Goal: Task Accomplishment & Management: Use online tool/utility

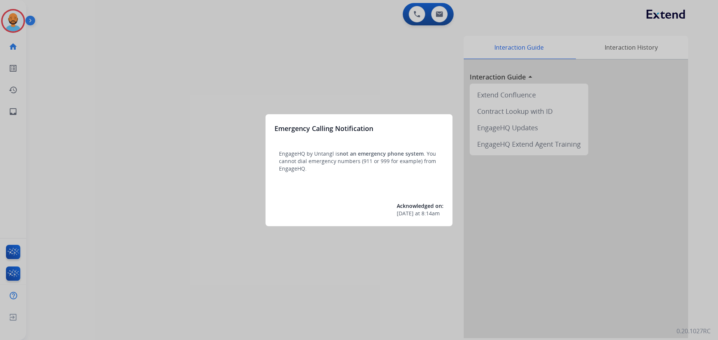
click at [68, 10] on div at bounding box center [359, 170] width 718 height 340
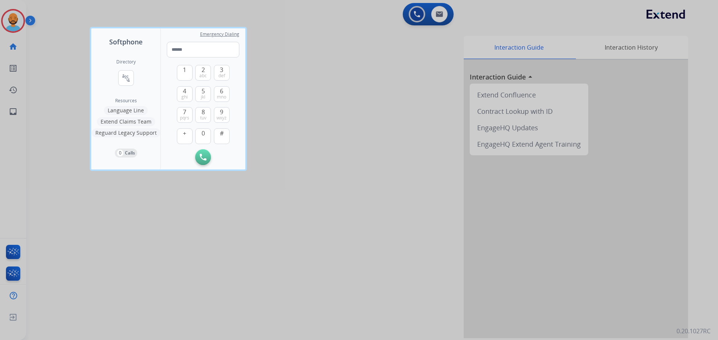
drag, startPoint x: 69, startPoint y: 32, endPoint x: 65, endPoint y: 30, distance: 4.4
click at [68, 32] on div at bounding box center [359, 170] width 718 height 340
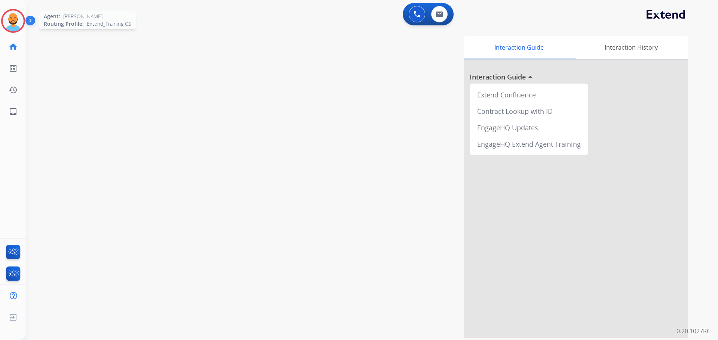
click at [16, 21] on img at bounding box center [13, 20] width 21 height 21
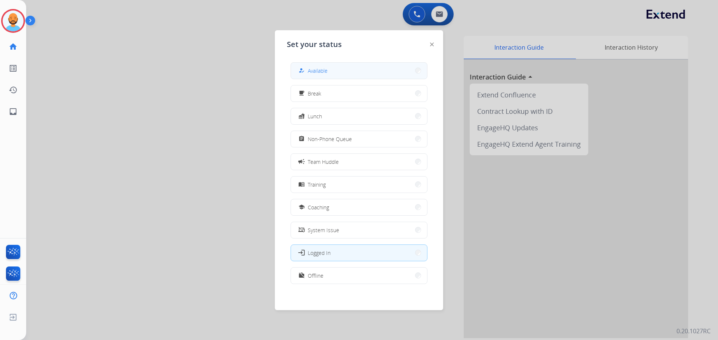
click at [346, 72] on button "how_to_reg Available" at bounding box center [359, 71] width 136 height 16
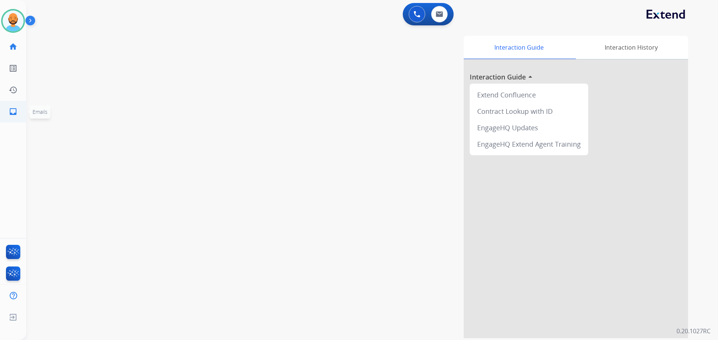
click at [9, 114] on mat-icon "inbox" at bounding box center [13, 111] width 9 height 9
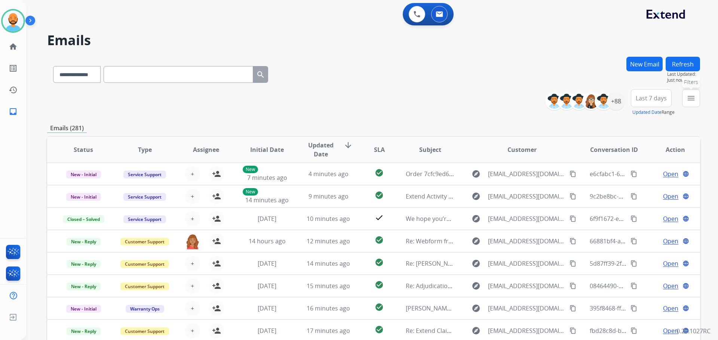
click at [688, 99] on mat-icon "menu" at bounding box center [690, 98] width 9 height 9
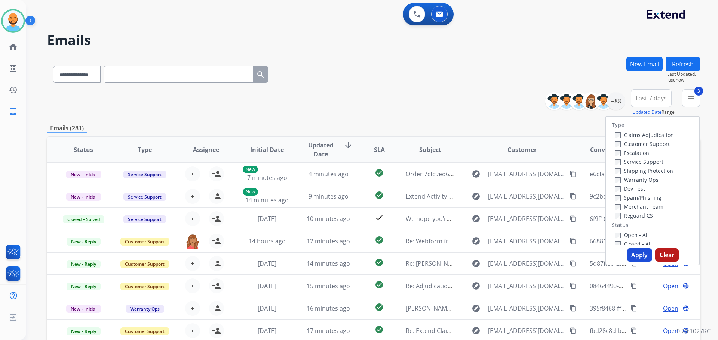
click at [633, 252] on button "Apply" at bounding box center [638, 255] width 25 height 13
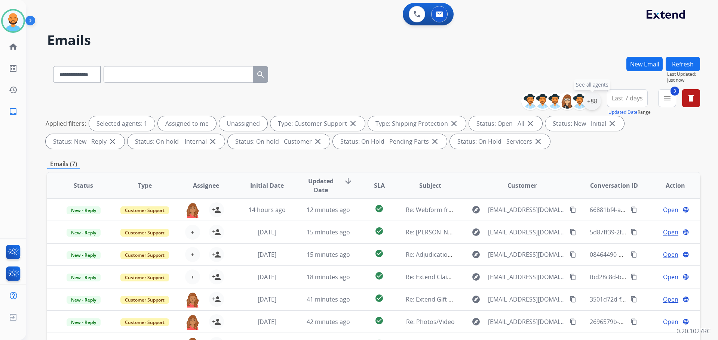
click at [595, 98] on div "+88" at bounding box center [592, 101] width 18 height 18
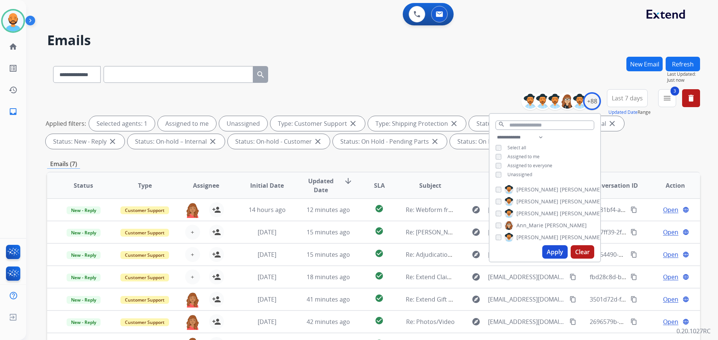
click at [554, 249] on button "Apply" at bounding box center [554, 252] width 25 height 13
click at [413, 55] on div "**********" at bounding box center [362, 197] width 673 height 340
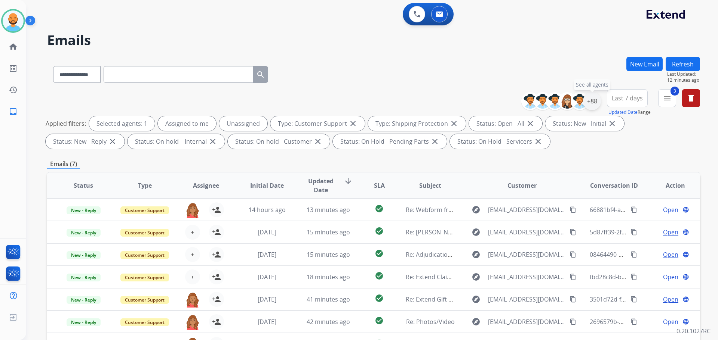
click at [590, 102] on div "+88" at bounding box center [592, 101] width 18 height 18
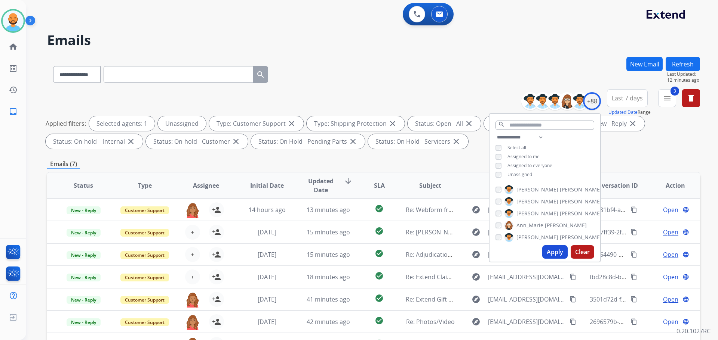
click at [557, 252] on button "Apply" at bounding box center [554, 252] width 25 height 13
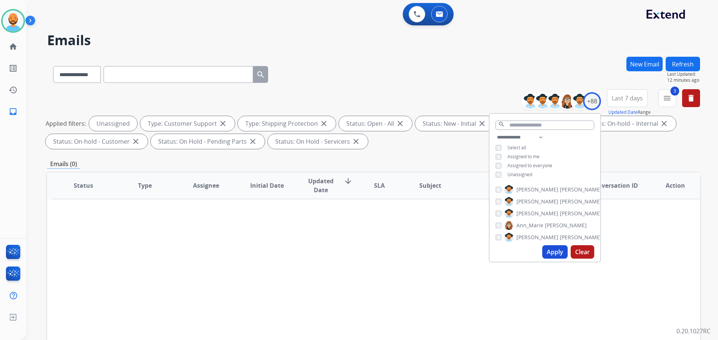
click at [445, 94] on div "**********" at bounding box center [373, 120] width 652 height 63
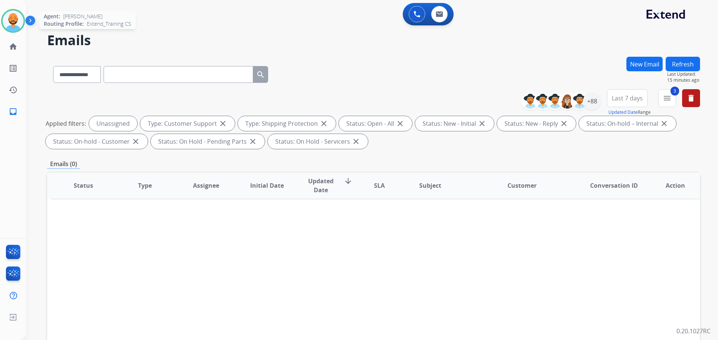
click at [12, 16] on img at bounding box center [13, 20] width 21 height 21
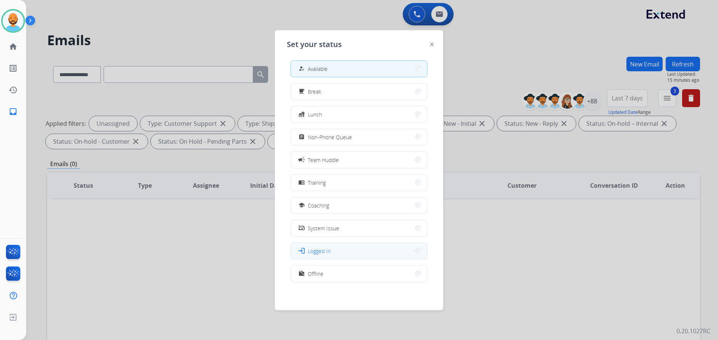
scroll to position [2, 0]
click at [357, 275] on button "work_off Offline" at bounding box center [359, 274] width 136 height 16
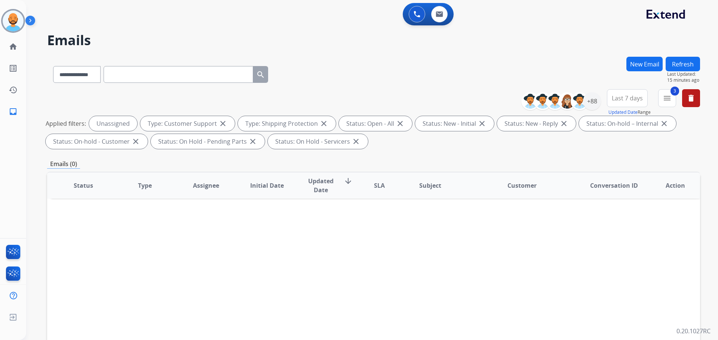
click at [0, 22] on div "Dan Offline Edit Avatar Agent: Dan Routing Profile: Extend_Training CS" at bounding box center [13, 21] width 26 height 24
click at [8, 20] on img at bounding box center [13, 20] width 21 height 21
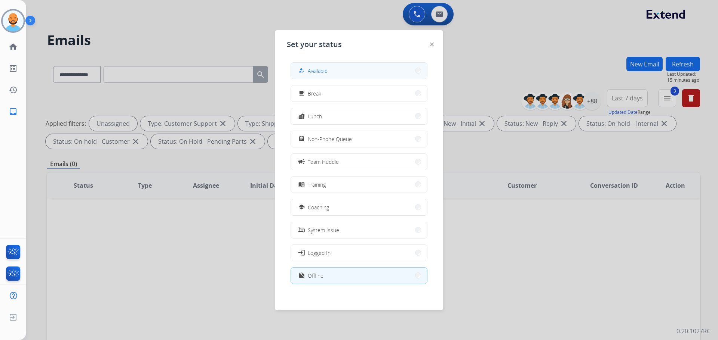
click at [410, 66] on button "how_to_reg Available" at bounding box center [359, 71] width 136 height 16
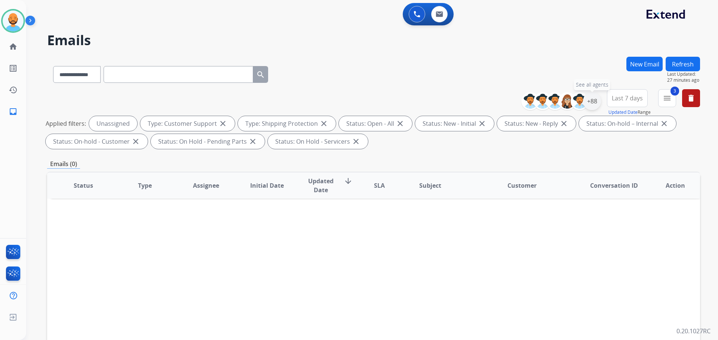
click at [593, 102] on div "+88" at bounding box center [592, 101] width 18 height 18
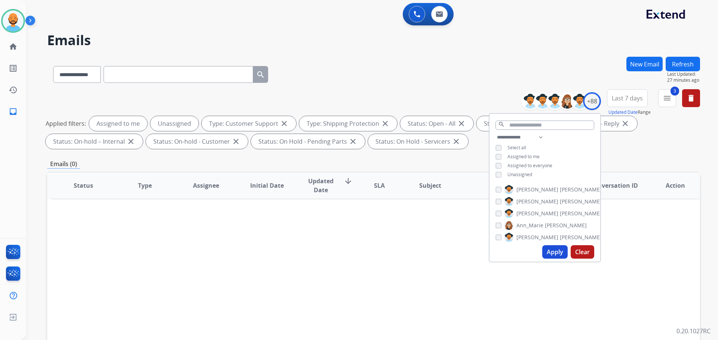
click at [555, 249] on button "Apply" at bounding box center [554, 252] width 25 height 13
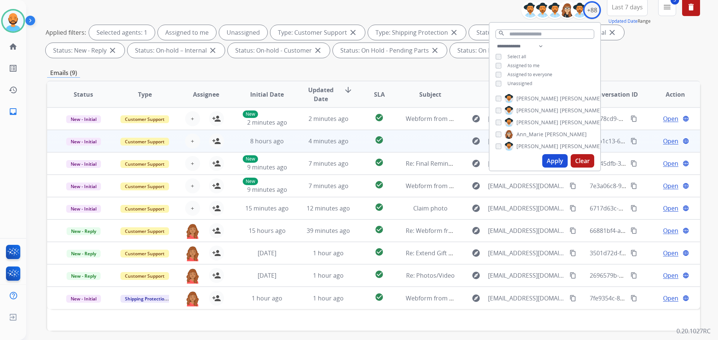
scroll to position [46, 0]
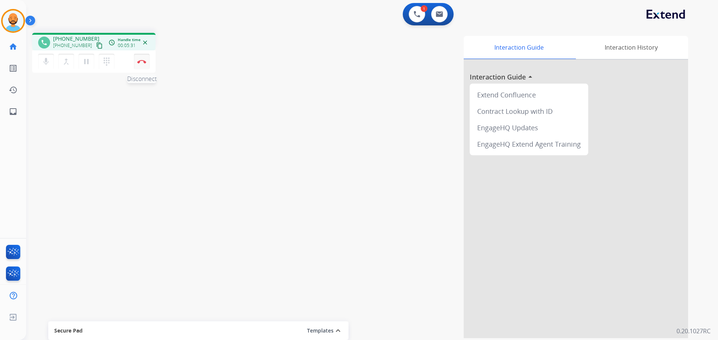
click at [140, 63] on img at bounding box center [141, 62] width 9 height 4
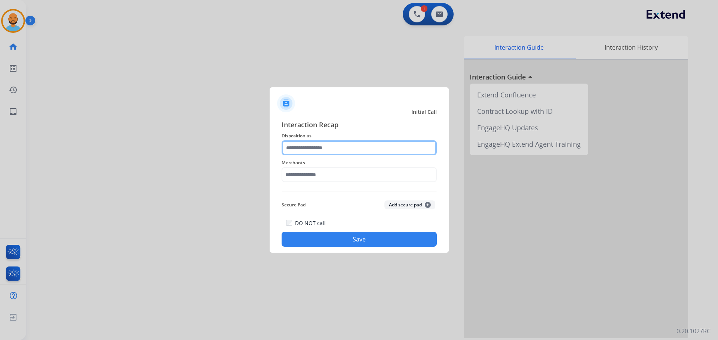
click at [327, 146] on input "text" at bounding box center [358, 148] width 155 height 15
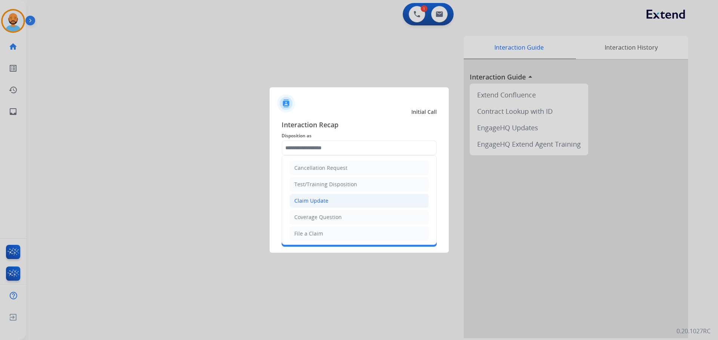
click at [325, 199] on div "Claim Update" at bounding box center [311, 200] width 34 height 7
type input "**********"
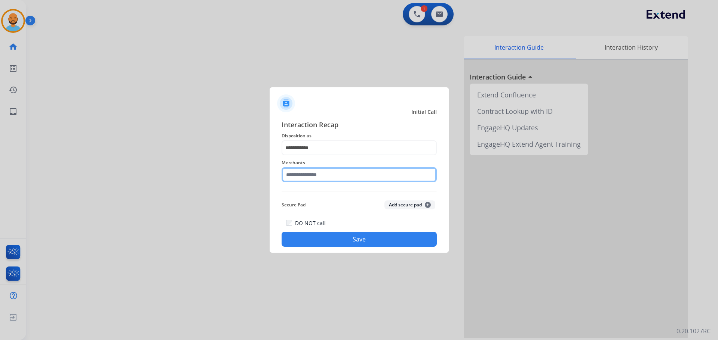
click at [322, 173] on input "text" at bounding box center [358, 174] width 155 height 15
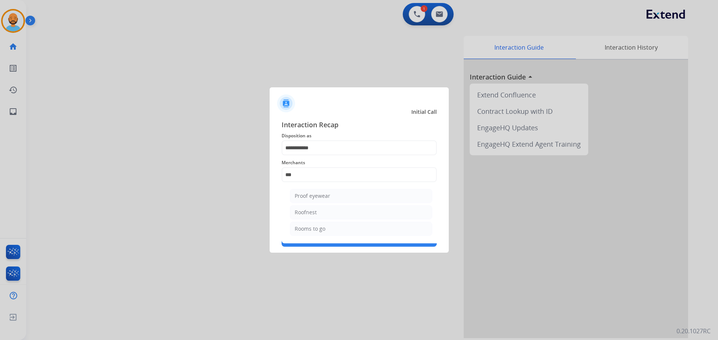
click at [316, 228] on div "Rooms to go" at bounding box center [309, 228] width 31 height 7
type input "**********"
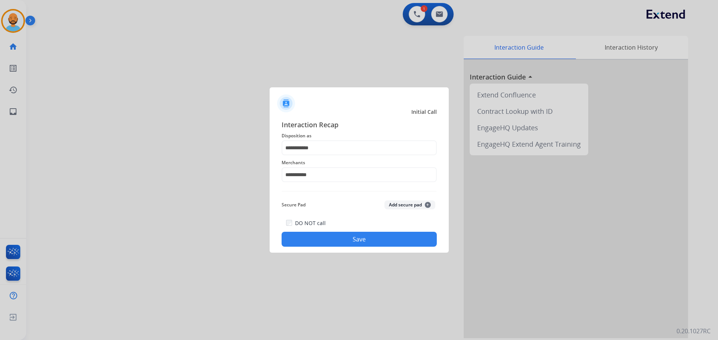
click at [338, 237] on button "Save" at bounding box center [358, 239] width 155 height 15
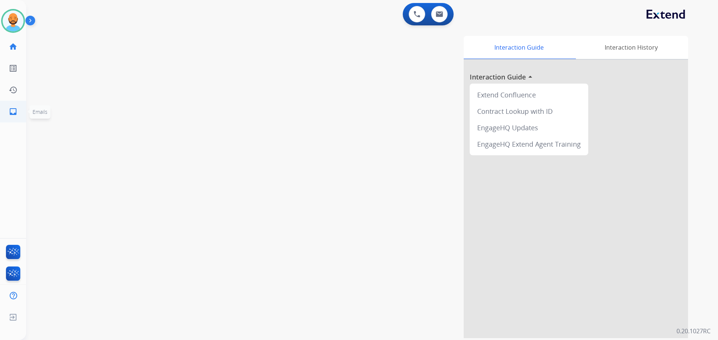
click at [5, 114] on link "inbox Emails" at bounding box center [13, 111] width 21 height 21
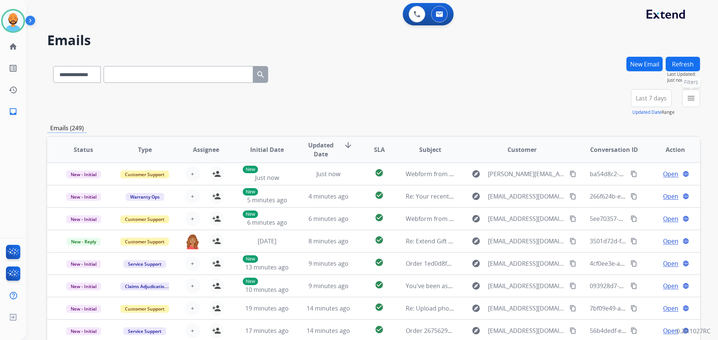
click at [688, 106] on button "menu Filters" at bounding box center [691, 98] width 18 height 18
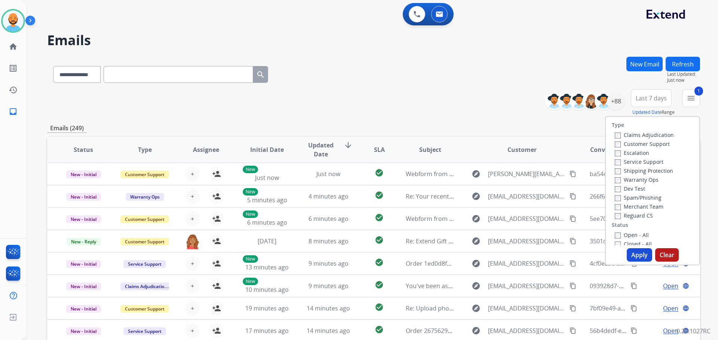
click at [616, 171] on label "Shipping Protection" at bounding box center [643, 170] width 58 height 7
click at [631, 250] on button "Apply" at bounding box center [638, 255] width 25 height 13
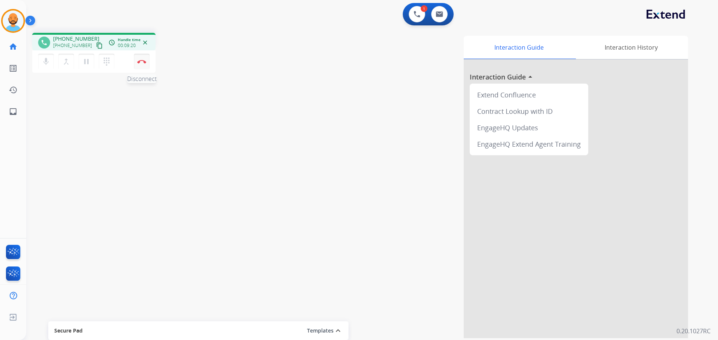
click at [141, 64] on button "Disconnect" at bounding box center [142, 62] width 16 height 16
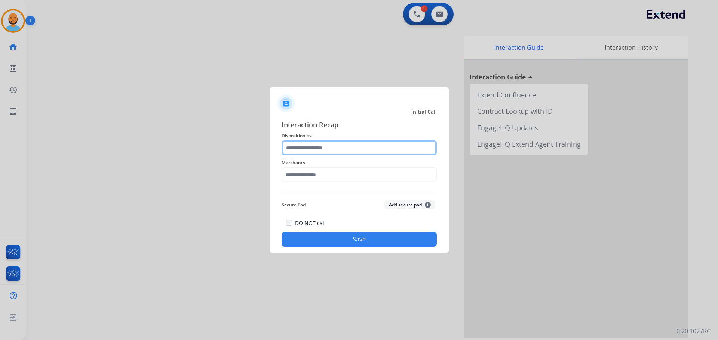
click at [319, 147] on input "text" at bounding box center [358, 148] width 155 height 15
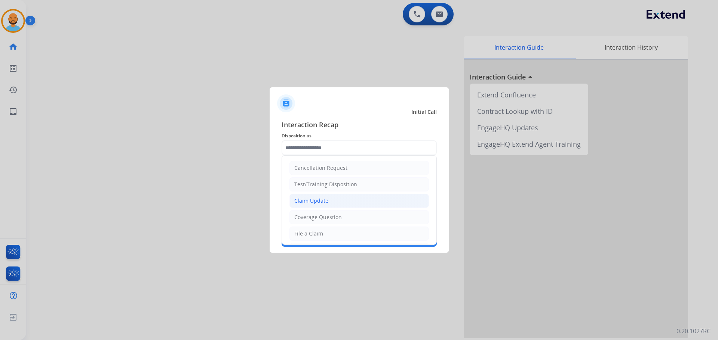
click at [321, 200] on div "Claim Update" at bounding box center [311, 200] width 34 height 7
type input "**********"
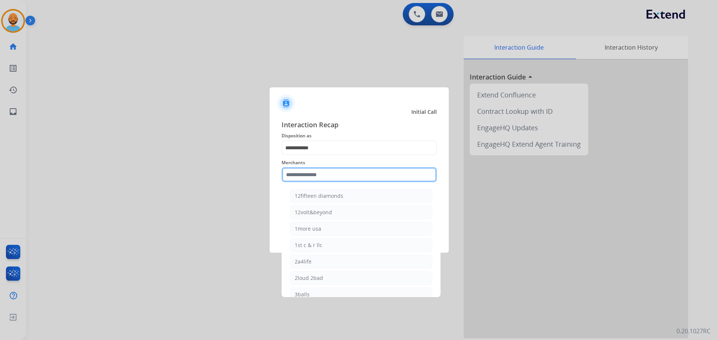
click at [305, 169] on input "text" at bounding box center [358, 174] width 155 height 15
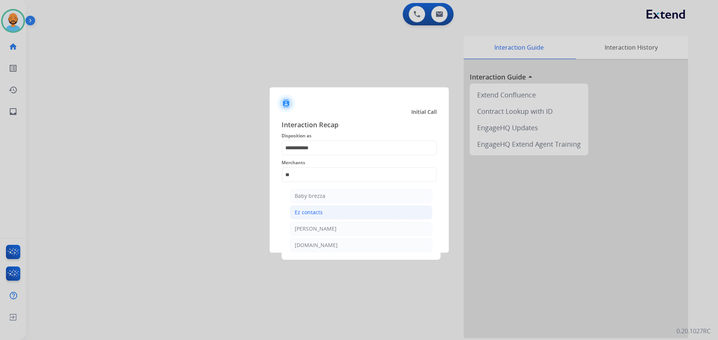
click at [318, 214] on div "Ez contacts" at bounding box center [308, 212] width 28 height 7
type input "**********"
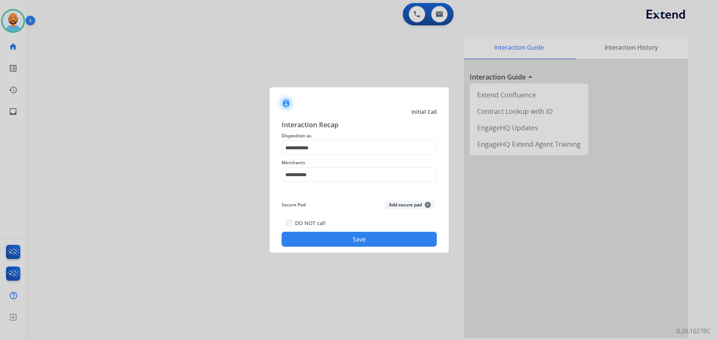
click at [329, 242] on button "Save" at bounding box center [358, 239] width 155 height 15
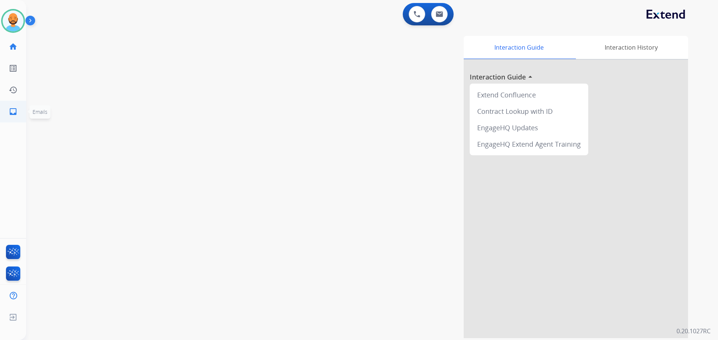
click at [14, 111] on mat-icon "inbox" at bounding box center [13, 111] width 9 height 9
select select "**********"
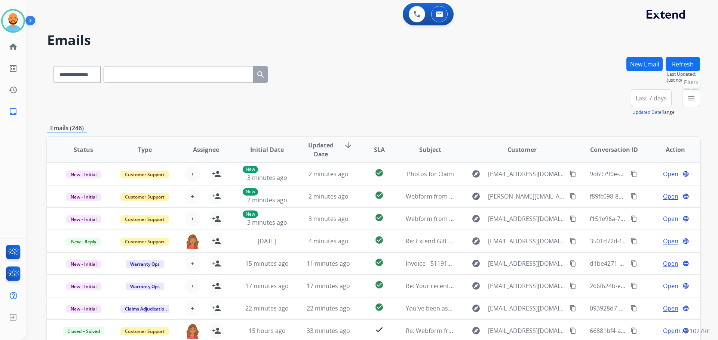
click at [684, 96] on button "menu Filters" at bounding box center [691, 98] width 18 height 18
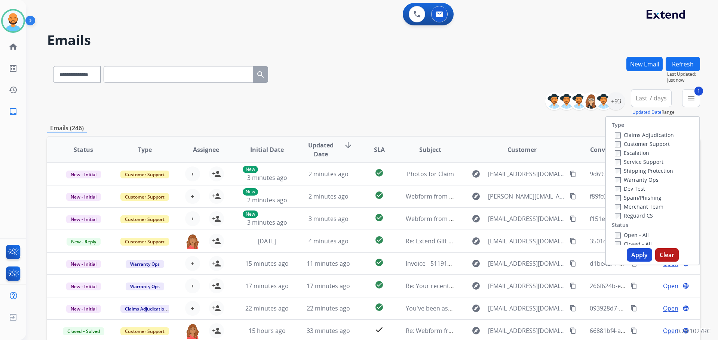
click at [614, 175] on div "Warranty Ops" at bounding box center [643, 179] width 59 height 9
click at [627, 255] on button "Apply" at bounding box center [638, 255] width 25 height 13
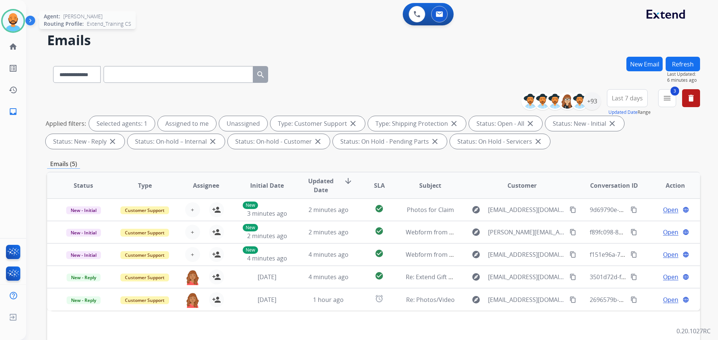
click at [20, 24] on img at bounding box center [13, 20] width 21 height 21
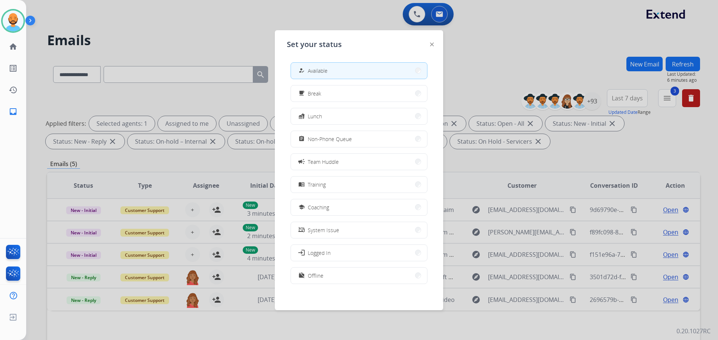
click at [351, 68] on button "how_to_reg Available" at bounding box center [359, 71] width 136 height 16
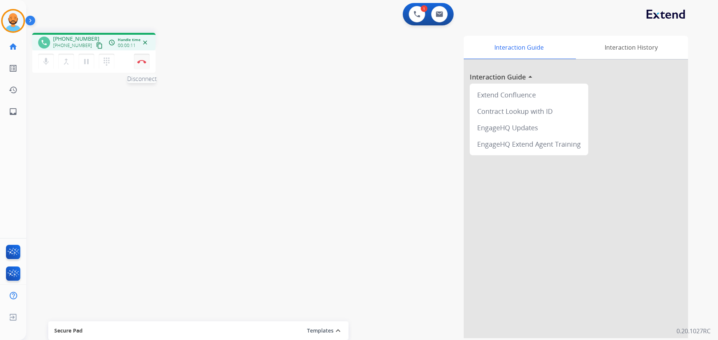
click at [144, 61] on img at bounding box center [141, 62] width 9 height 4
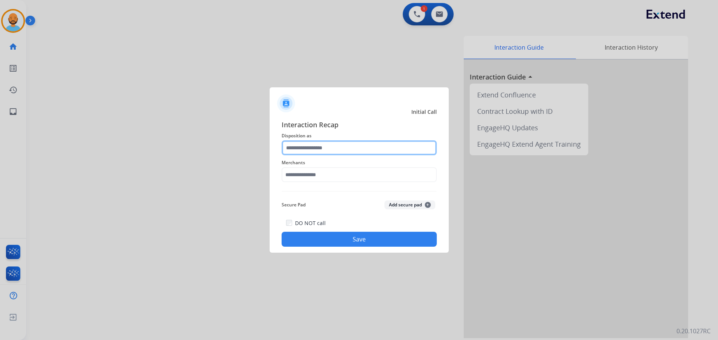
click at [342, 148] on input "text" at bounding box center [358, 148] width 155 height 15
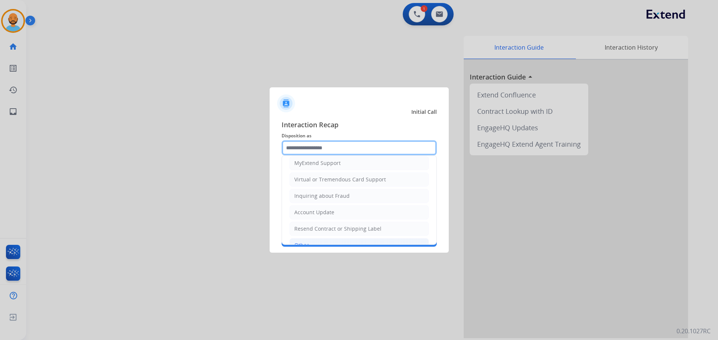
scroll to position [112, 0]
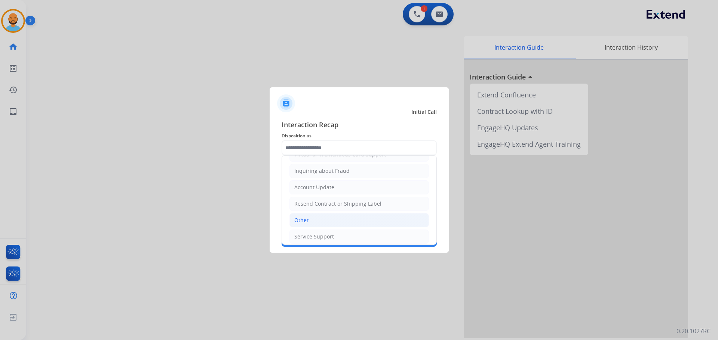
click at [315, 215] on li "Other" at bounding box center [358, 220] width 139 height 14
type input "*****"
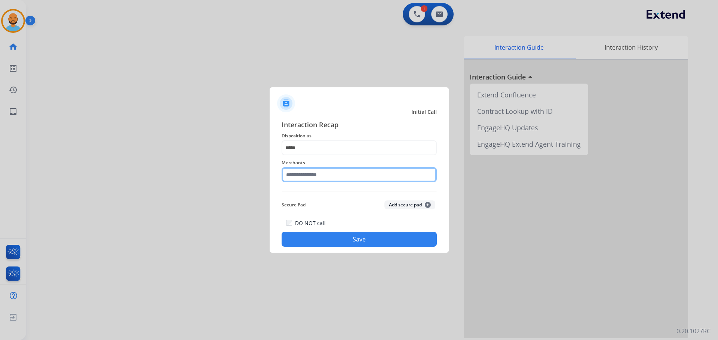
click at [314, 180] on input "text" at bounding box center [358, 174] width 155 height 15
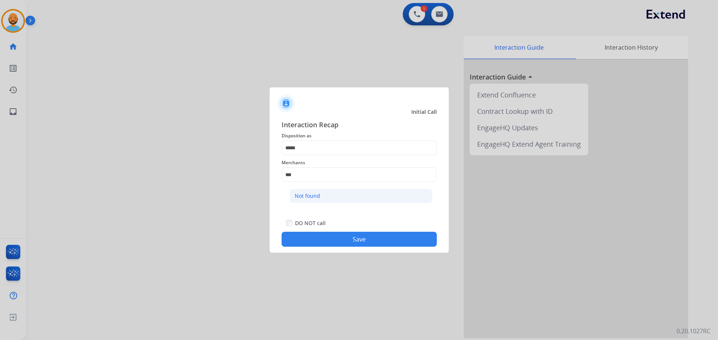
click at [313, 198] on div "Not found" at bounding box center [306, 195] width 25 height 7
type input "*********"
click at [351, 236] on button "Save" at bounding box center [358, 239] width 155 height 15
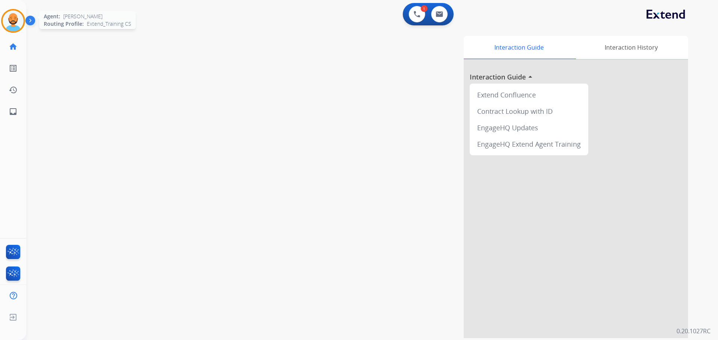
click at [19, 19] on img at bounding box center [13, 20] width 21 height 21
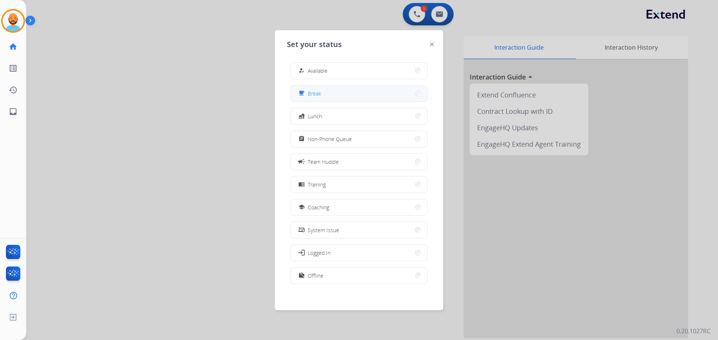
click at [346, 91] on button "free_breakfast Break" at bounding box center [359, 94] width 136 height 16
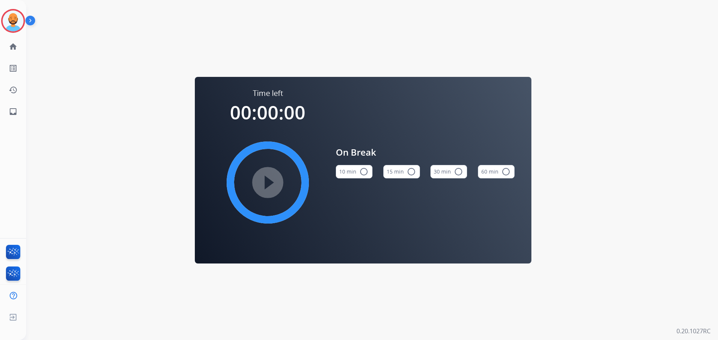
click at [361, 166] on button "10 min radio_button_unchecked" at bounding box center [354, 171] width 37 height 13
click at [17, 24] on img at bounding box center [13, 20] width 21 height 21
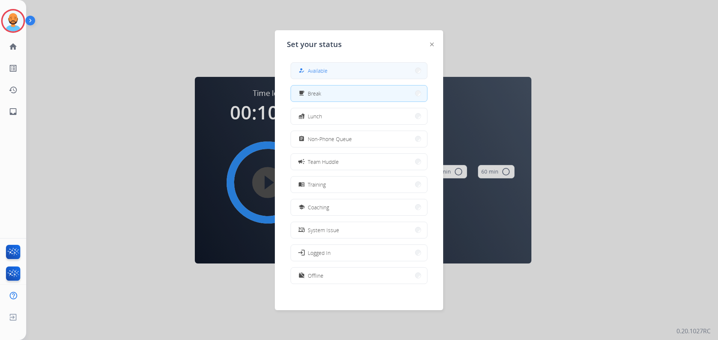
click at [368, 68] on button "how_to_reg Available" at bounding box center [359, 71] width 136 height 16
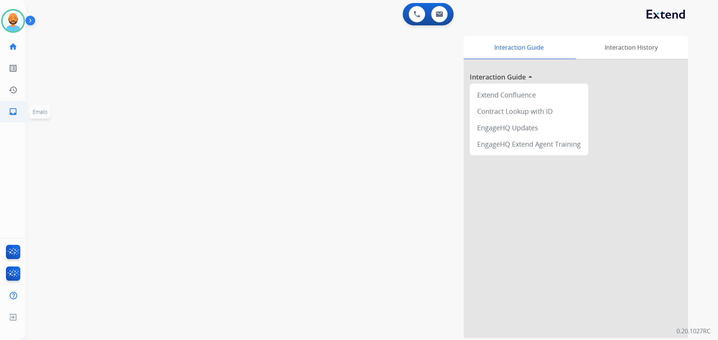
click at [8, 110] on link "inbox Emails" at bounding box center [13, 111] width 21 height 21
select select "**********"
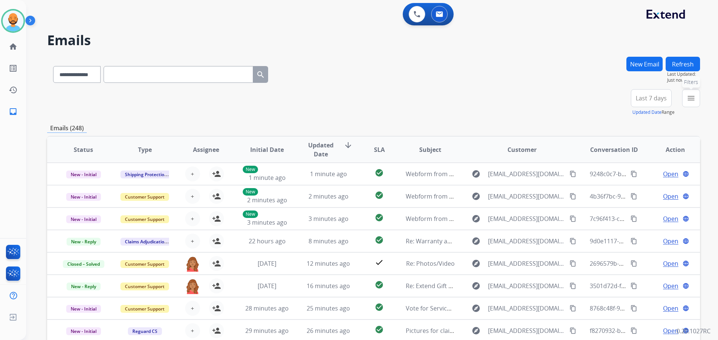
drag, startPoint x: 685, startPoint y: 98, endPoint x: 679, endPoint y: 98, distance: 5.3
click at [682, 98] on button "menu Filters" at bounding box center [691, 98] width 18 height 18
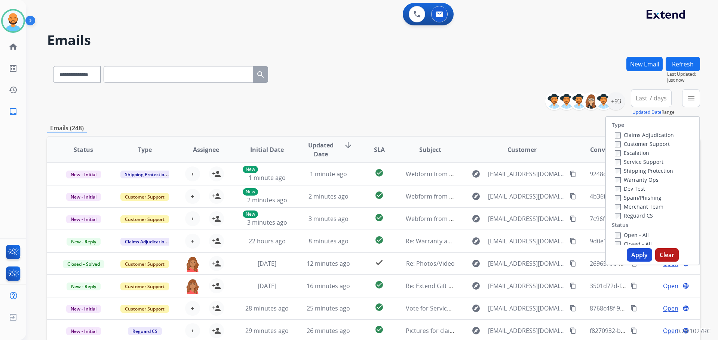
click at [614, 141] on label "Customer Support" at bounding box center [641, 144] width 55 height 7
click at [616, 171] on label "Shipping Protection" at bounding box center [643, 170] width 58 height 7
click at [628, 255] on button "Apply" at bounding box center [638, 255] width 25 height 13
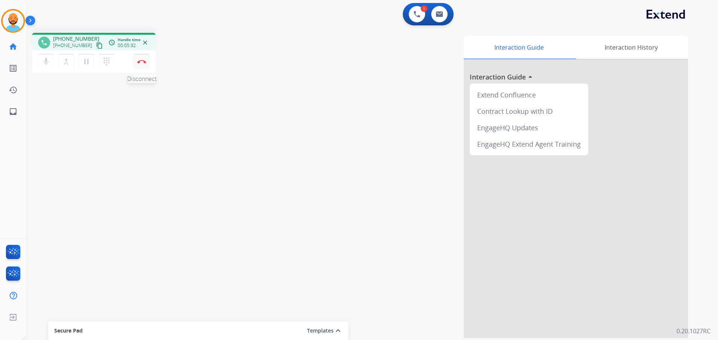
click at [141, 63] on img at bounding box center [141, 62] width 9 height 4
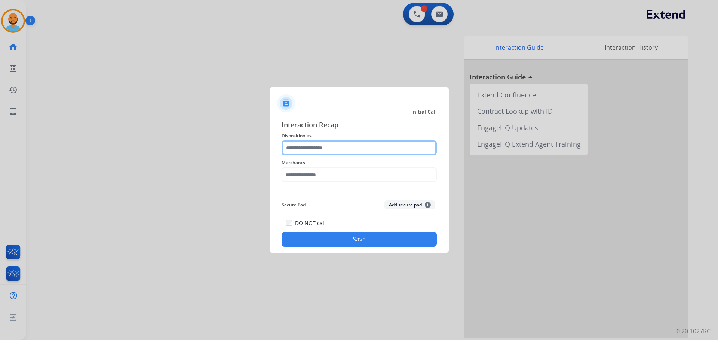
click at [315, 144] on input "text" at bounding box center [358, 148] width 155 height 15
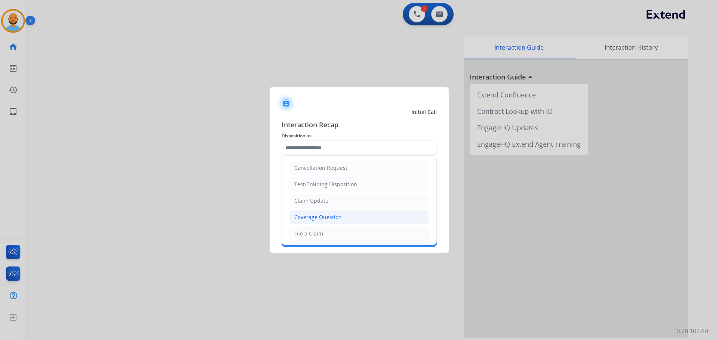
click at [321, 214] on div "Coverage Question" at bounding box center [317, 217] width 47 height 7
type input "**********"
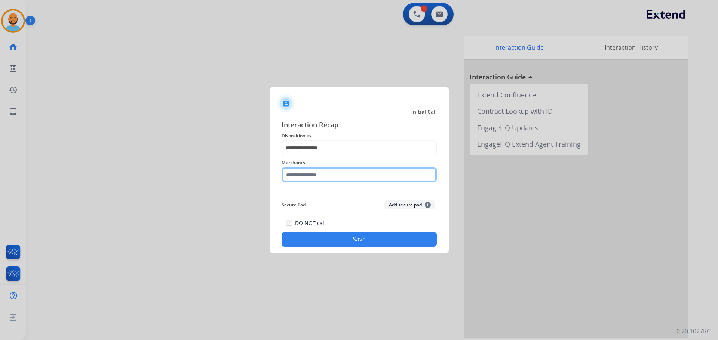
click at [319, 179] on input "text" at bounding box center [358, 174] width 155 height 15
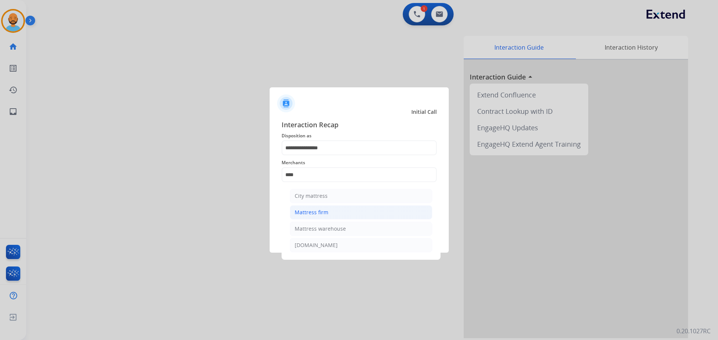
click at [330, 211] on li "Mattress firm" at bounding box center [361, 213] width 142 height 14
type input "**********"
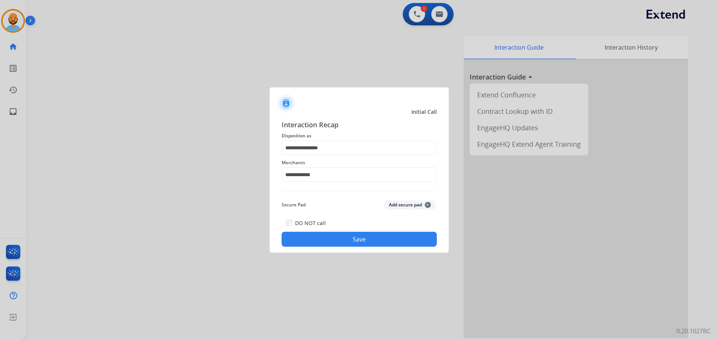
click at [343, 242] on button "Save" at bounding box center [358, 239] width 155 height 15
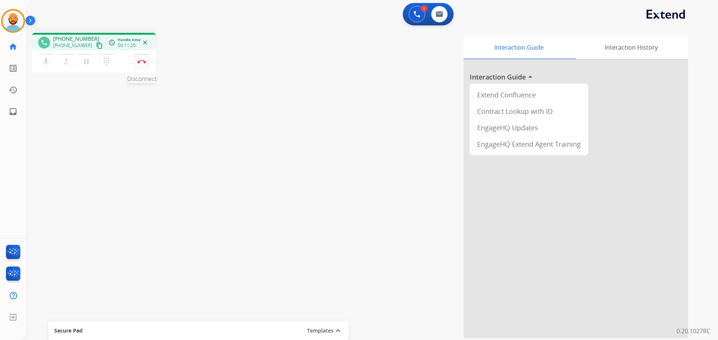
click at [139, 60] on button "Disconnect" at bounding box center [142, 62] width 16 height 16
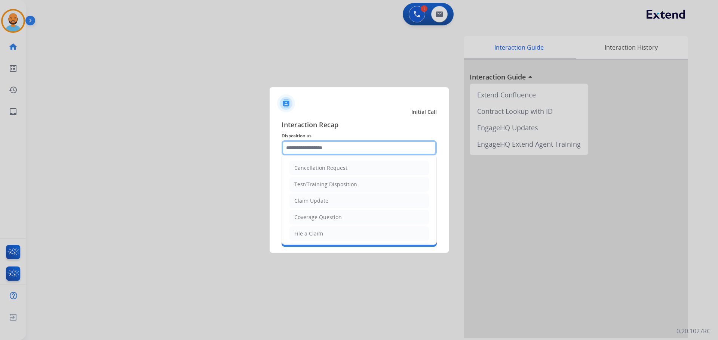
click at [363, 151] on input "text" at bounding box center [358, 148] width 155 height 15
click at [335, 232] on li "File a Claim" at bounding box center [358, 234] width 139 height 14
type input "**********"
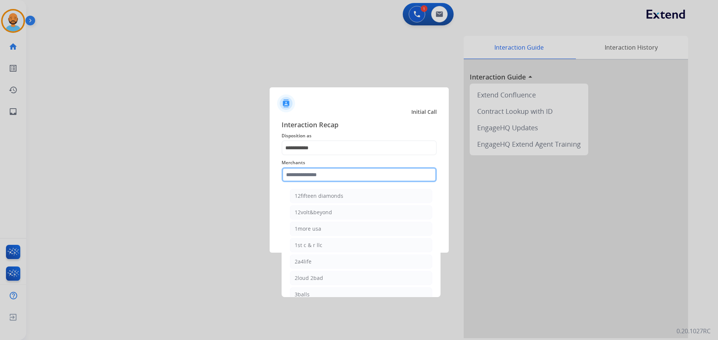
click at [324, 168] on input "text" at bounding box center [358, 174] width 155 height 15
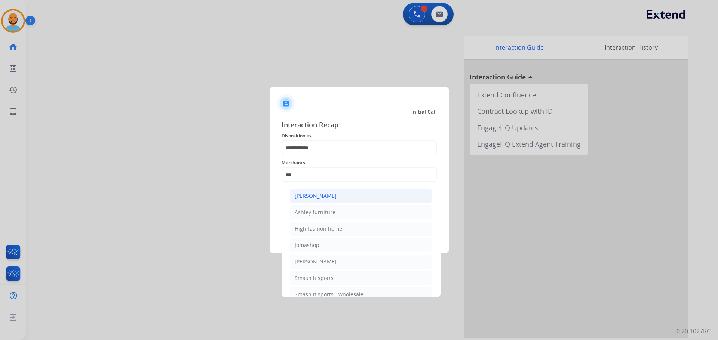
click at [328, 195] on div "[PERSON_NAME]" at bounding box center [315, 195] width 42 height 7
type input "**********"
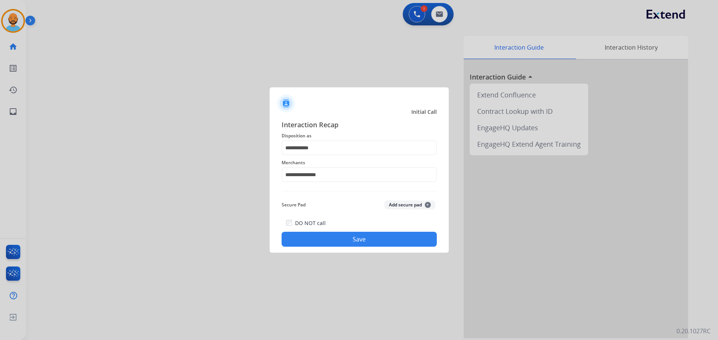
click at [343, 235] on button "Save" at bounding box center [358, 239] width 155 height 15
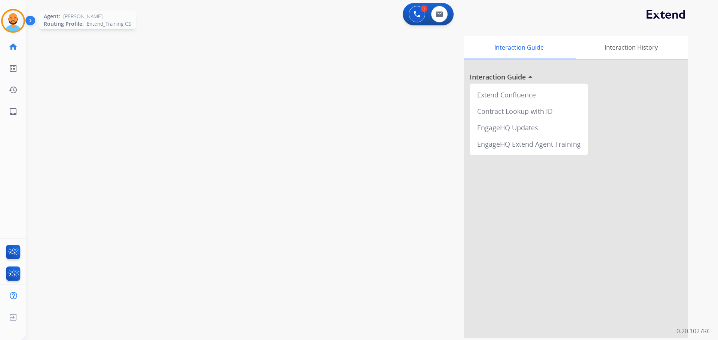
click at [16, 19] on img at bounding box center [13, 20] width 21 height 21
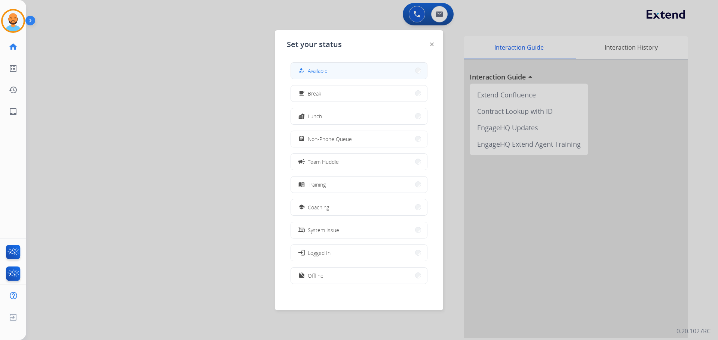
click at [393, 64] on button "how_to_reg Available" at bounding box center [359, 71] width 136 height 16
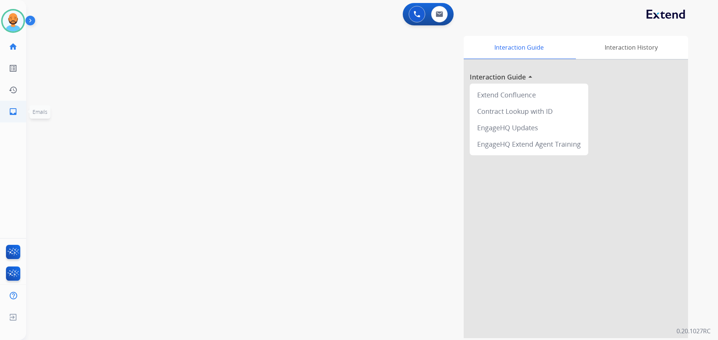
click at [13, 108] on mat-icon "inbox" at bounding box center [13, 111] width 9 height 9
select select "**********"
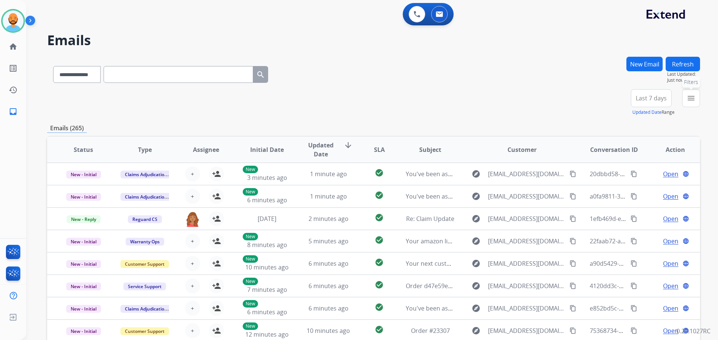
click at [689, 98] on mat-icon "menu" at bounding box center [690, 98] width 9 height 9
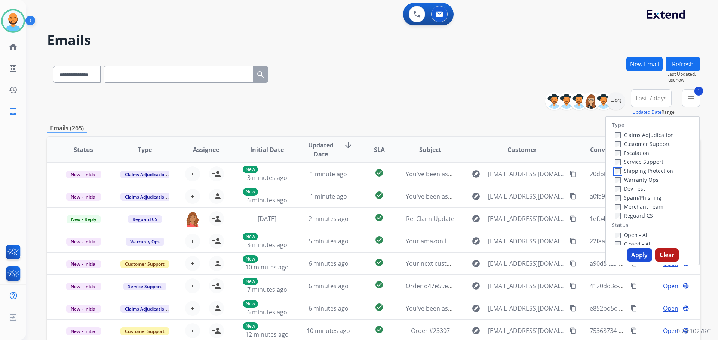
click at [611, 182] on div "Claims Adjudication Customer Support Escalation Service Support Shipping Protec…" at bounding box center [642, 175] width 62 height 90
click at [614, 175] on div "Shipping Protection" at bounding box center [643, 170] width 59 height 9
click at [629, 253] on button "Apply" at bounding box center [638, 255] width 25 height 13
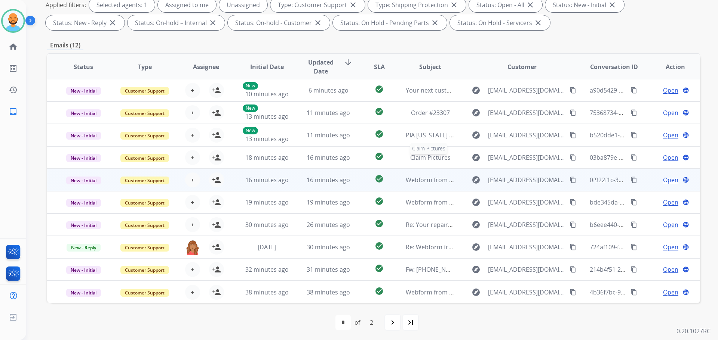
scroll to position [121, 0]
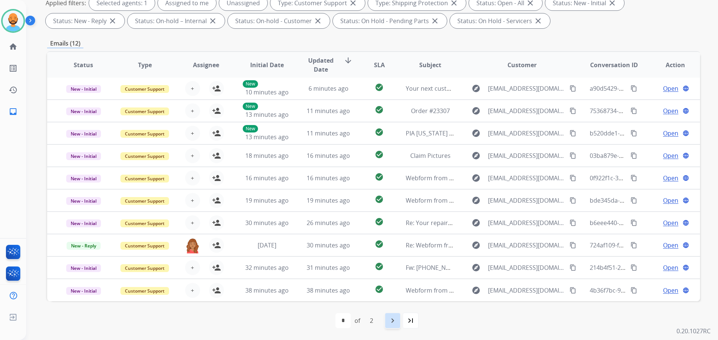
click at [397, 323] on mat-icon "navigate_next" at bounding box center [392, 321] width 9 height 9
select select "*"
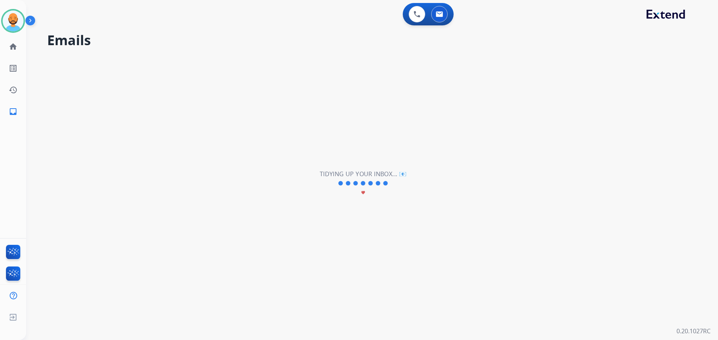
scroll to position [0, 0]
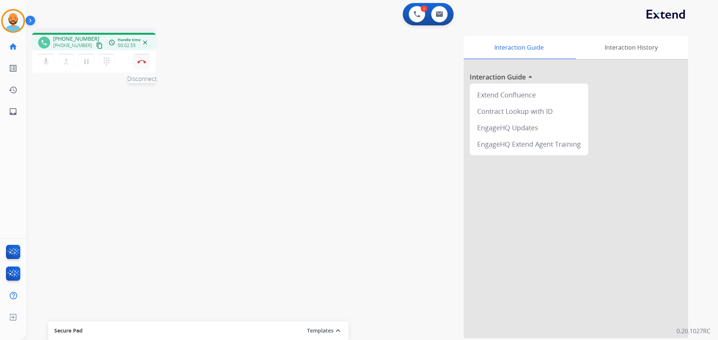
click at [143, 61] on img at bounding box center [141, 62] width 9 height 4
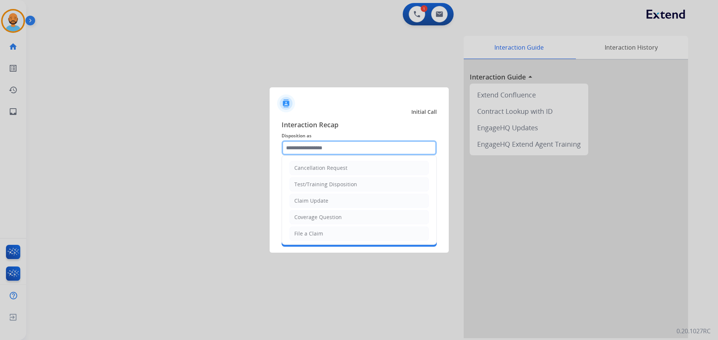
click at [333, 142] on input "text" at bounding box center [358, 148] width 155 height 15
click at [331, 213] on li "Coverage Question" at bounding box center [358, 217] width 139 height 14
type input "**********"
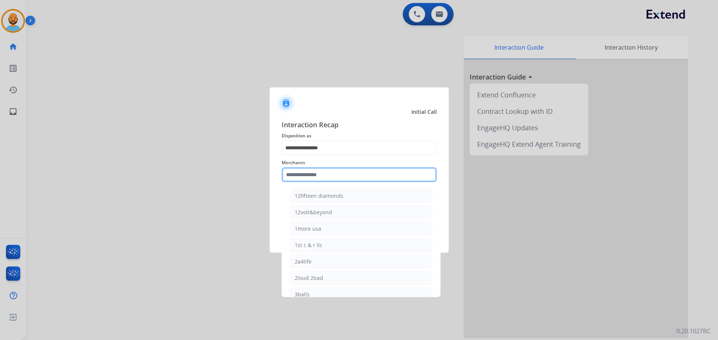
click at [328, 178] on input "text" at bounding box center [358, 174] width 155 height 15
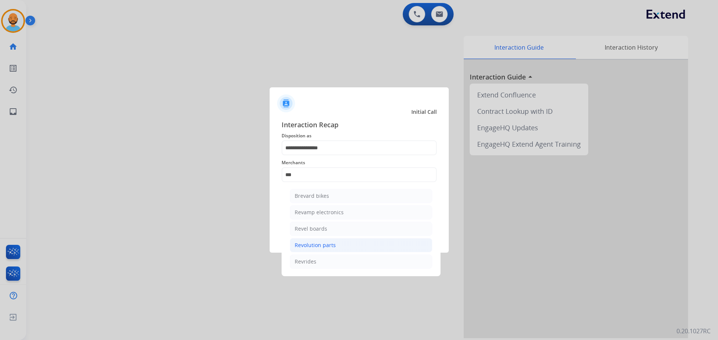
click at [336, 244] on li "Revolution parts" at bounding box center [361, 245] width 142 height 14
type input "**********"
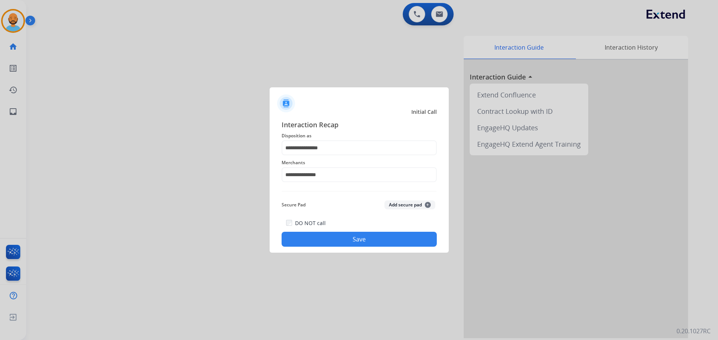
click at [346, 234] on button "Save" at bounding box center [358, 239] width 155 height 15
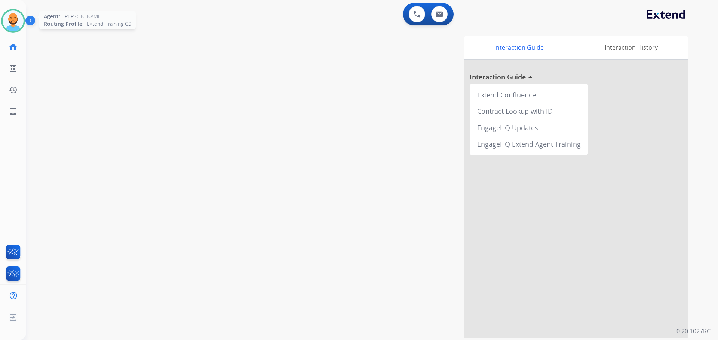
click at [15, 22] on img at bounding box center [13, 20] width 21 height 21
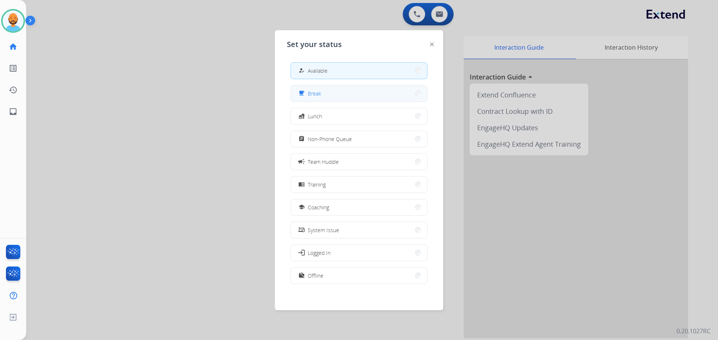
click at [410, 96] on button "free_breakfast Break" at bounding box center [359, 94] width 136 height 16
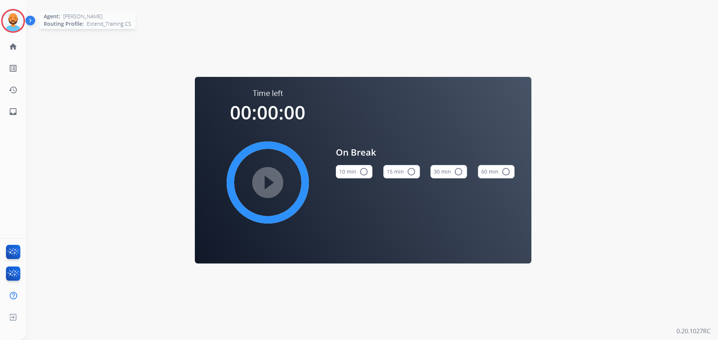
click at [11, 18] on img at bounding box center [13, 20] width 21 height 21
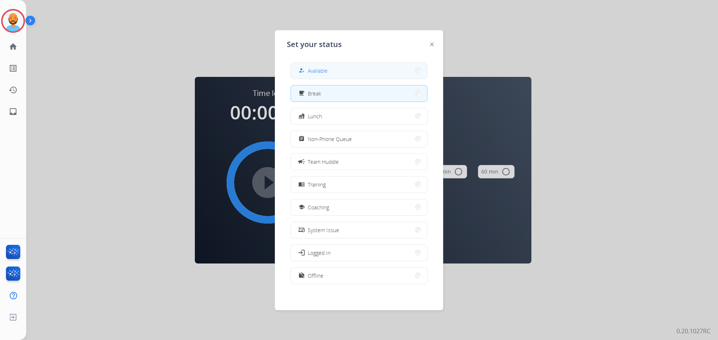
click at [340, 71] on button "how_to_reg Available" at bounding box center [359, 71] width 136 height 16
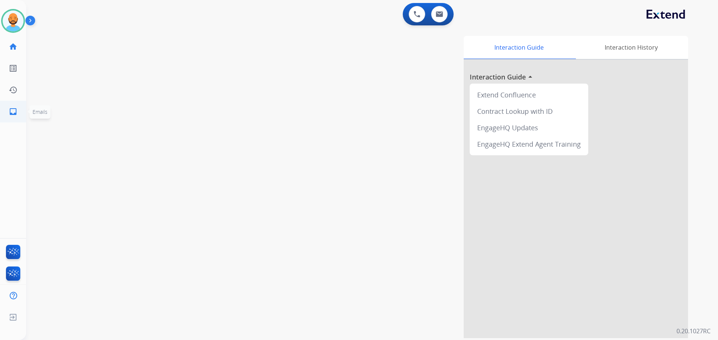
click at [18, 112] on link "inbox Emails" at bounding box center [13, 111] width 21 height 21
select select "**********"
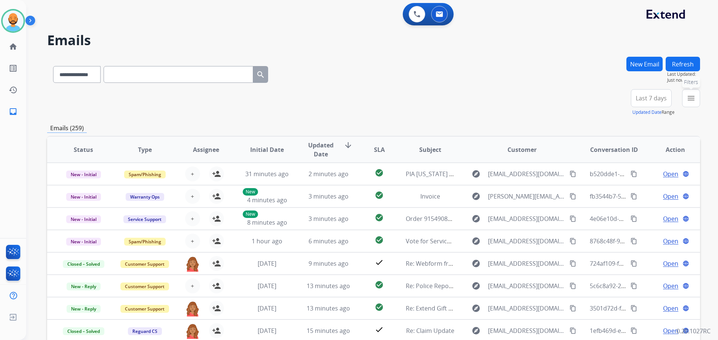
click at [694, 96] on mat-icon "menu" at bounding box center [690, 98] width 9 height 9
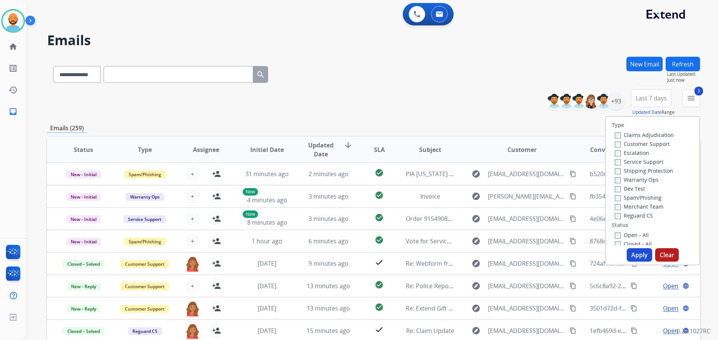
click at [636, 258] on button "Apply" at bounding box center [638, 255] width 25 height 13
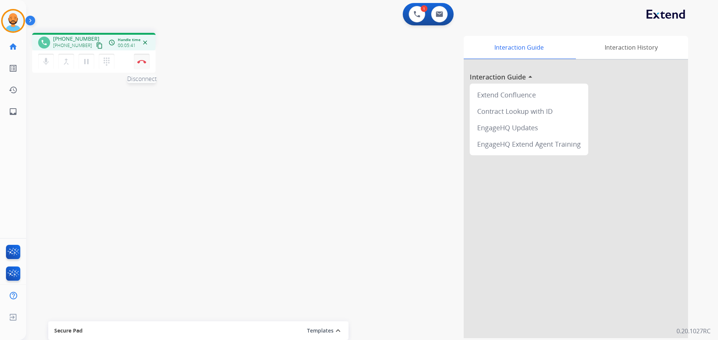
click at [145, 61] on img at bounding box center [141, 62] width 9 height 4
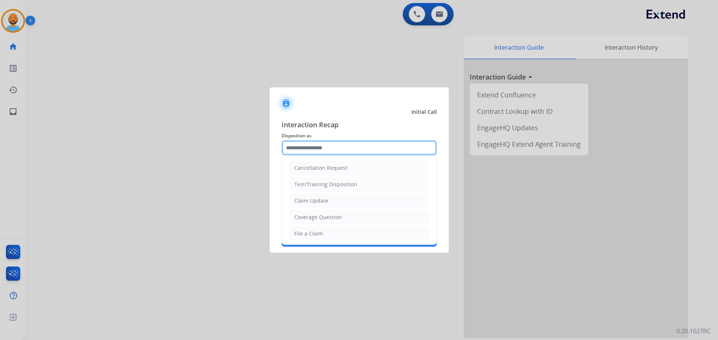
click at [364, 149] on input "text" at bounding box center [358, 148] width 155 height 15
click at [334, 217] on div "Coverage Question" at bounding box center [317, 217] width 47 height 7
type input "**********"
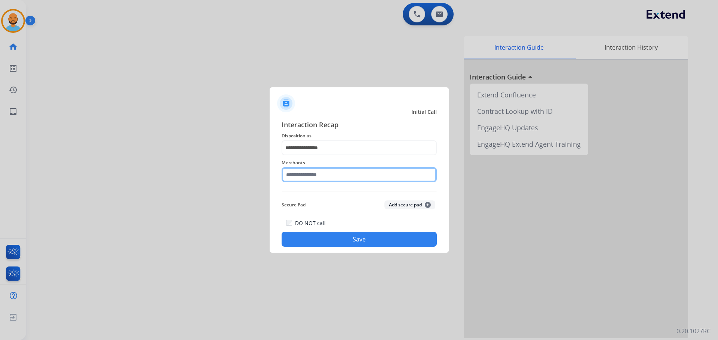
click at [333, 173] on input "text" at bounding box center [358, 174] width 155 height 15
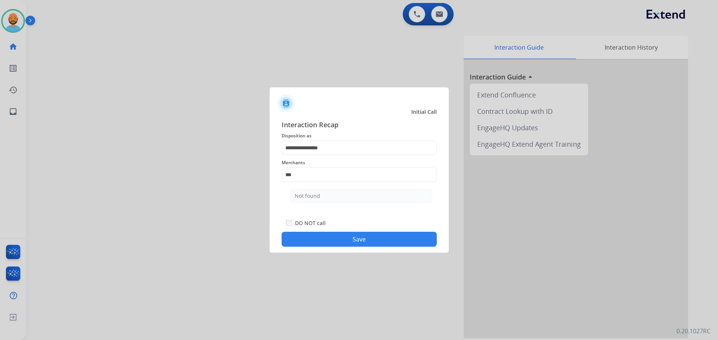
click at [333, 197] on li "Not found" at bounding box center [361, 196] width 142 height 14
type input "*********"
click at [348, 247] on div "**********" at bounding box center [358, 183] width 179 height 139
click at [352, 244] on button "Save" at bounding box center [358, 239] width 155 height 15
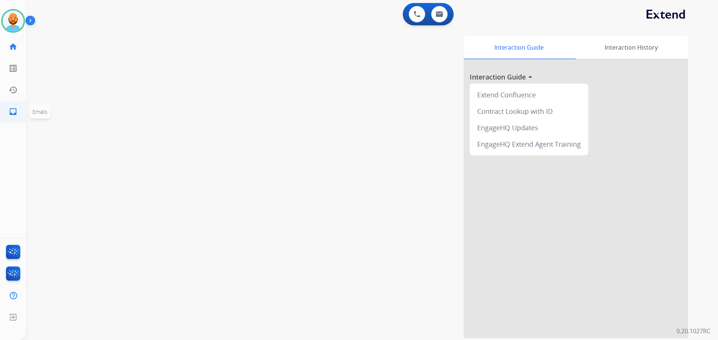
click at [20, 113] on link "inbox Emails" at bounding box center [13, 111] width 21 height 21
select select "**********"
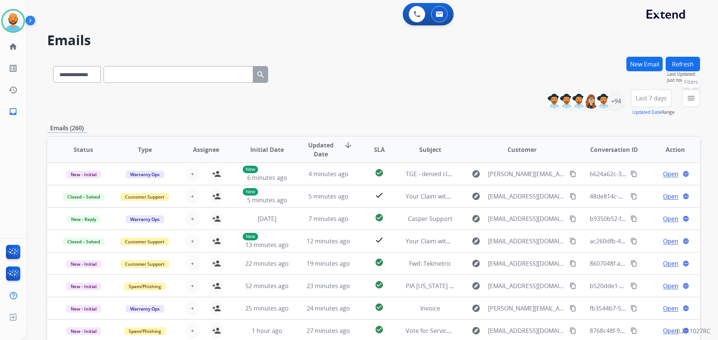
click at [686, 96] on mat-icon "menu" at bounding box center [690, 98] width 9 height 9
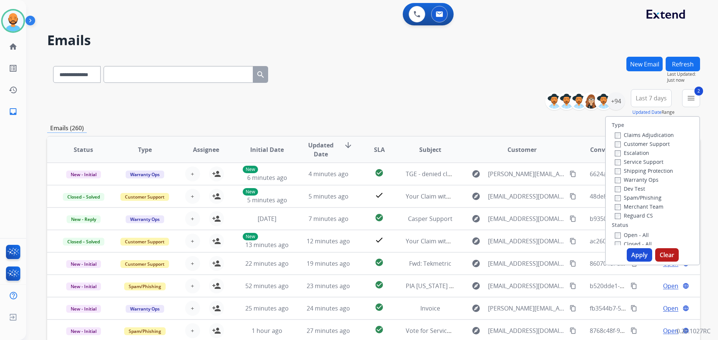
click at [615, 237] on label "Open - All" at bounding box center [631, 235] width 34 height 7
click at [630, 252] on button "Apply" at bounding box center [638, 255] width 25 height 13
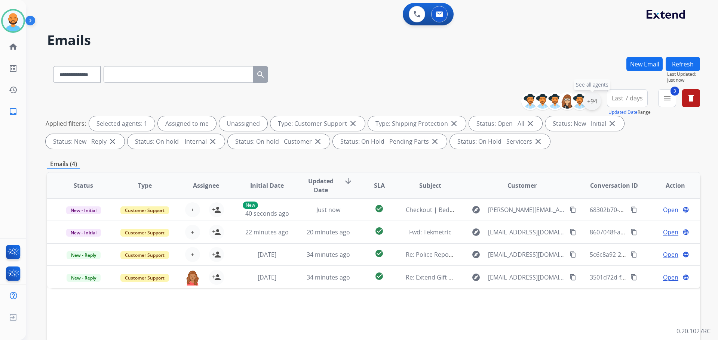
click at [591, 99] on div "+94" at bounding box center [592, 101] width 18 height 18
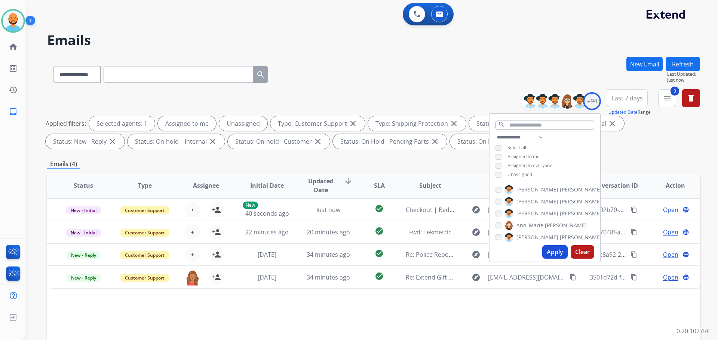
click at [555, 253] on button "Apply" at bounding box center [554, 252] width 25 height 13
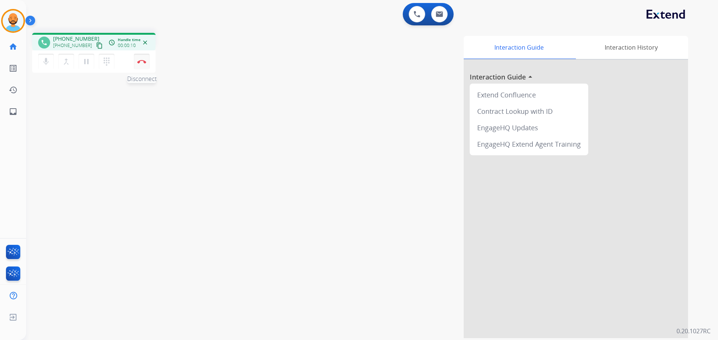
click at [138, 60] on img at bounding box center [141, 62] width 9 height 4
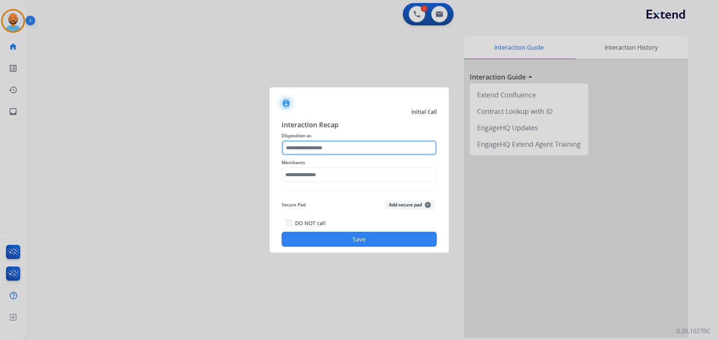
drag, startPoint x: 327, startPoint y: 151, endPoint x: 323, endPoint y: 149, distance: 5.2
click at [327, 153] on input "text" at bounding box center [358, 148] width 155 height 15
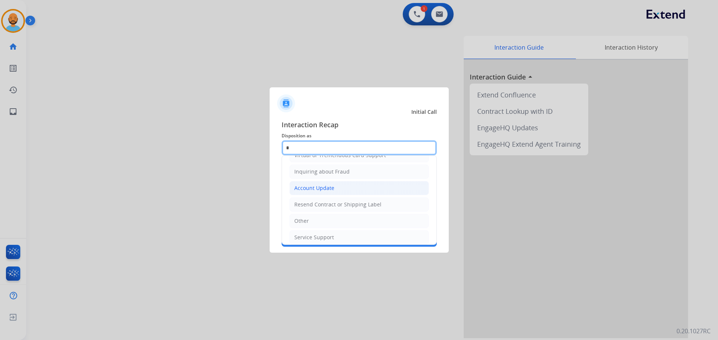
scroll to position [84, 0]
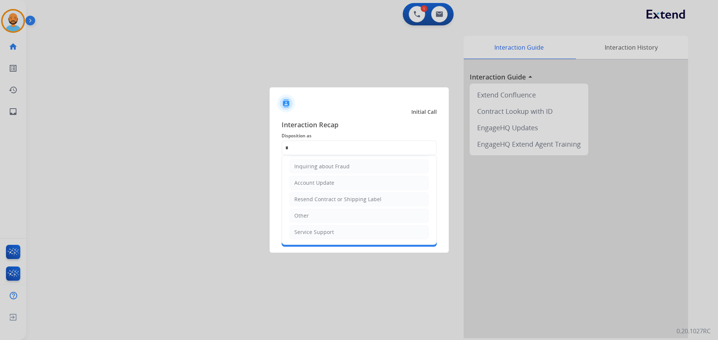
click at [308, 215] on div "Other" at bounding box center [301, 215] width 15 height 7
type input "*****"
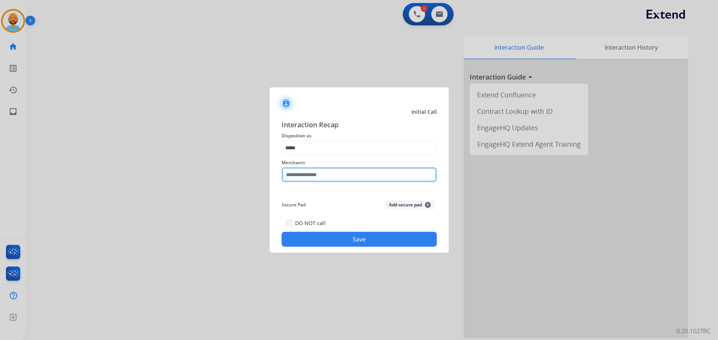
click at [317, 175] on input "text" at bounding box center [358, 174] width 155 height 15
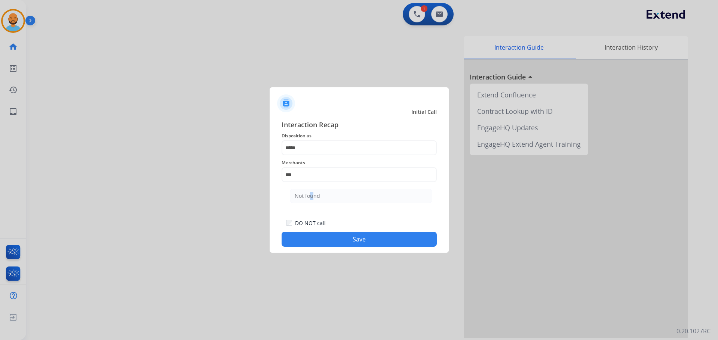
click at [308, 194] on div "Not found" at bounding box center [306, 195] width 25 height 7
type input "*********"
click at [331, 238] on button "Save" at bounding box center [358, 239] width 155 height 15
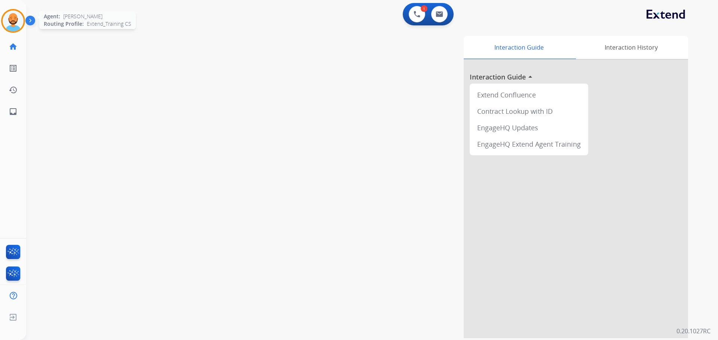
click at [24, 20] on div at bounding box center [13, 21] width 24 height 24
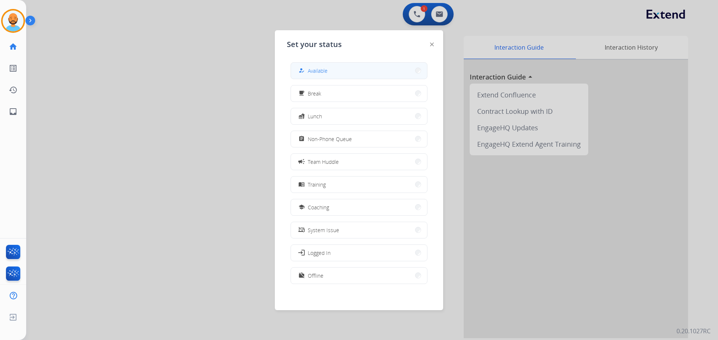
click at [321, 67] on span "Available" at bounding box center [318, 71] width 20 height 8
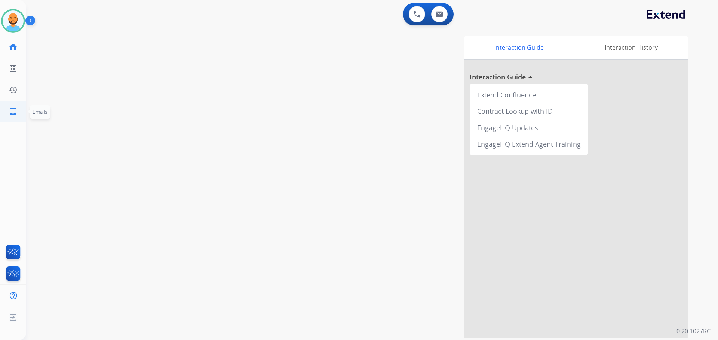
click at [10, 113] on mat-icon "inbox" at bounding box center [13, 111] width 9 height 9
select select "**********"
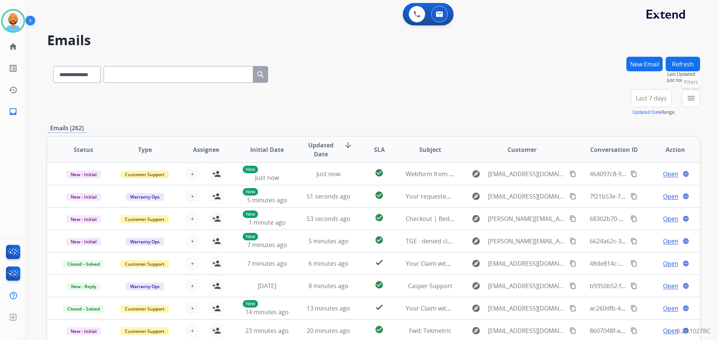
click at [682, 101] on button "menu Filters" at bounding box center [691, 98] width 18 height 18
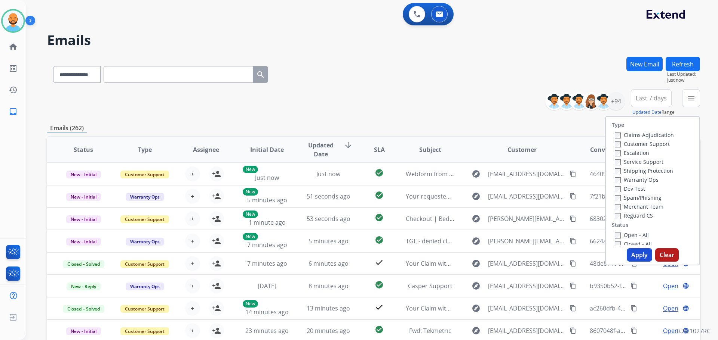
click at [625, 143] on label "Customer Support" at bounding box center [641, 144] width 55 height 7
click at [621, 169] on label "Shipping Protection" at bounding box center [643, 170] width 58 height 7
click at [628, 253] on button "Apply" at bounding box center [638, 255] width 25 height 13
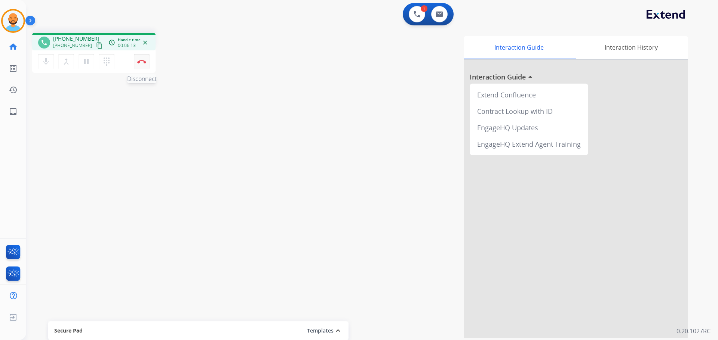
click at [141, 57] on button "Disconnect" at bounding box center [142, 62] width 16 height 16
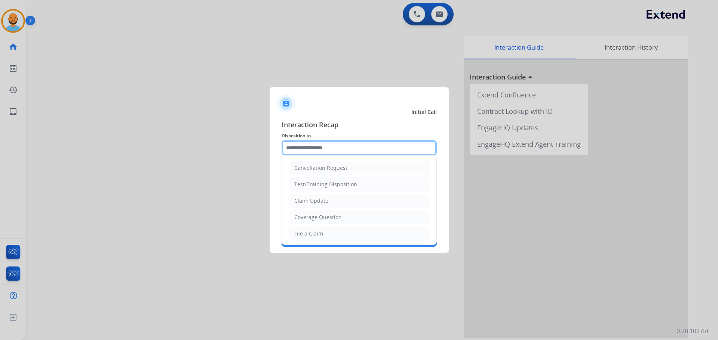
click at [320, 145] on input "text" at bounding box center [358, 148] width 155 height 15
click at [317, 235] on div "File a Claim" at bounding box center [308, 233] width 29 height 7
type input "**********"
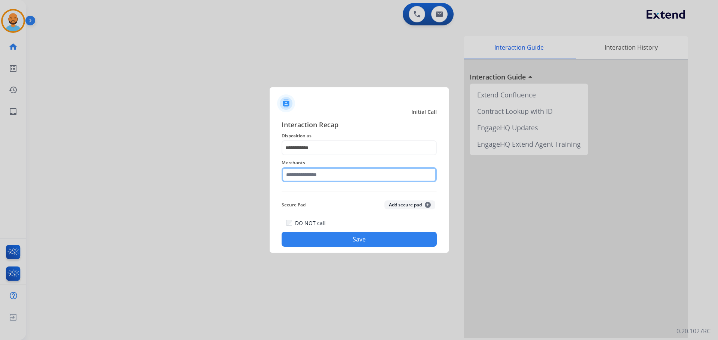
click at [316, 175] on input "text" at bounding box center [358, 174] width 155 height 15
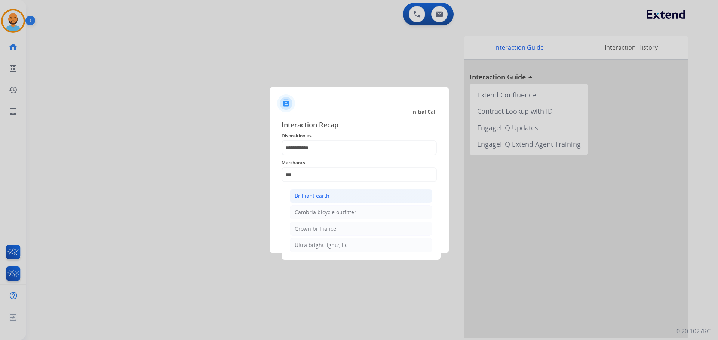
click at [317, 197] on div "Brilliant earth" at bounding box center [311, 195] width 35 height 7
type input "**********"
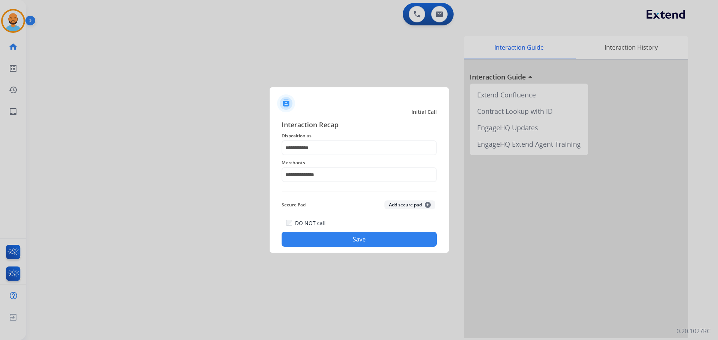
click at [341, 241] on button "Save" at bounding box center [358, 239] width 155 height 15
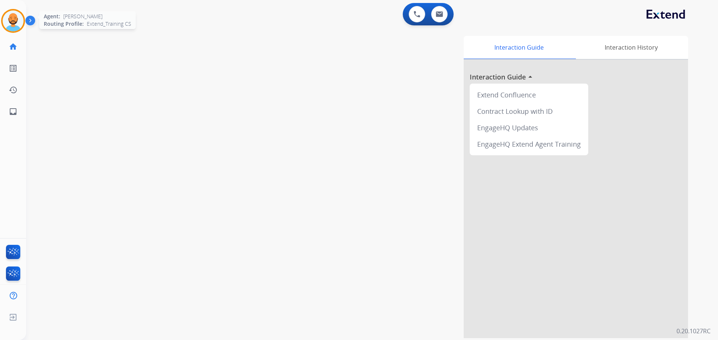
drag, startPoint x: 17, startPoint y: 25, endPoint x: 13, endPoint y: 25, distance: 4.1
click at [16, 25] on img at bounding box center [13, 20] width 21 height 21
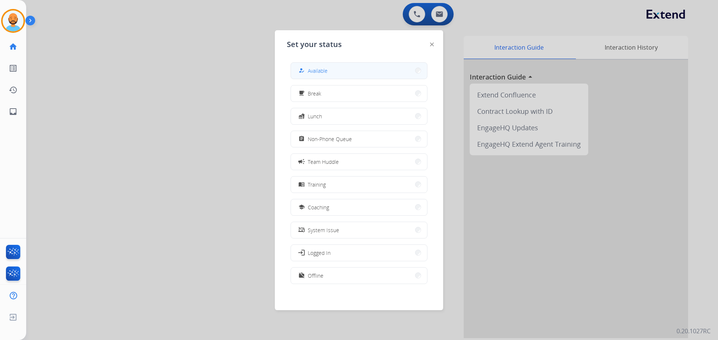
click at [327, 71] on span "Available" at bounding box center [318, 71] width 20 height 8
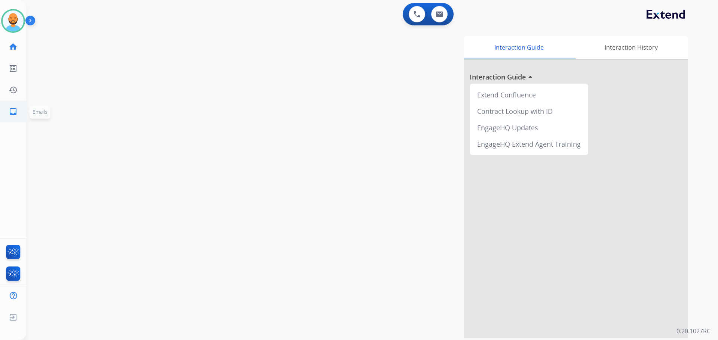
click at [18, 112] on link "inbox Emails" at bounding box center [13, 111] width 21 height 21
select select "**********"
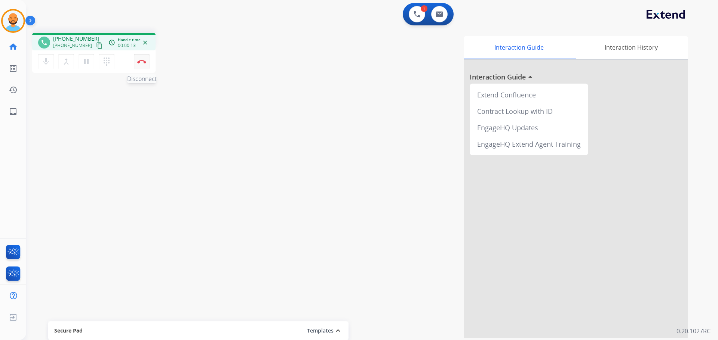
click at [144, 59] on button "Disconnect" at bounding box center [142, 62] width 16 height 16
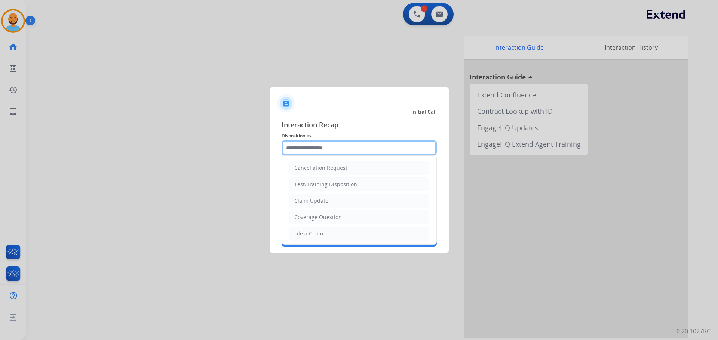
click at [324, 148] on input "text" at bounding box center [358, 148] width 155 height 15
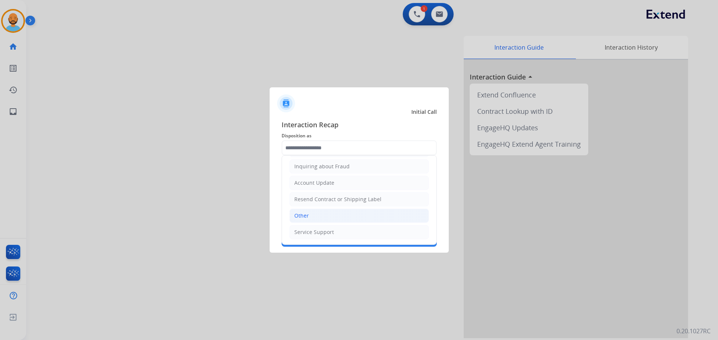
click at [319, 218] on li "Other" at bounding box center [358, 216] width 139 height 14
type input "*****"
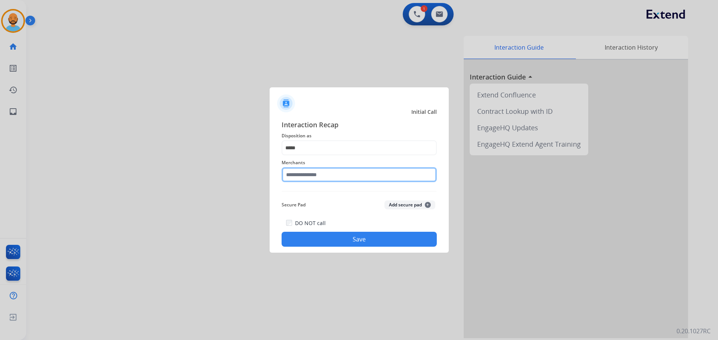
click at [318, 171] on input "text" at bounding box center [358, 174] width 155 height 15
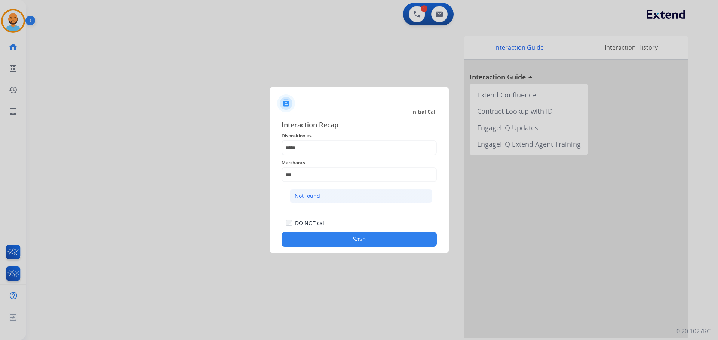
click at [313, 198] on div "Not found" at bounding box center [306, 195] width 25 height 7
type input "*********"
click at [346, 241] on button "Save" at bounding box center [358, 239] width 155 height 15
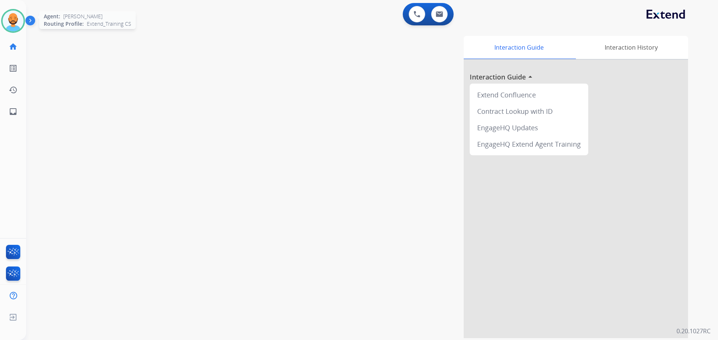
click at [13, 19] on img at bounding box center [13, 20] width 21 height 21
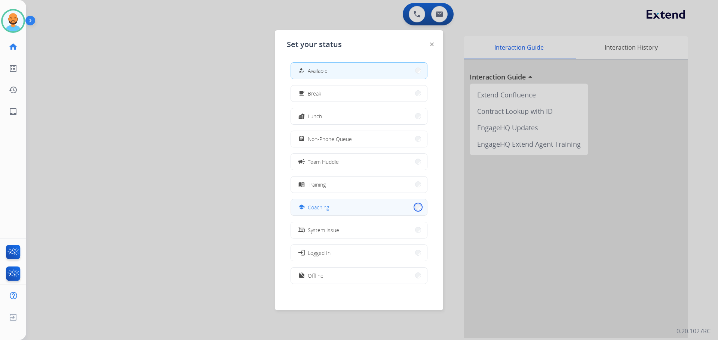
click at [414, 207] on button "school Coaching" at bounding box center [359, 208] width 136 height 16
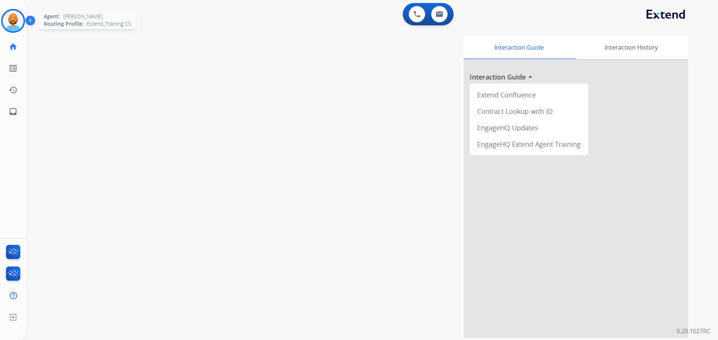
click at [14, 19] on img at bounding box center [13, 20] width 21 height 21
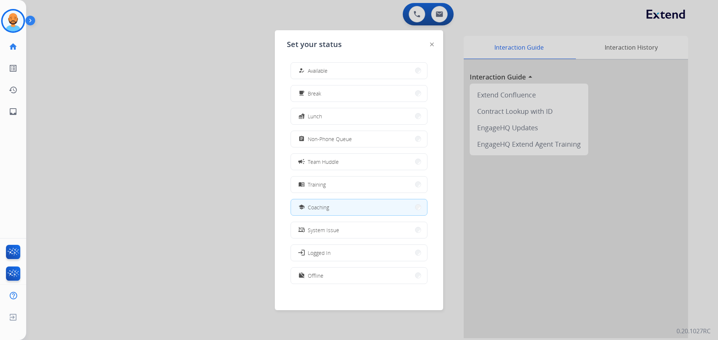
drag, startPoint x: 218, startPoint y: 89, endPoint x: 215, endPoint y: 86, distance: 4.0
click at [216, 87] on div at bounding box center [359, 170] width 718 height 340
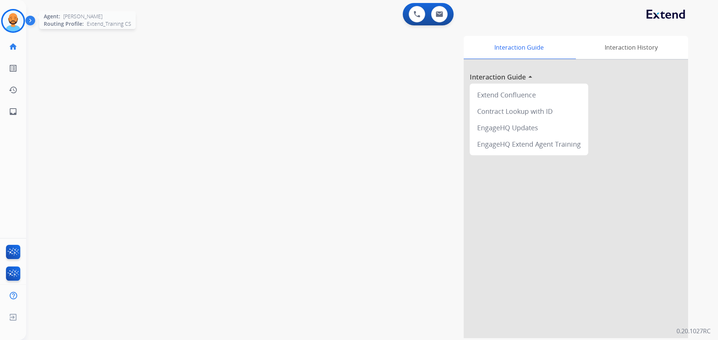
click at [18, 20] on img at bounding box center [13, 20] width 21 height 21
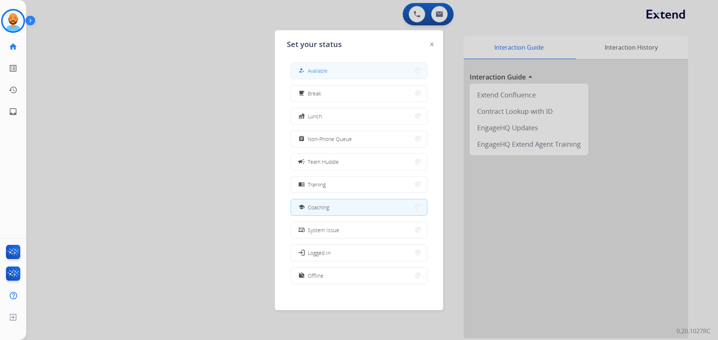
click at [349, 65] on button "how_to_reg Available" at bounding box center [359, 71] width 136 height 16
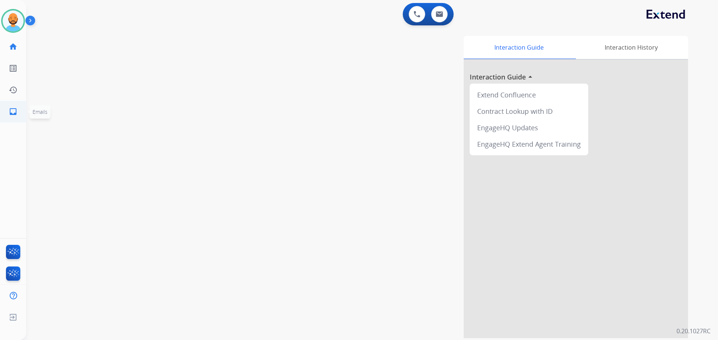
click at [16, 113] on mat-icon "inbox" at bounding box center [13, 111] width 9 height 9
select select "**********"
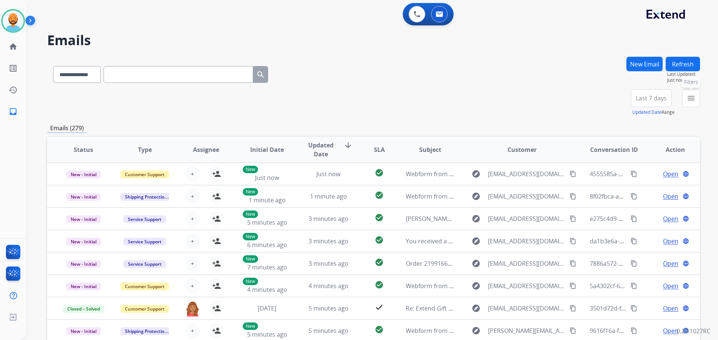
click at [696, 100] on button "menu Filters" at bounding box center [691, 98] width 18 height 18
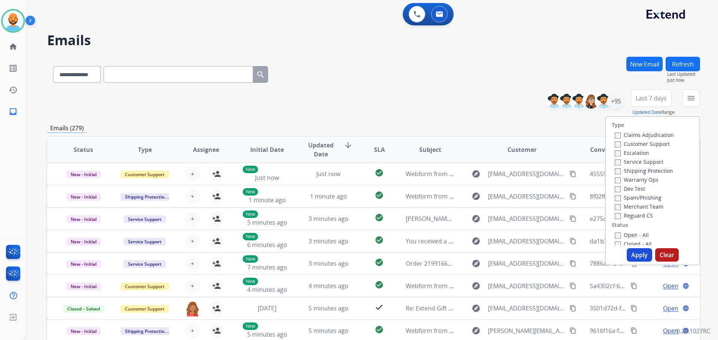
click at [618, 145] on label "Customer Support" at bounding box center [641, 144] width 55 height 7
click at [638, 236] on label "Open - All" at bounding box center [631, 235] width 34 height 7
click at [637, 253] on button "Apply" at bounding box center [638, 255] width 25 height 13
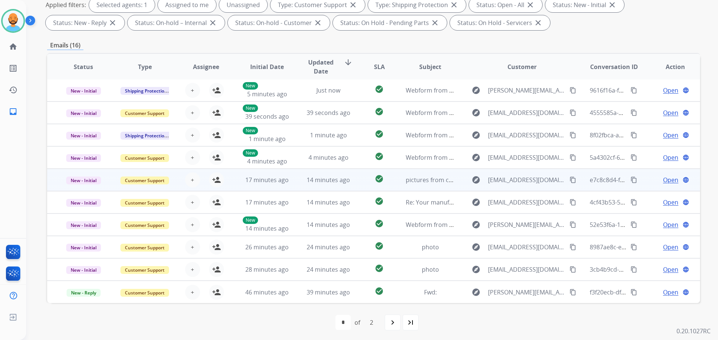
scroll to position [121, 0]
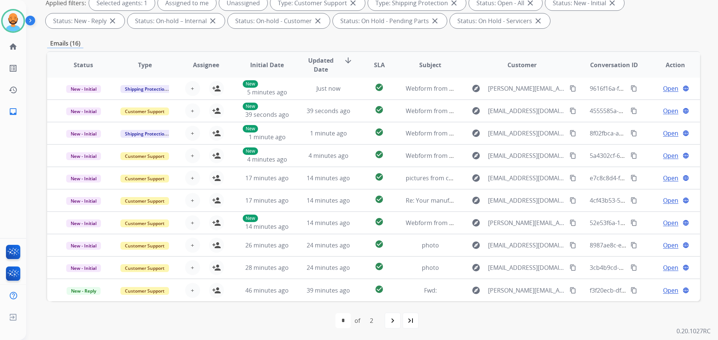
click at [464, 334] on div "first_page navigate_before * * of 2 navigate_next last_page" at bounding box center [373, 321] width 652 height 39
click at [7, 20] on img at bounding box center [13, 20] width 21 height 21
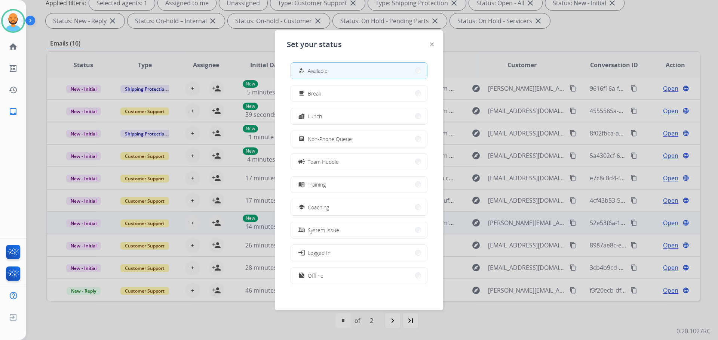
click at [364, 212] on button "school Coaching" at bounding box center [359, 208] width 136 height 16
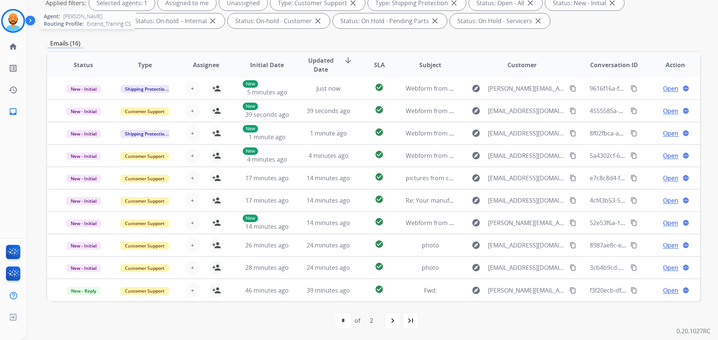
click at [16, 20] on img at bounding box center [13, 20] width 21 height 21
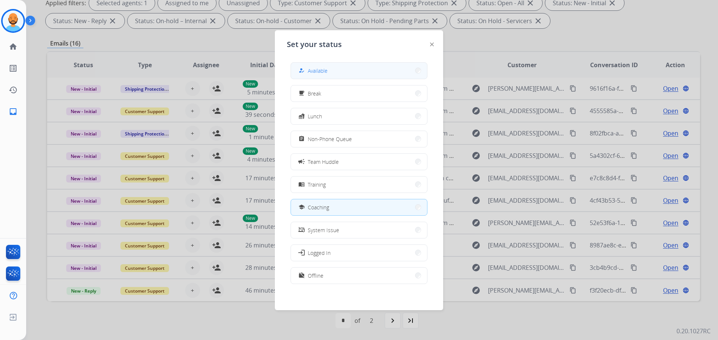
click at [345, 73] on button "how_to_reg Available" at bounding box center [359, 71] width 136 height 16
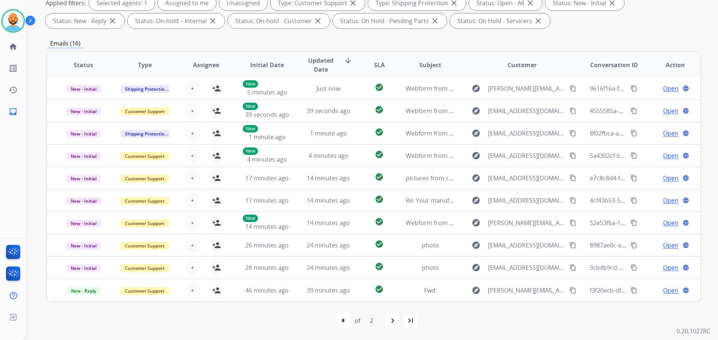
click at [497, 312] on div "first_page navigate_before * * of 2 navigate_next last_page" at bounding box center [373, 321] width 652 height 39
click at [411, 324] on mat-icon "last_page" at bounding box center [410, 321] width 9 height 9
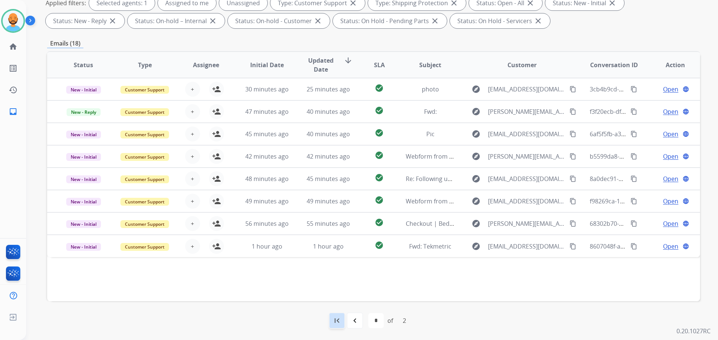
click at [336, 315] on div "first_page" at bounding box center [336, 321] width 16 height 16
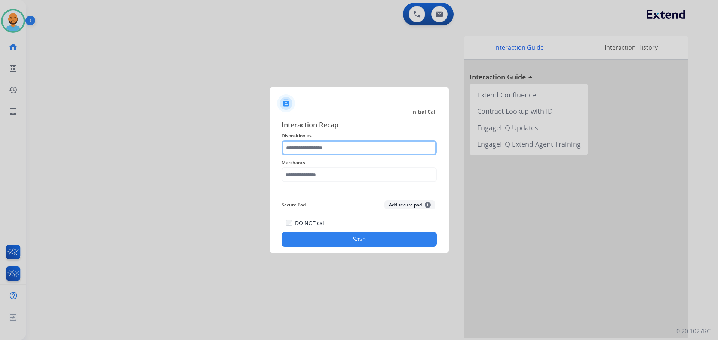
click at [341, 147] on input "text" at bounding box center [358, 148] width 155 height 15
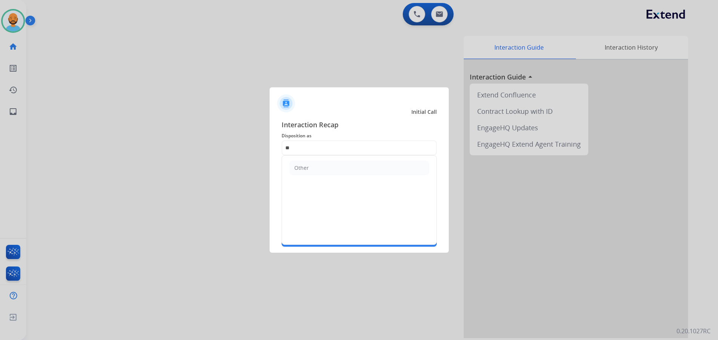
click at [311, 169] on li "Other" at bounding box center [358, 168] width 139 height 14
type input "*****"
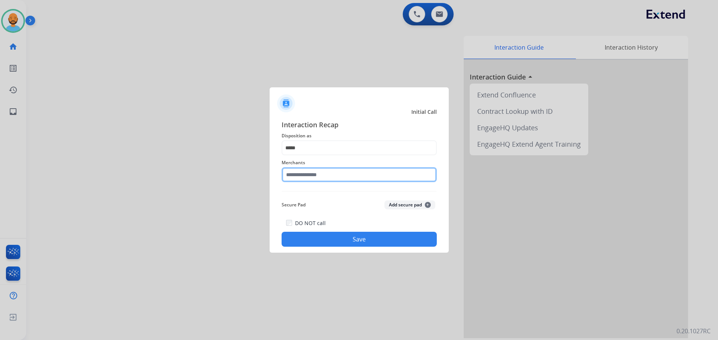
click at [315, 173] on input "text" at bounding box center [358, 174] width 155 height 15
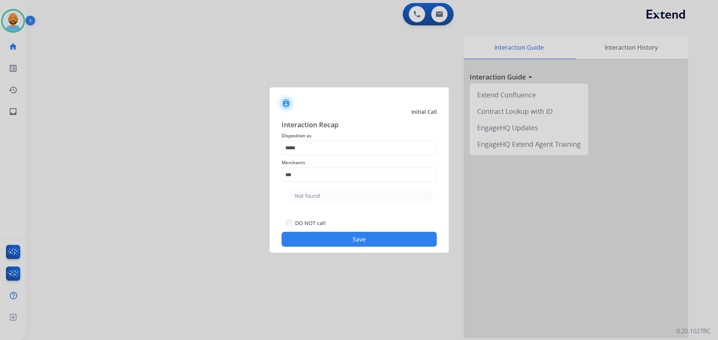
click at [317, 195] on div "Not found" at bounding box center [306, 195] width 25 height 7
type input "*********"
click at [337, 240] on button "Save" at bounding box center [358, 239] width 155 height 15
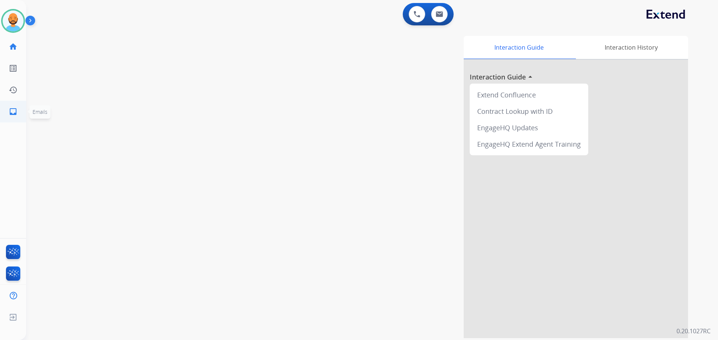
click at [9, 111] on mat-icon "inbox" at bounding box center [13, 111] width 9 height 9
select select "**********"
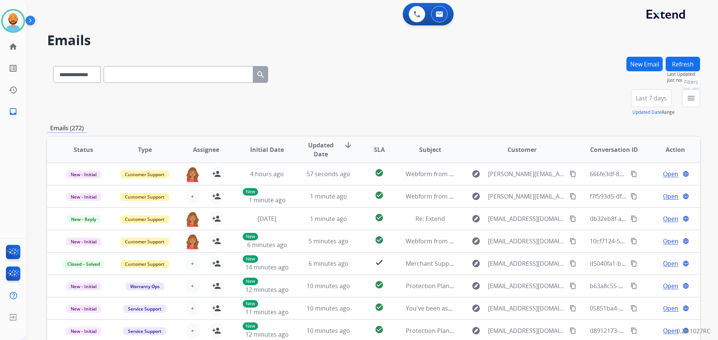
click at [688, 97] on mat-icon "menu" at bounding box center [690, 98] width 9 height 9
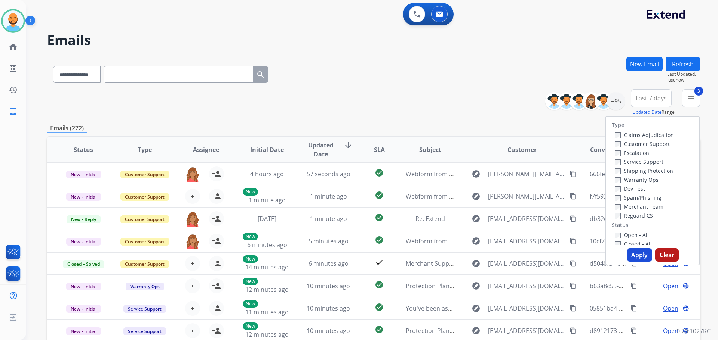
click at [638, 251] on button "Apply" at bounding box center [638, 255] width 25 height 13
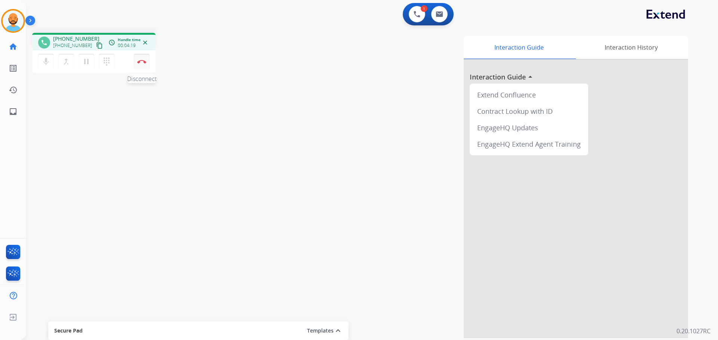
click at [136, 61] on button "Disconnect" at bounding box center [142, 62] width 16 height 16
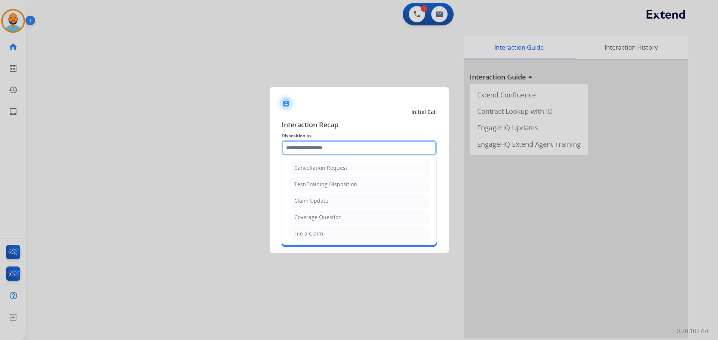
click at [345, 152] on input "text" at bounding box center [358, 148] width 155 height 15
click at [330, 232] on li "File a Claim" at bounding box center [358, 234] width 139 height 14
type input "**********"
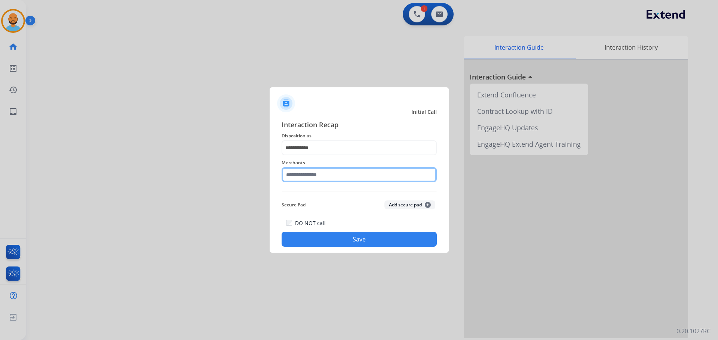
click at [329, 173] on input "text" at bounding box center [358, 174] width 155 height 15
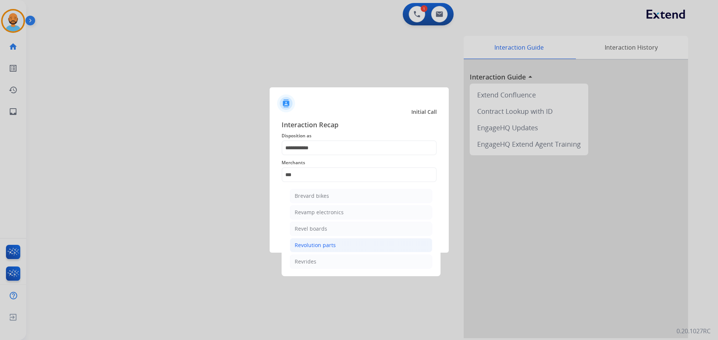
click at [321, 248] on div "Revolution parts" at bounding box center [314, 245] width 41 height 7
type input "**********"
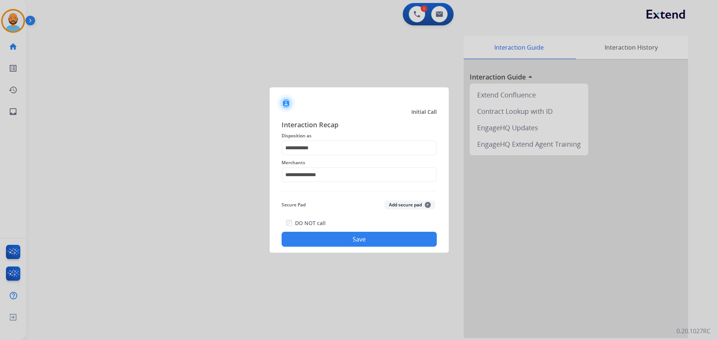
click at [350, 241] on button "Save" at bounding box center [358, 239] width 155 height 15
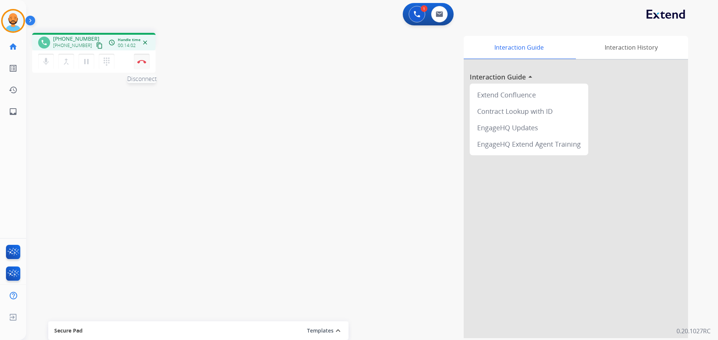
click at [145, 55] on button "Disconnect" at bounding box center [142, 62] width 16 height 16
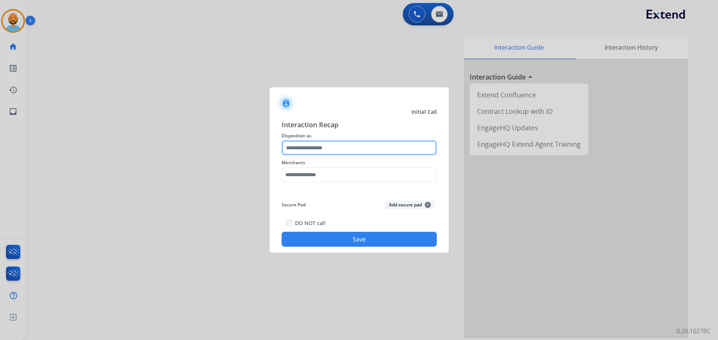
click at [345, 148] on input "text" at bounding box center [358, 148] width 155 height 15
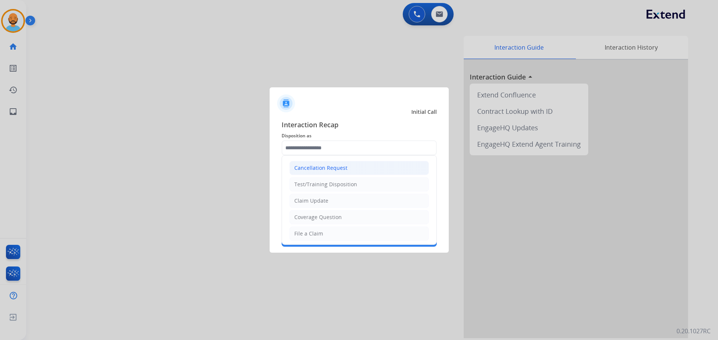
click at [320, 170] on div "Cancellation Request" at bounding box center [320, 167] width 53 height 7
type input "**********"
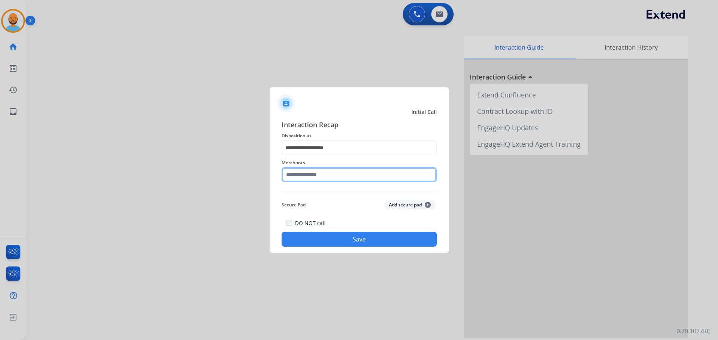
click at [316, 174] on input "text" at bounding box center [358, 174] width 155 height 15
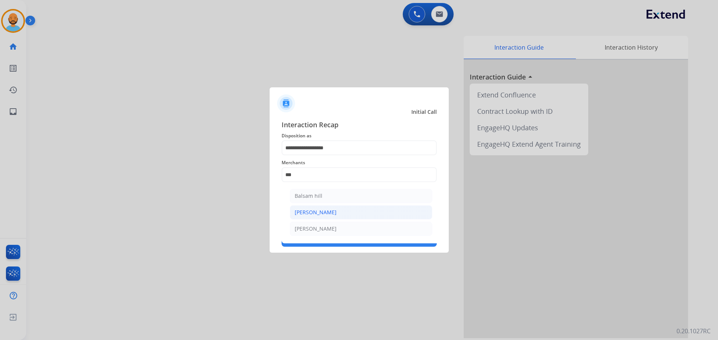
click at [305, 214] on div "[PERSON_NAME]" at bounding box center [315, 212] width 42 height 7
type input "*******"
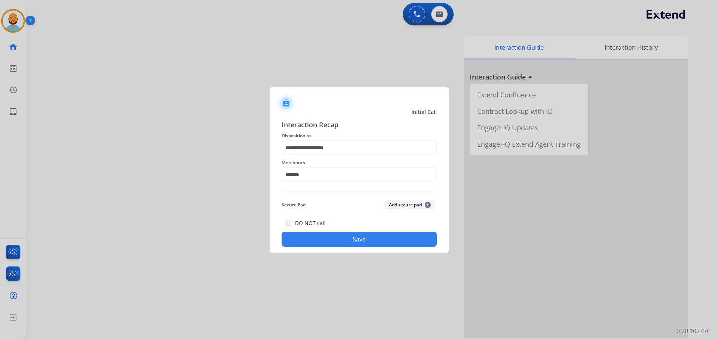
click at [365, 235] on button "Save" at bounding box center [358, 239] width 155 height 15
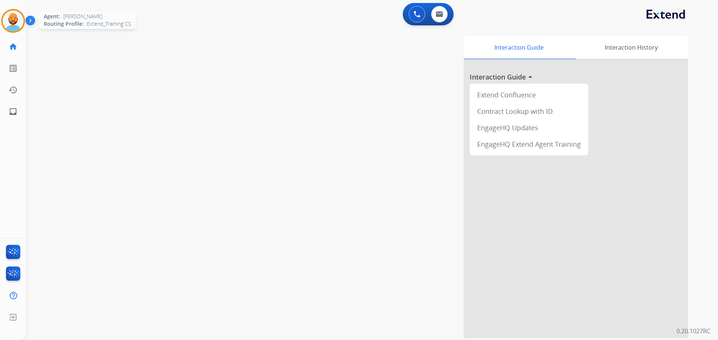
click at [6, 16] on img at bounding box center [13, 20] width 21 height 21
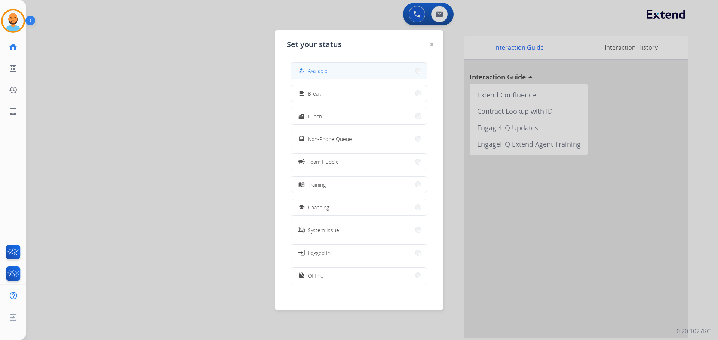
click at [382, 72] on button "how_to_reg Available" at bounding box center [359, 71] width 136 height 16
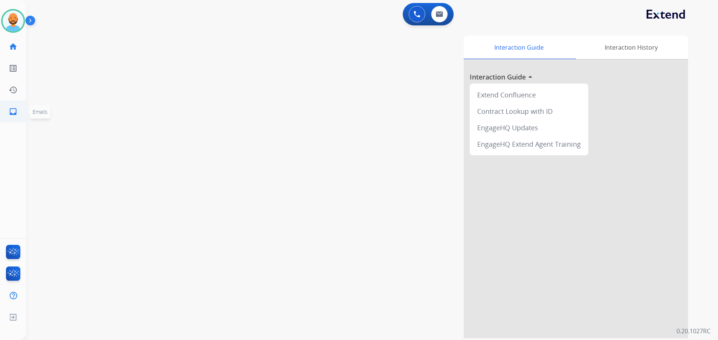
click at [14, 113] on mat-icon "inbox" at bounding box center [13, 111] width 9 height 9
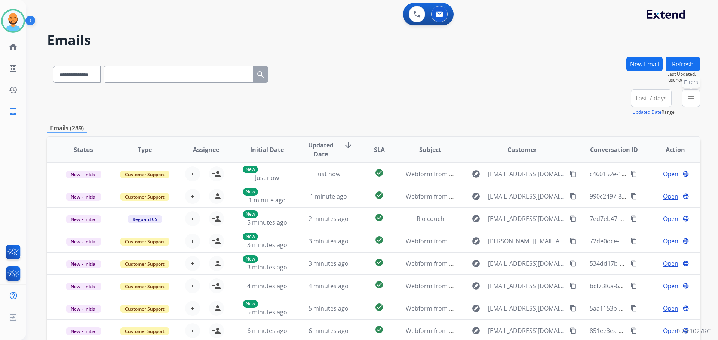
click at [695, 98] on mat-icon "menu" at bounding box center [690, 98] width 9 height 9
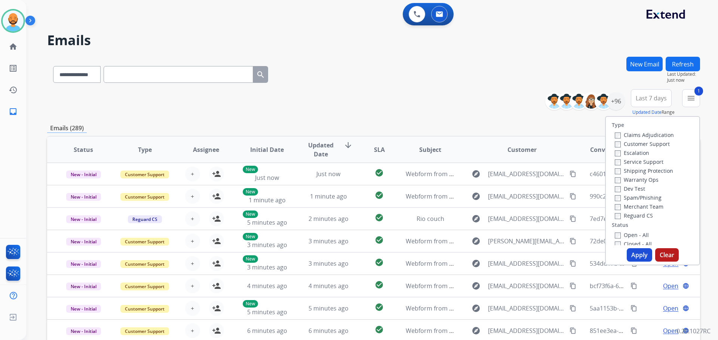
click at [616, 172] on label "Shipping Protection" at bounding box center [643, 170] width 58 height 7
click at [641, 253] on button "Apply" at bounding box center [638, 255] width 25 height 13
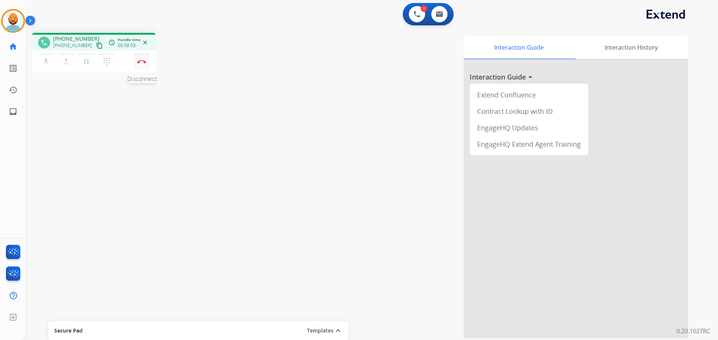
click at [137, 59] on button "Disconnect" at bounding box center [142, 62] width 16 height 16
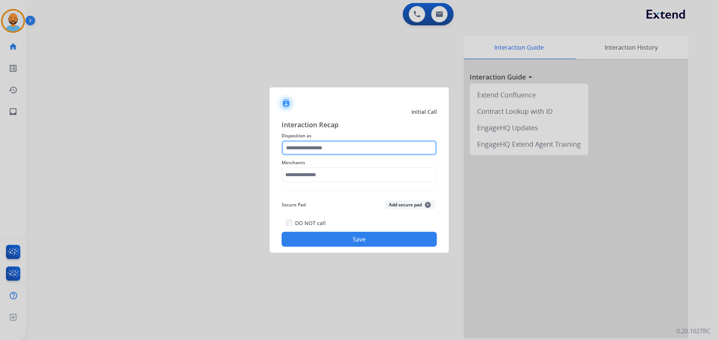
click at [343, 146] on input "text" at bounding box center [358, 148] width 155 height 15
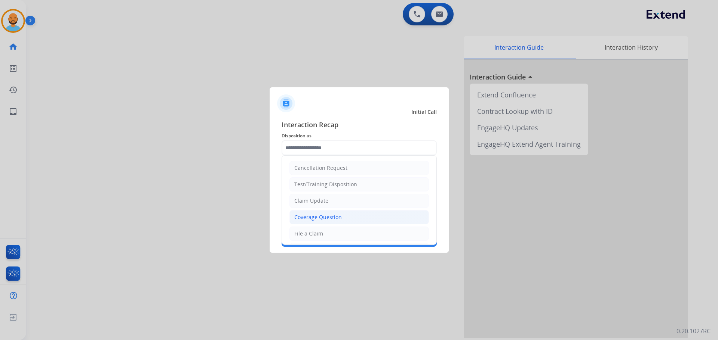
click at [321, 219] on div "Coverage Question" at bounding box center [317, 217] width 47 height 7
type input "**********"
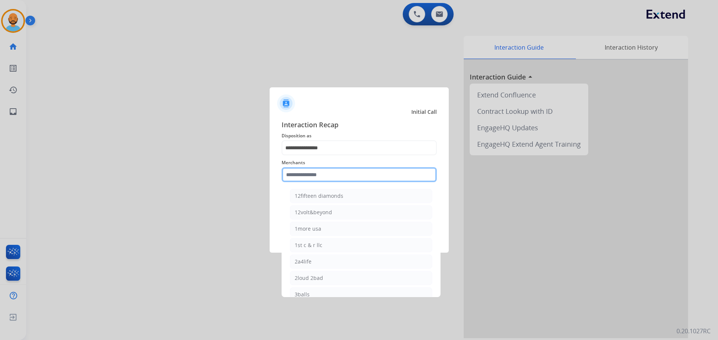
click at [322, 168] on input "text" at bounding box center [358, 174] width 155 height 15
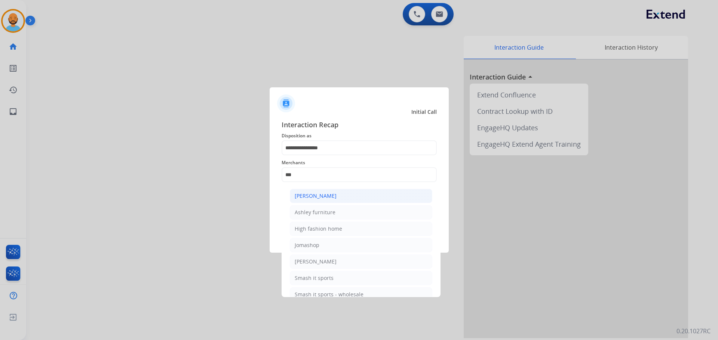
click at [317, 199] on div "[PERSON_NAME]" at bounding box center [315, 195] width 42 height 7
type input "**********"
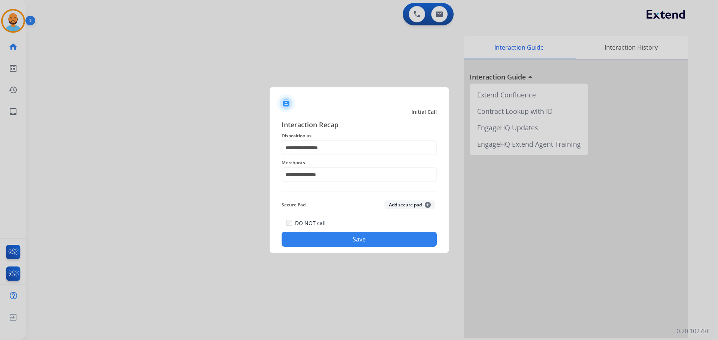
click at [359, 245] on button "Save" at bounding box center [358, 239] width 155 height 15
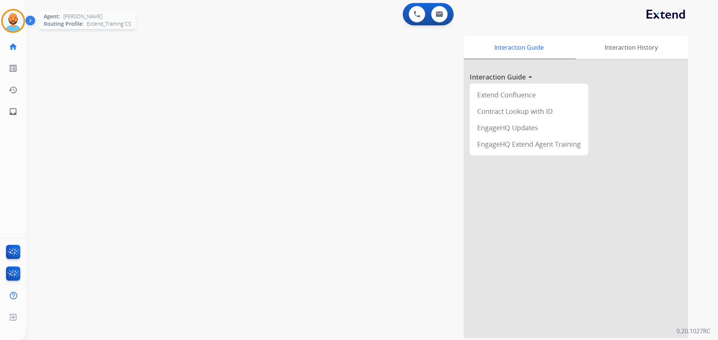
click at [13, 21] on img at bounding box center [13, 20] width 21 height 21
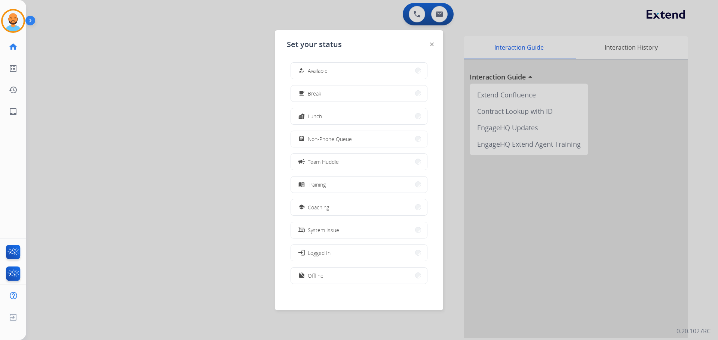
click at [372, 65] on button "how_to_reg Available" at bounding box center [359, 71] width 136 height 16
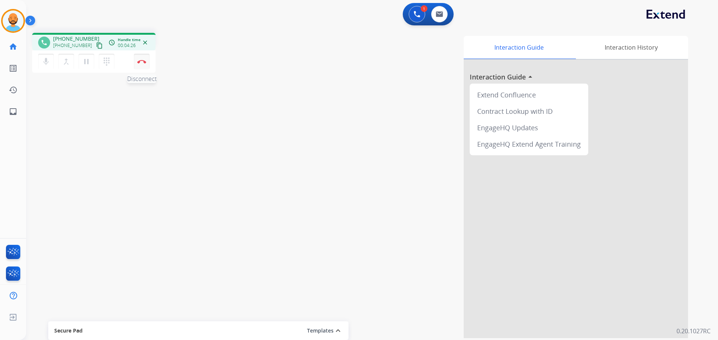
click at [144, 60] on img at bounding box center [141, 62] width 9 height 4
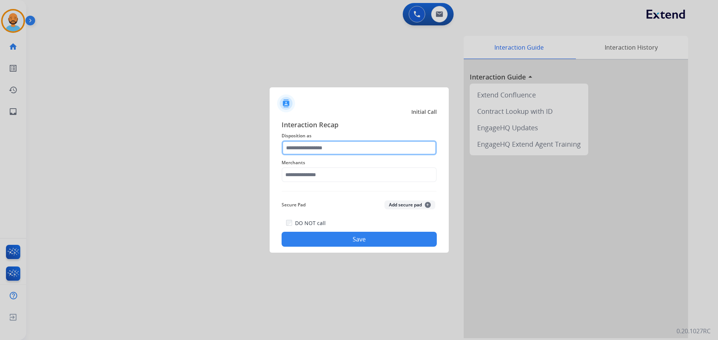
click at [342, 148] on input "text" at bounding box center [358, 148] width 155 height 15
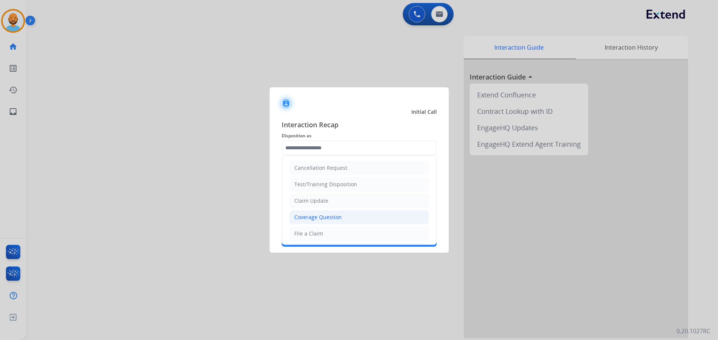
click at [336, 215] on div "Coverage Question" at bounding box center [317, 217] width 47 height 7
type input "**********"
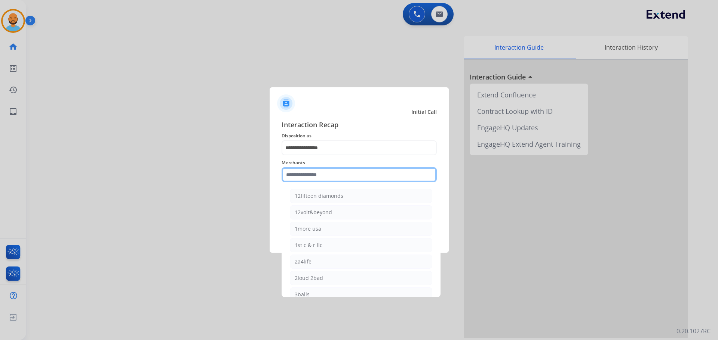
click at [343, 171] on input "text" at bounding box center [358, 174] width 155 height 15
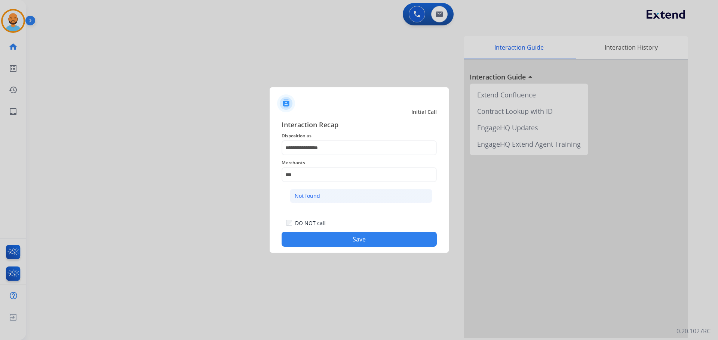
click at [330, 195] on li "Not found" at bounding box center [361, 196] width 142 height 14
type input "*********"
click at [351, 240] on button "Save" at bounding box center [358, 239] width 155 height 15
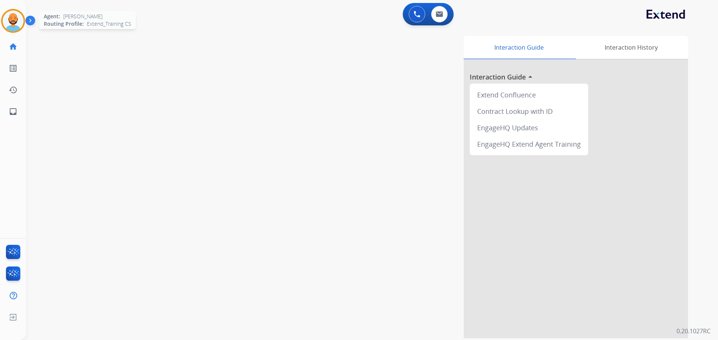
click at [1, 18] on div "[PERSON_NAME] AfterCallWork Edit Avatar Agent: [PERSON_NAME] Profile: Extend_Tr…" at bounding box center [13, 21] width 26 height 24
click at [8, 22] on img at bounding box center [13, 20] width 21 height 21
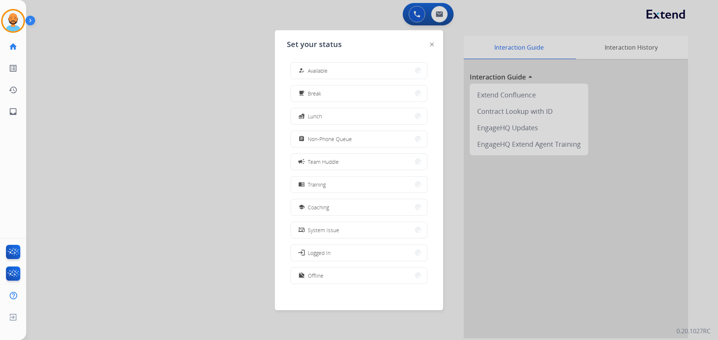
click at [340, 68] on button "how_to_reg Available" at bounding box center [359, 71] width 136 height 16
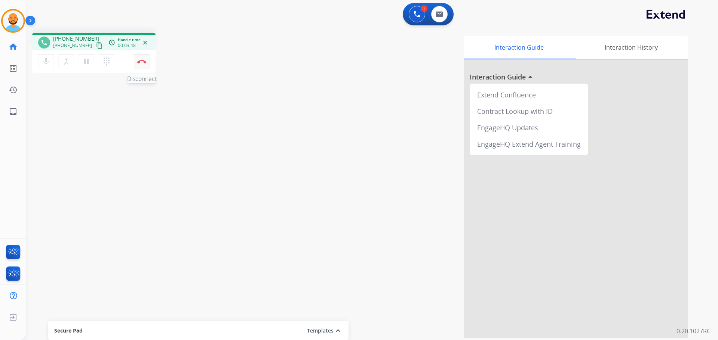
click at [145, 64] on button "Disconnect" at bounding box center [142, 62] width 16 height 16
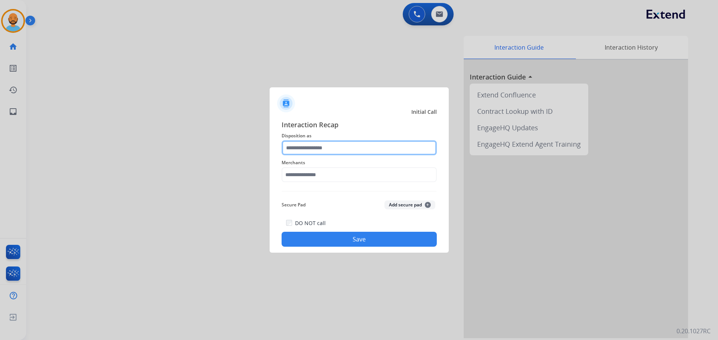
click at [323, 147] on input "text" at bounding box center [358, 148] width 155 height 15
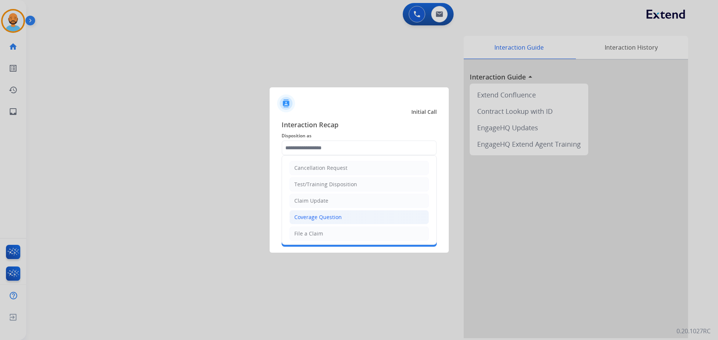
click at [320, 222] on li "Coverage Question" at bounding box center [358, 217] width 139 height 14
type input "**********"
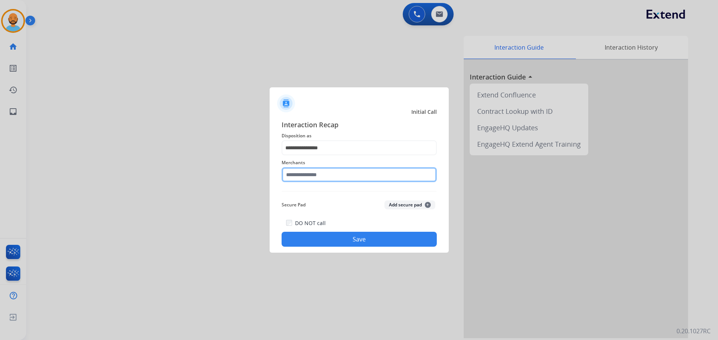
click at [320, 178] on input "text" at bounding box center [358, 174] width 155 height 15
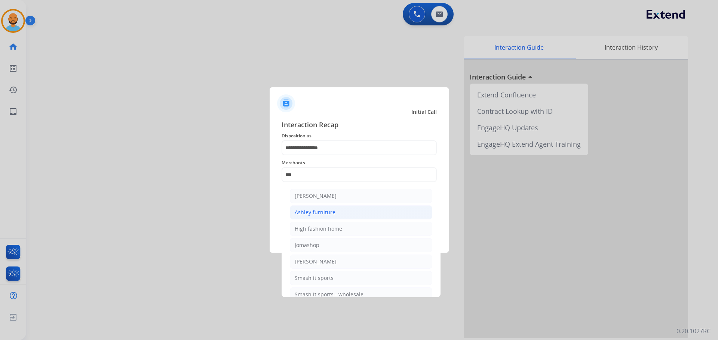
click at [323, 210] on div "Ashley furniture" at bounding box center [314, 212] width 41 height 7
type input "**********"
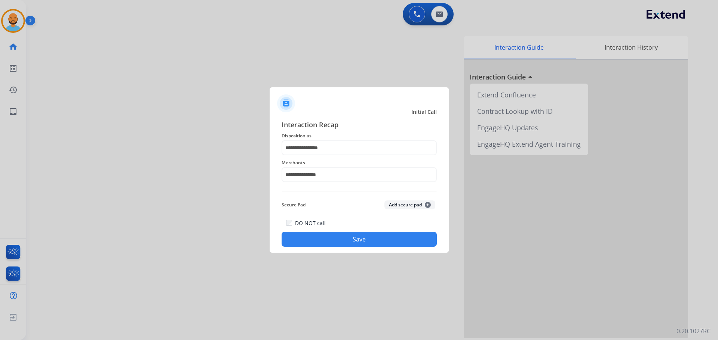
click at [354, 235] on button "Save" at bounding box center [358, 239] width 155 height 15
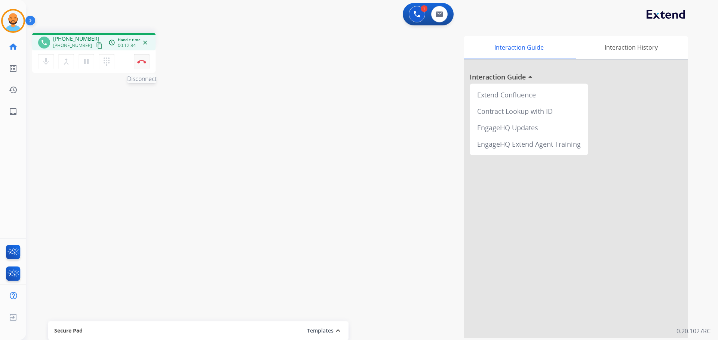
click at [137, 60] on button "Disconnect" at bounding box center [142, 62] width 16 height 16
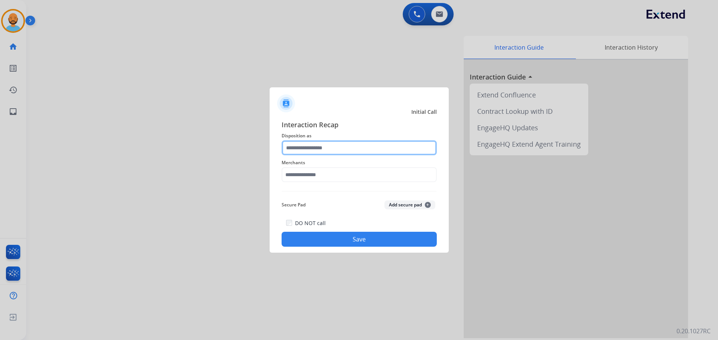
click at [340, 147] on input "text" at bounding box center [358, 148] width 155 height 15
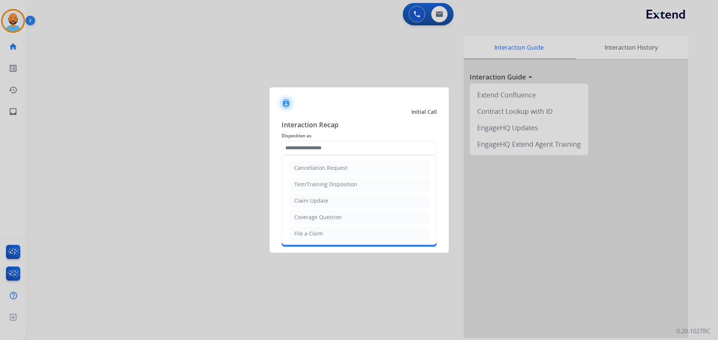
click at [327, 234] on li "File a Claim" at bounding box center [358, 234] width 139 height 14
type input "**********"
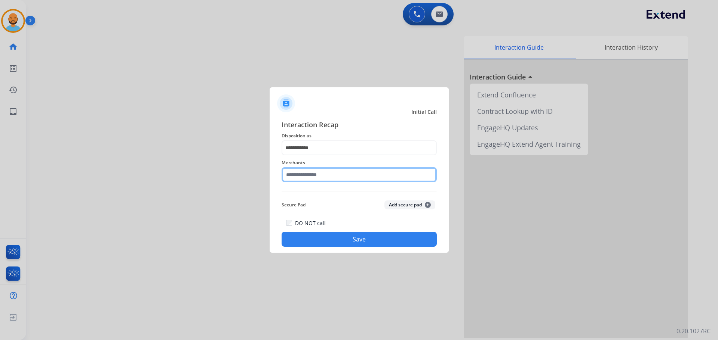
click at [317, 172] on input "text" at bounding box center [358, 174] width 155 height 15
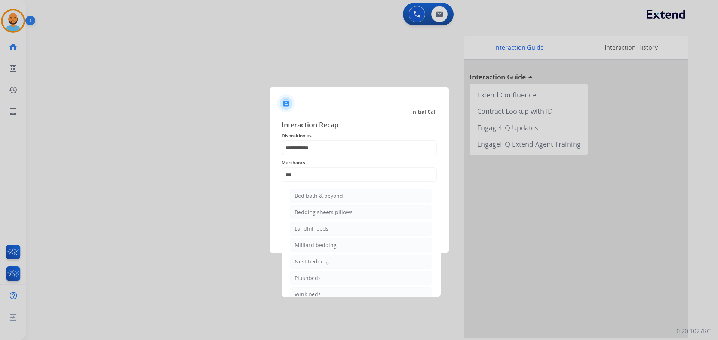
click at [320, 197] on div "Bed bath & beyond" at bounding box center [318, 195] width 48 height 7
type input "**********"
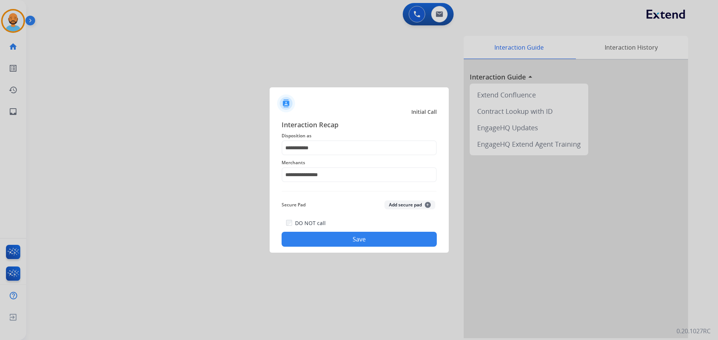
click at [363, 242] on button "Save" at bounding box center [358, 239] width 155 height 15
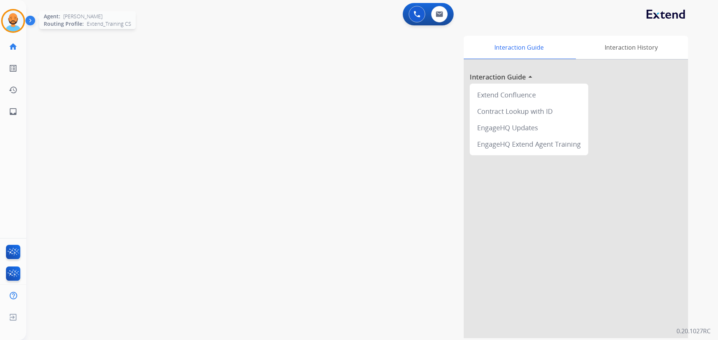
click at [16, 23] on img at bounding box center [13, 20] width 21 height 21
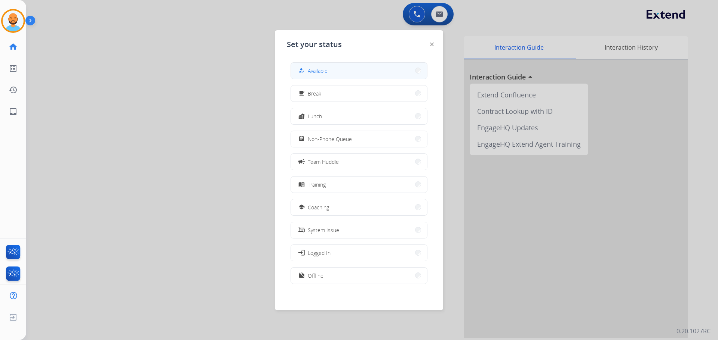
click at [362, 70] on button "how_to_reg Available" at bounding box center [359, 71] width 136 height 16
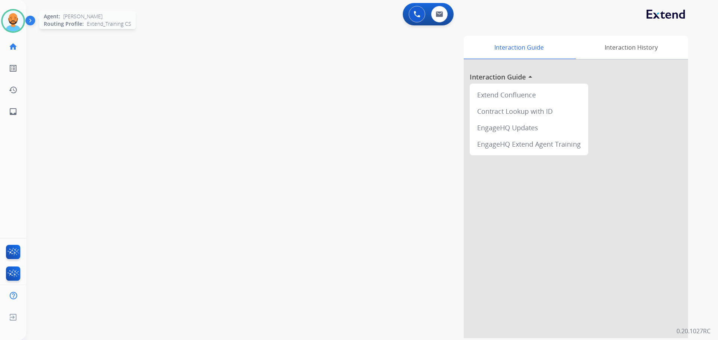
click at [10, 25] on img at bounding box center [13, 20] width 21 height 21
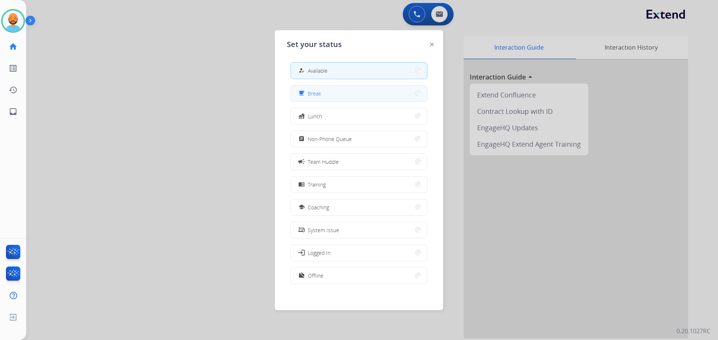
click at [378, 93] on button "free_breakfast Break" at bounding box center [359, 94] width 136 height 16
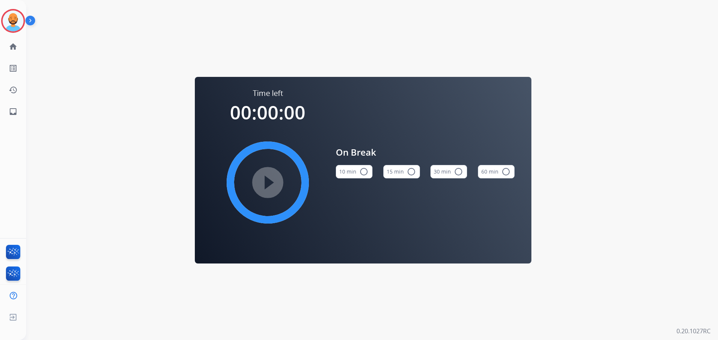
drag, startPoint x: 365, startPoint y: 171, endPoint x: 364, endPoint y: 167, distance: 3.8
click at [364, 169] on mat-icon "radio_button_unchecked" at bounding box center [363, 171] width 9 height 9
click at [268, 182] on mat-icon "play_circle_filled" at bounding box center [267, 182] width 9 height 9
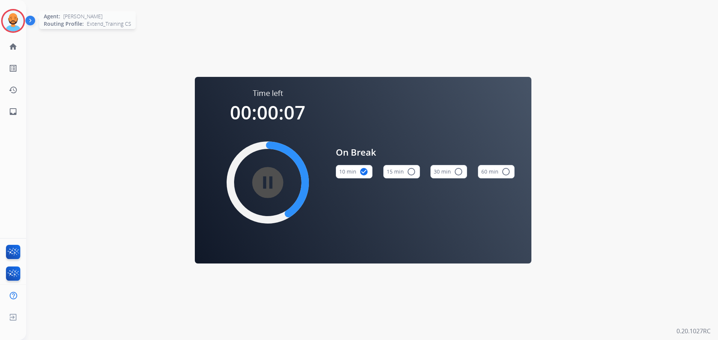
click at [11, 24] on img at bounding box center [13, 20] width 21 height 21
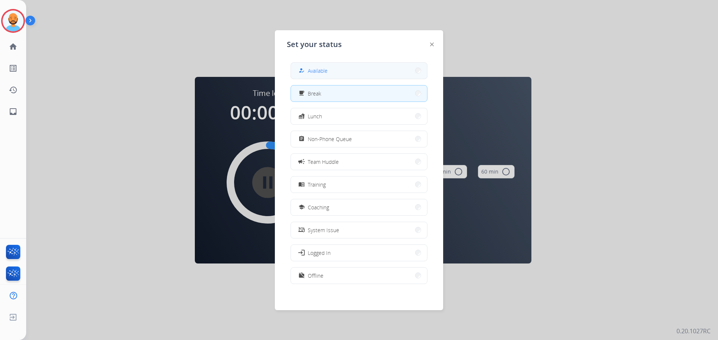
click at [345, 70] on button "how_to_reg Available" at bounding box center [359, 71] width 136 height 16
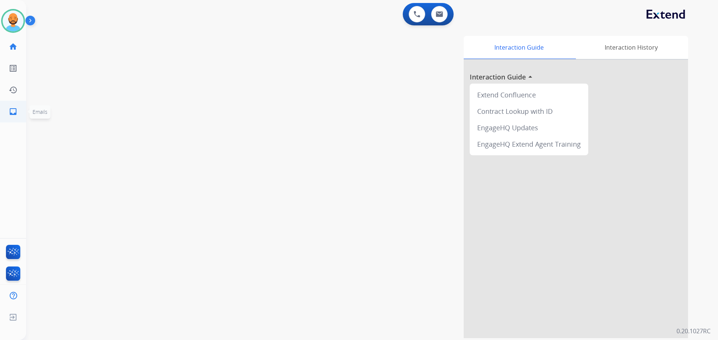
click at [13, 110] on mat-icon "inbox" at bounding box center [13, 111] width 9 height 9
select select "**********"
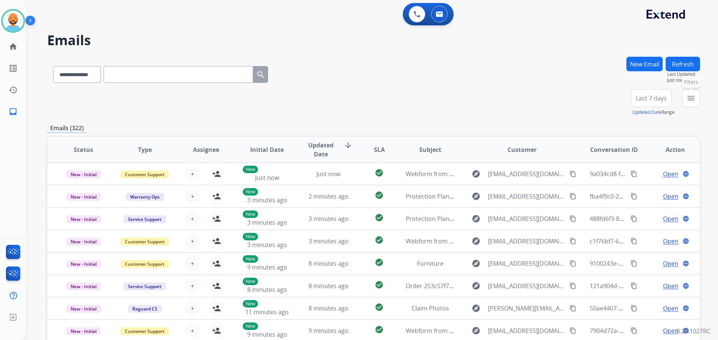
click at [691, 100] on mat-icon "menu" at bounding box center [690, 98] width 9 height 9
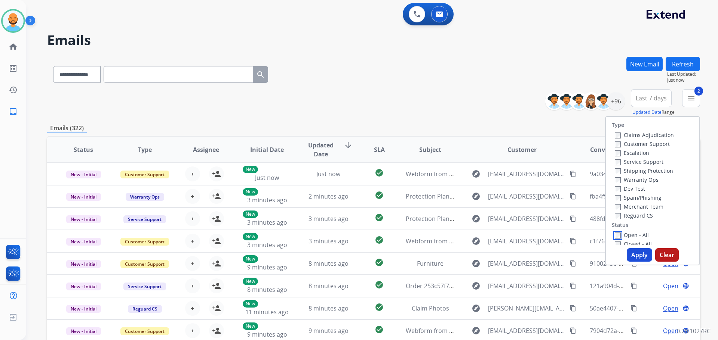
click at [618, 235] on label "Open - All" at bounding box center [631, 235] width 34 height 7
click at [641, 254] on button "Apply" at bounding box center [638, 255] width 25 height 13
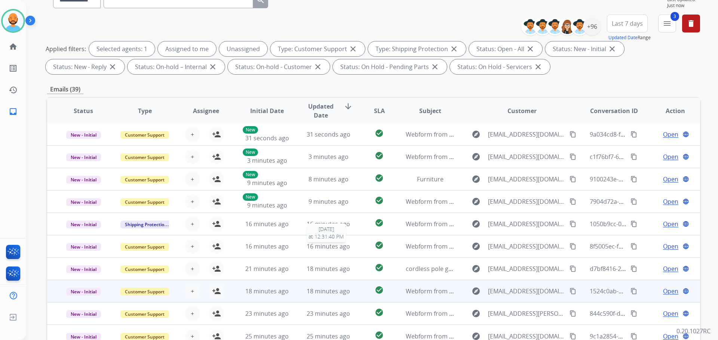
scroll to position [121, 0]
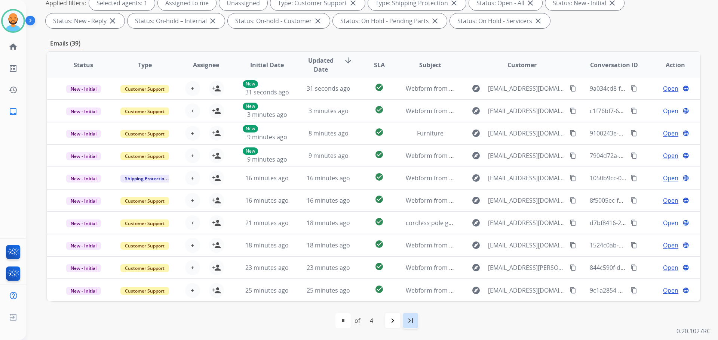
click at [408, 324] on mat-icon "last_page" at bounding box center [410, 321] width 9 height 9
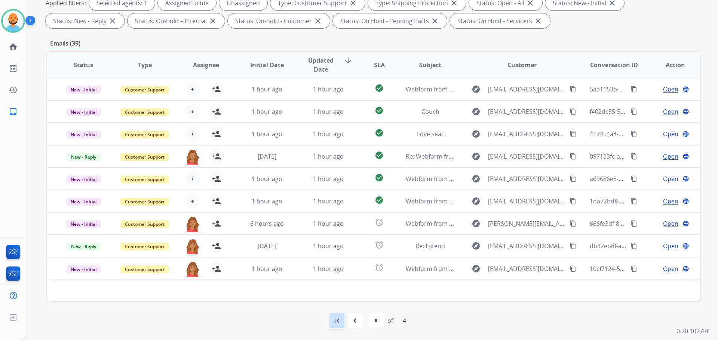
click at [340, 323] on mat-icon "first_page" at bounding box center [336, 321] width 9 height 9
select select "*"
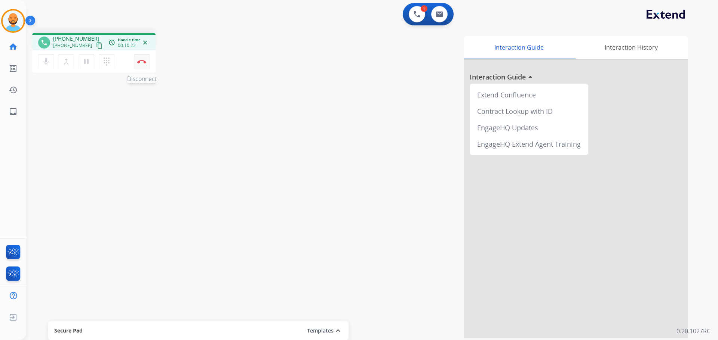
click at [142, 56] on button "Disconnect" at bounding box center [142, 62] width 16 height 16
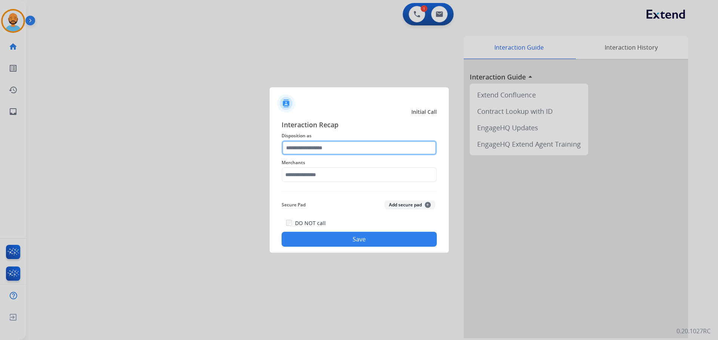
click at [333, 151] on input "text" at bounding box center [358, 148] width 155 height 15
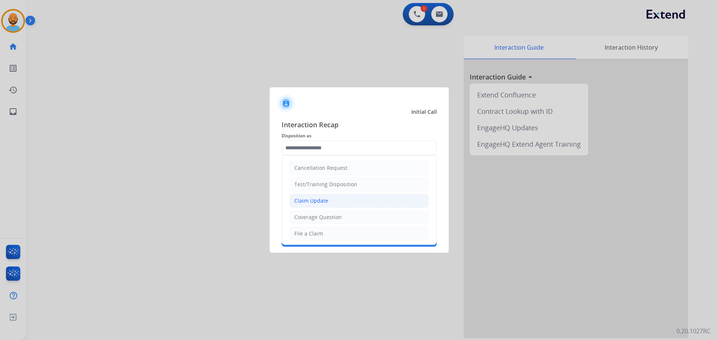
click at [315, 206] on li "Claim Update" at bounding box center [358, 201] width 139 height 14
type input "**********"
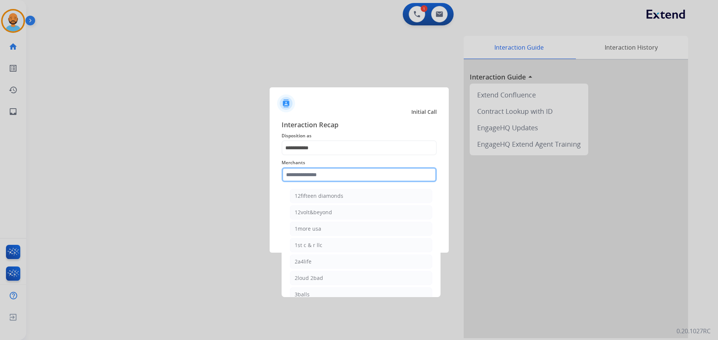
click at [328, 174] on input "text" at bounding box center [358, 174] width 155 height 15
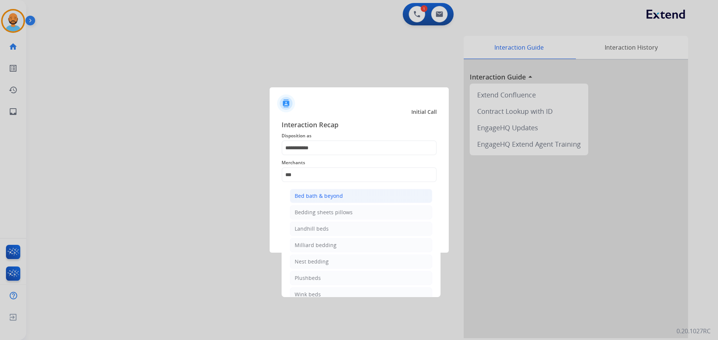
click at [331, 194] on div "Bed bath & beyond" at bounding box center [318, 195] width 48 height 7
type input "**********"
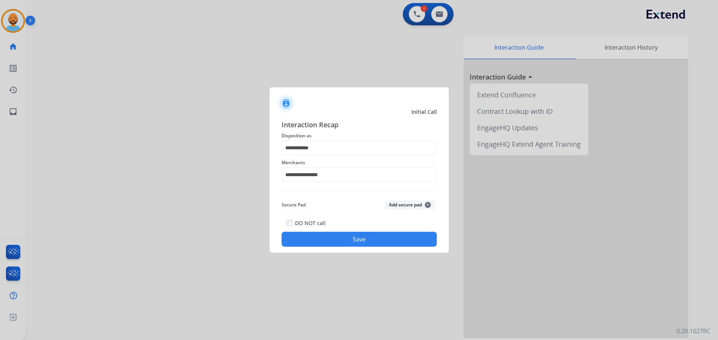
click at [377, 234] on button "Save" at bounding box center [358, 239] width 155 height 15
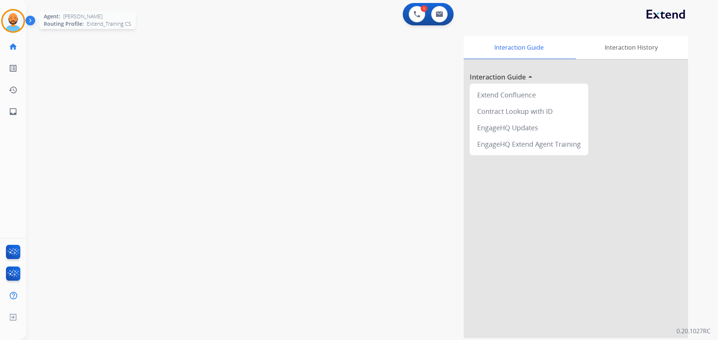
click at [7, 24] on img at bounding box center [13, 20] width 21 height 21
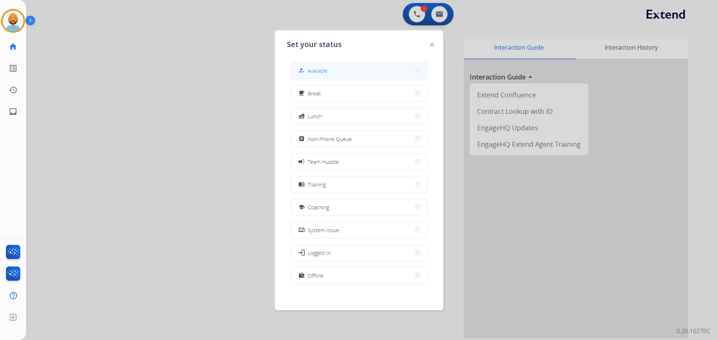
click at [345, 71] on button "how_to_reg Available" at bounding box center [359, 71] width 136 height 16
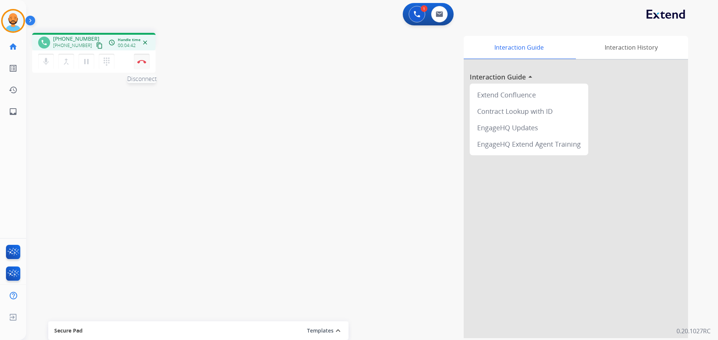
click at [144, 63] on button "Disconnect" at bounding box center [142, 62] width 16 height 16
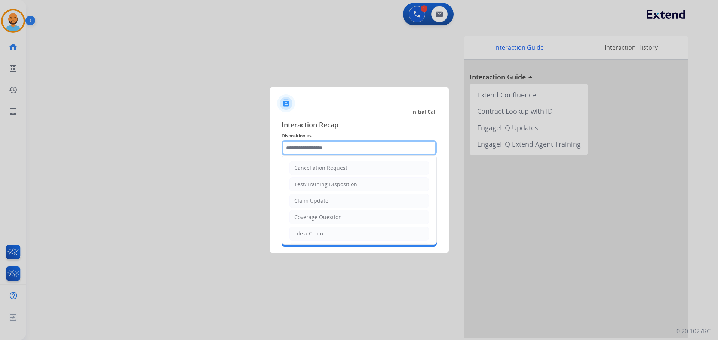
click at [328, 145] on input "text" at bounding box center [358, 148] width 155 height 15
click at [320, 217] on div "Coverage Question" at bounding box center [317, 217] width 47 height 7
type input "**********"
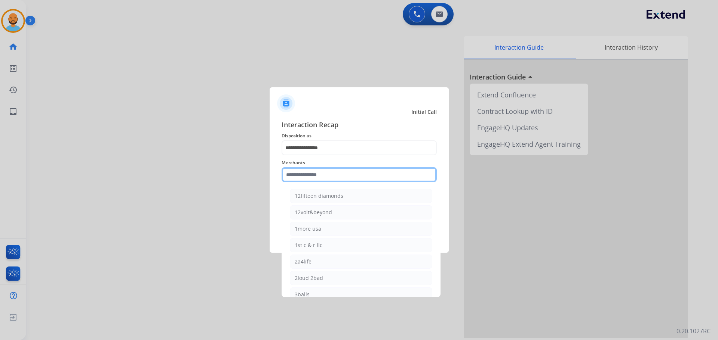
click at [317, 172] on input "text" at bounding box center [358, 174] width 155 height 15
click at [335, 198] on div "[PERSON_NAME]" at bounding box center [315, 195] width 42 height 7
type input "**********"
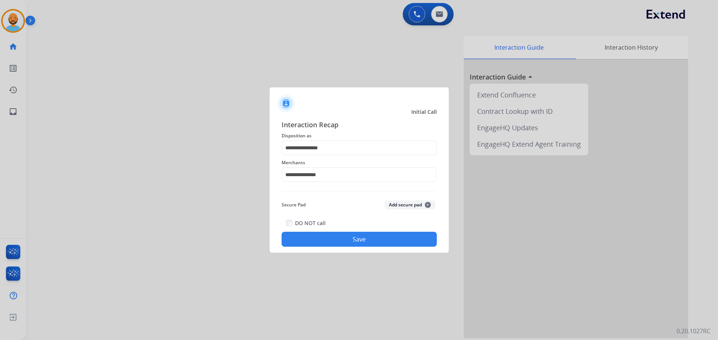
click at [332, 240] on button "Save" at bounding box center [358, 239] width 155 height 15
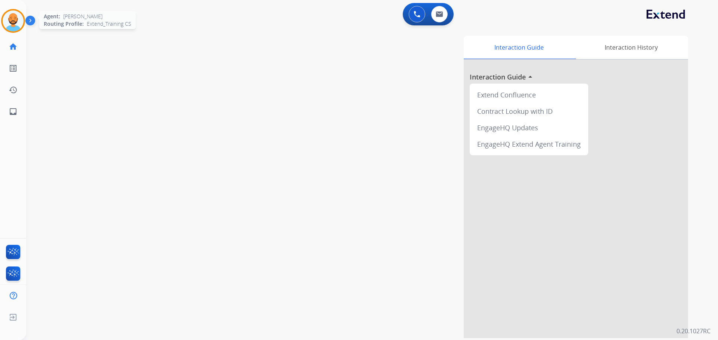
click at [18, 25] on img at bounding box center [13, 20] width 21 height 21
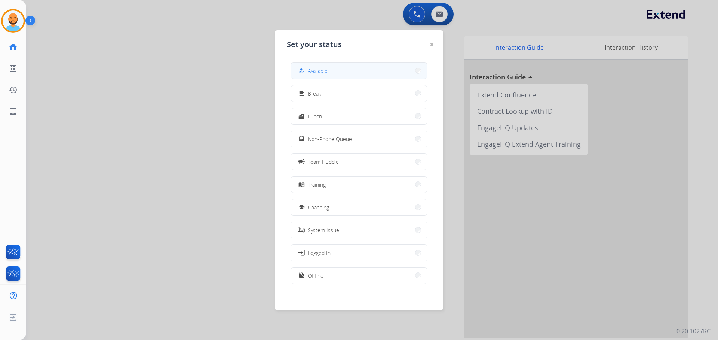
click at [322, 73] on span "Available" at bounding box center [318, 71] width 20 height 8
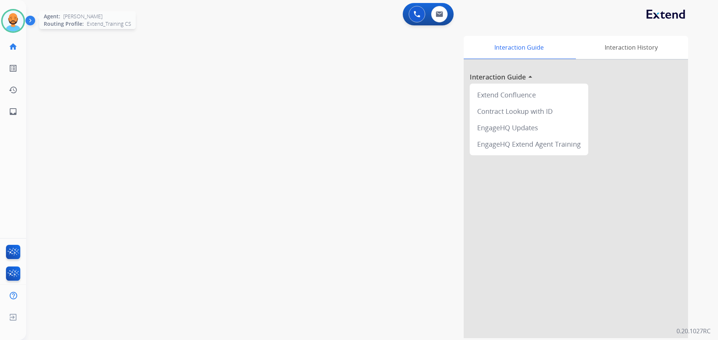
click at [14, 21] on img at bounding box center [13, 20] width 21 height 21
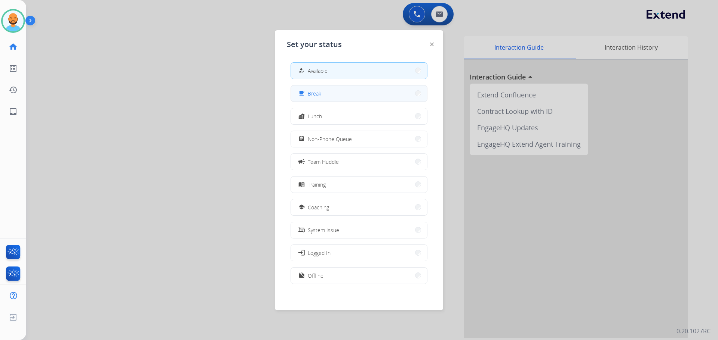
click at [418, 93] on div "free_breakfast Break" at bounding box center [358, 93] width 137 height 17
click at [414, 96] on button "free_breakfast Break" at bounding box center [359, 94] width 136 height 16
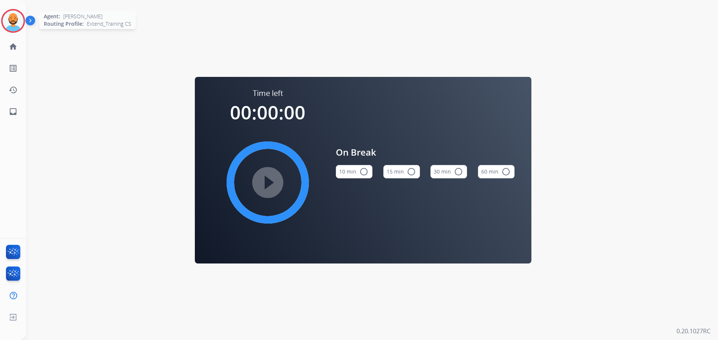
click at [14, 15] on img at bounding box center [13, 20] width 21 height 21
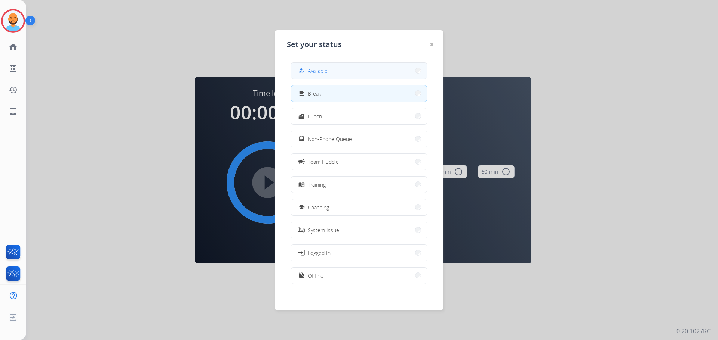
click at [388, 72] on button "how_to_reg Available" at bounding box center [359, 71] width 136 height 16
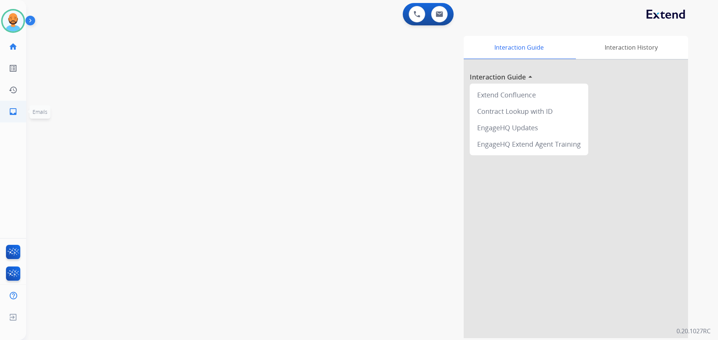
click at [16, 115] on mat-icon "inbox" at bounding box center [13, 111] width 9 height 9
select select "**********"
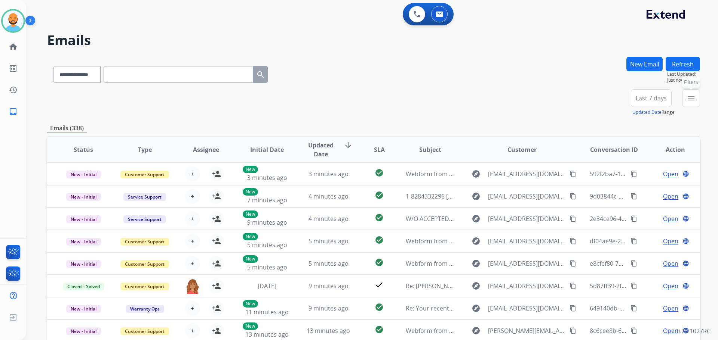
click at [687, 98] on mat-icon "menu" at bounding box center [690, 98] width 9 height 9
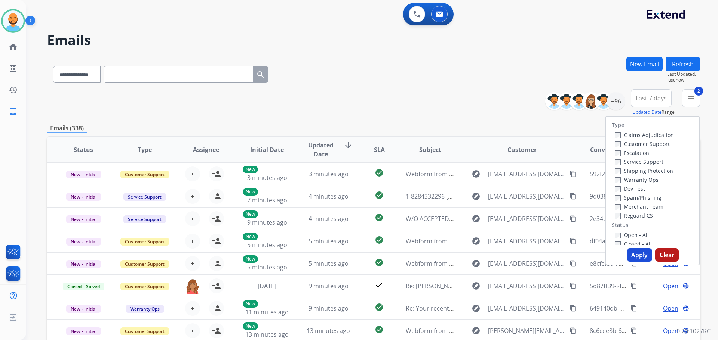
click at [618, 234] on label "Open - All" at bounding box center [631, 235] width 34 height 7
click at [639, 249] on button "Apply" at bounding box center [638, 255] width 25 height 13
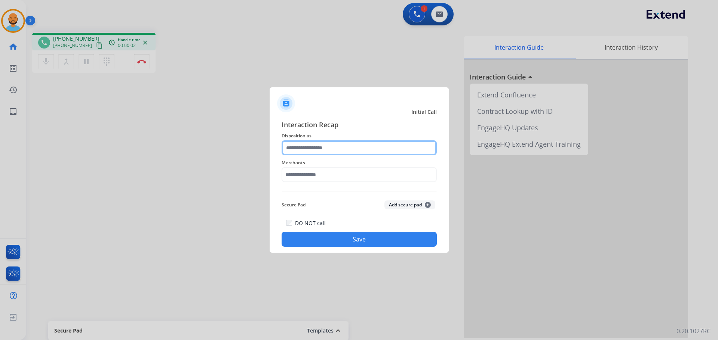
click at [351, 146] on input "text" at bounding box center [358, 148] width 155 height 15
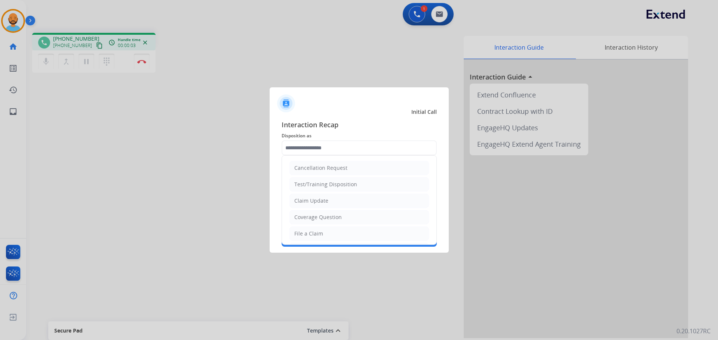
drag, startPoint x: 335, startPoint y: 200, endPoint x: 335, endPoint y: 205, distance: 4.5
click at [335, 201] on li "Claim Update" at bounding box center [358, 201] width 139 height 14
type input "**********"
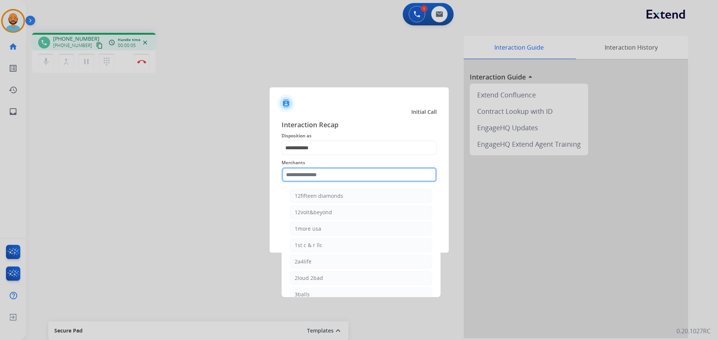
click at [339, 173] on input "text" at bounding box center [358, 174] width 155 height 15
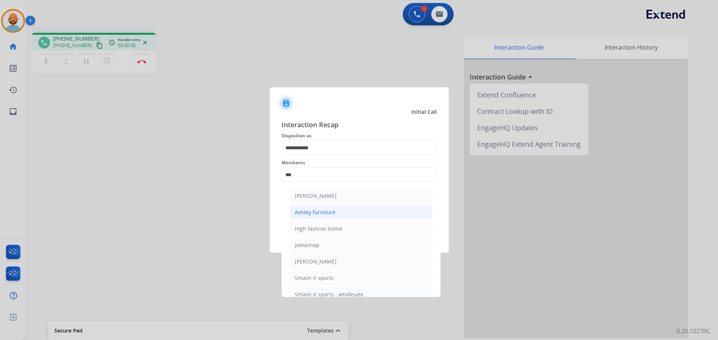
click at [335, 212] on li "Ashley furniture" at bounding box center [361, 213] width 142 height 14
type input "**********"
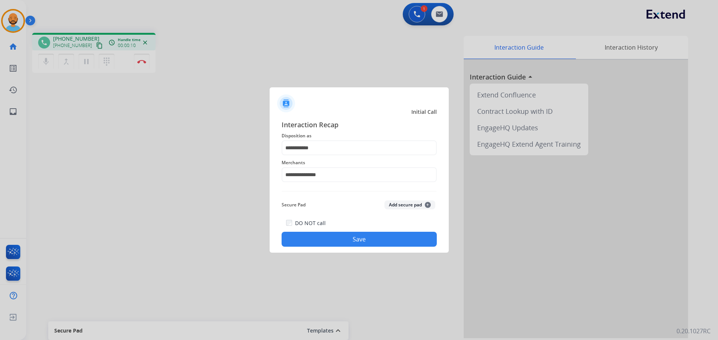
click at [352, 237] on button "Save" at bounding box center [358, 239] width 155 height 15
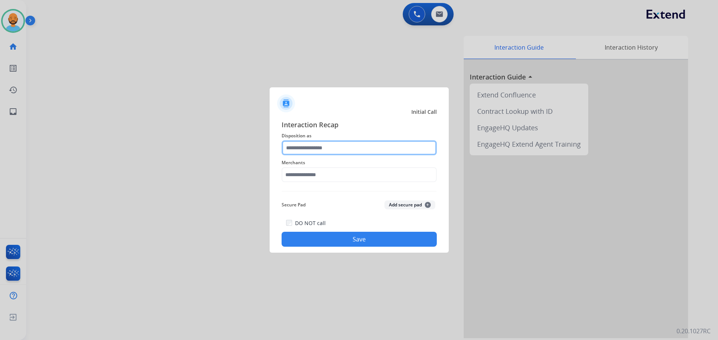
click at [326, 149] on input "text" at bounding box center [358, 148] width 155 height 15
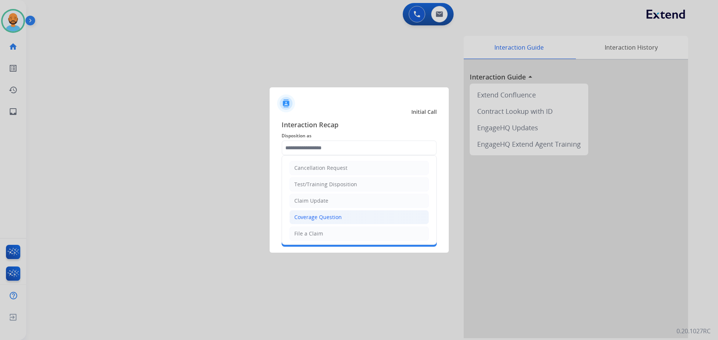
click at [328, 212] on li "Coverage Question" at bounding box center [358, 217] width 139 height 14
type input "**********"
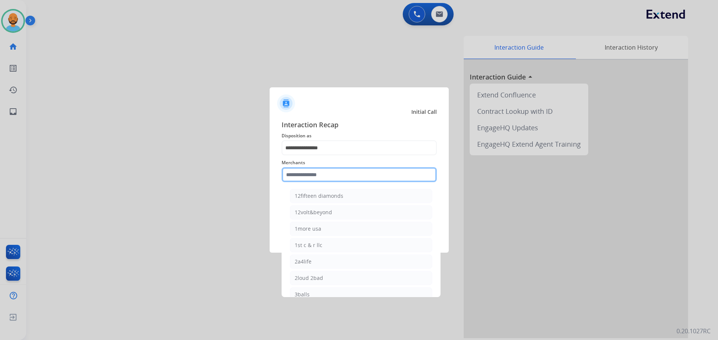
click at [330, 173] on input "text" at bounding box center [358, 174] width 155 height 15
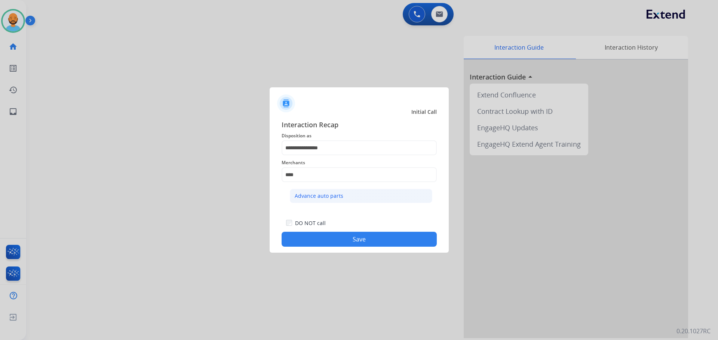
click at [330, 195] on div "Advance auto parts" at bounding box center [318, 195] width 49 height 7
type input "**********"
click at [340, 239] on button "Save" at bounding box center [358, 239] width 155 height 15
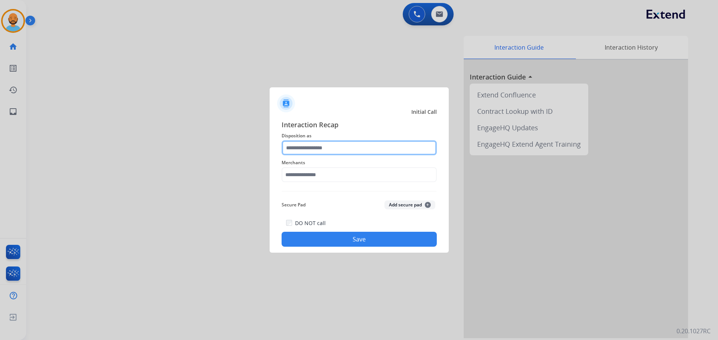
click at [328, 146] on input "text" at bounding box center [358, 148] width 155 height 15
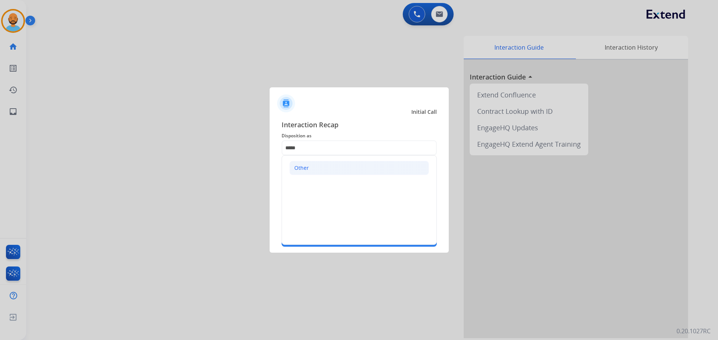
click at [305, 168] on div "Other" at bounding box center [301, 167] width 15 height 7
type input "*****"
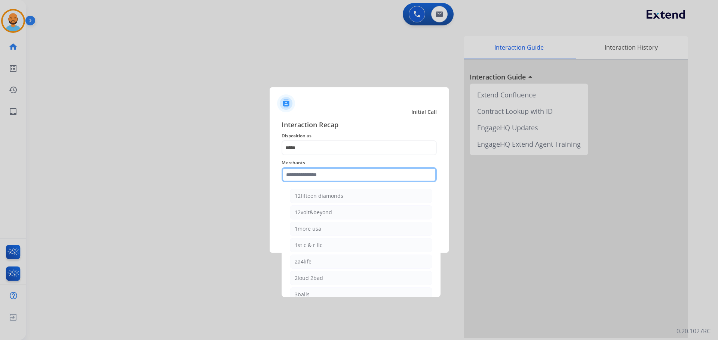
click at [312, 180] on input "text" at bounding box center [358, 174] width 155 height 15
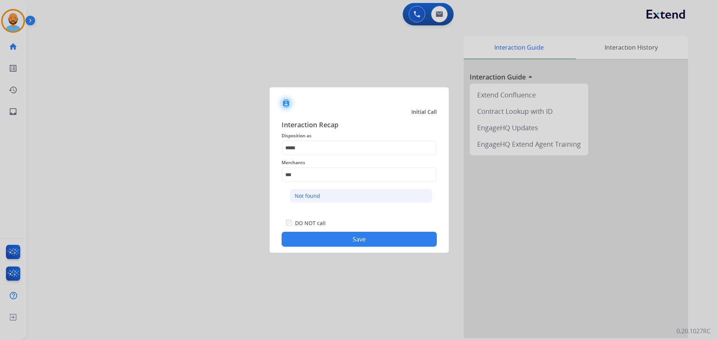
click at [331, 198] on li "Not found" at bounding box center [361, 196] width 142 height 14
type input "*********"
click at [346, 240] on button "Save" at bounding box center [358, 239] width 155 height 15
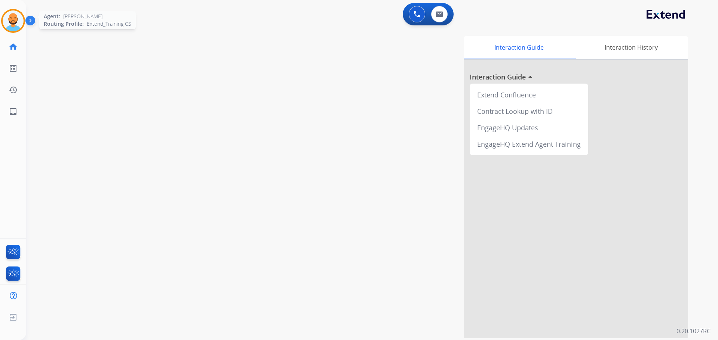
click at [11, 23] on img at bounding box center [13, 20] width 21 height 21
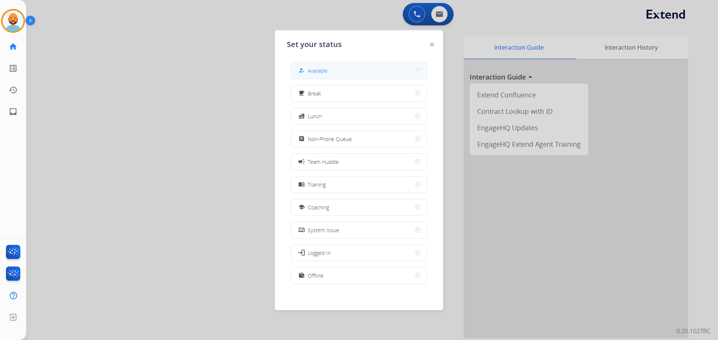
click at [386, 71] on button "how_to_reg Available" at bounding box center [359, 71] width 136 height 16
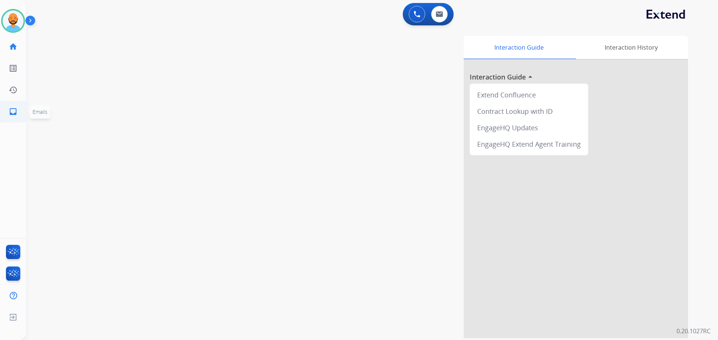
click at [22, 109] on link "inbox Emails" at bounding box center [13, 111] width 21 height 21
select select "**********"
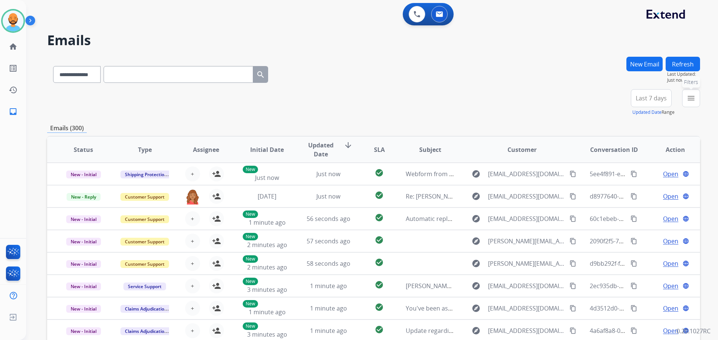
click at [695, 100] on button "menu Filters" at bounding box center [691, 98] width 18 height 18
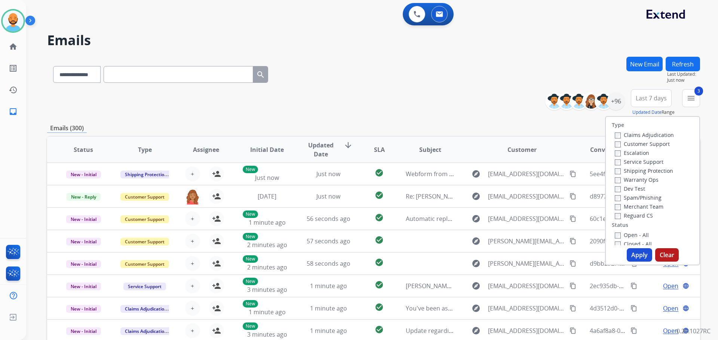
click at [635, 254] on button "Apply" at bounding box center [638, 255] width 25 height 13
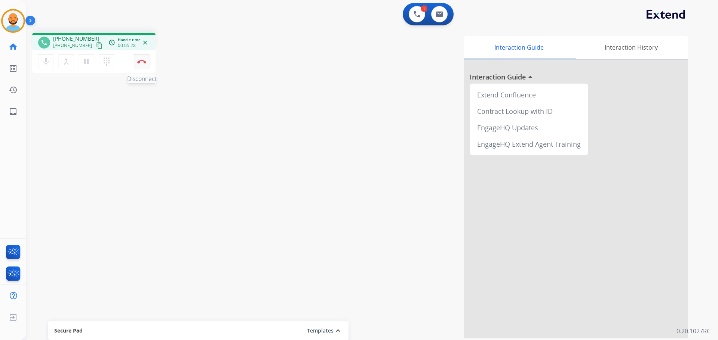
click at [141, 62] on img at bounding box center [141, 62] width 9 height 4
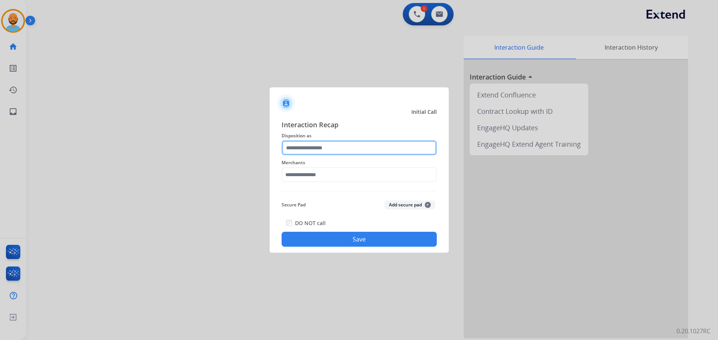
click at [327, 151] on input "text" at bounding box center [358, 148] width 155 height 15
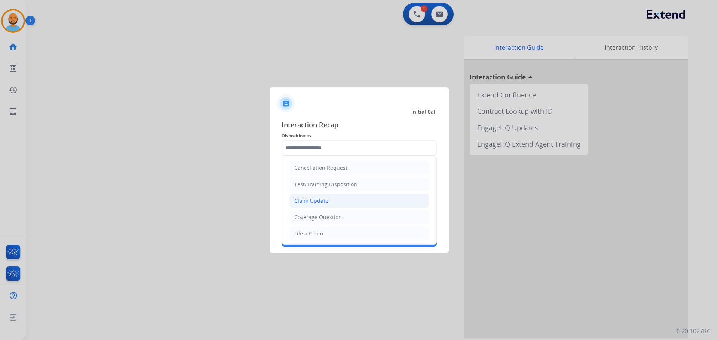
click at [315, 205] on div "Claim Update" at bounding box center [311, 200] width 34 height 7
type input "**********"
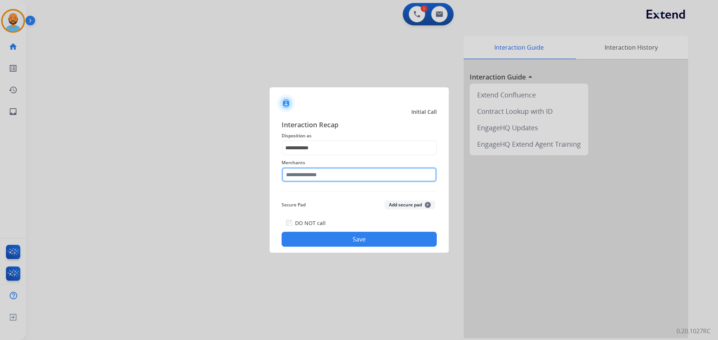
click at [322, 178] on input "text" at bounding box center [358, 174] width 155 height 15
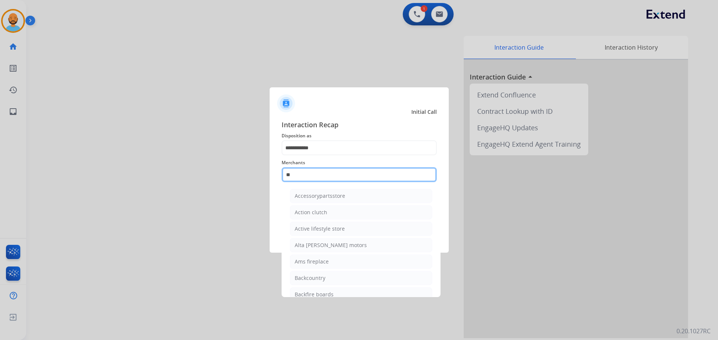
type input "*"
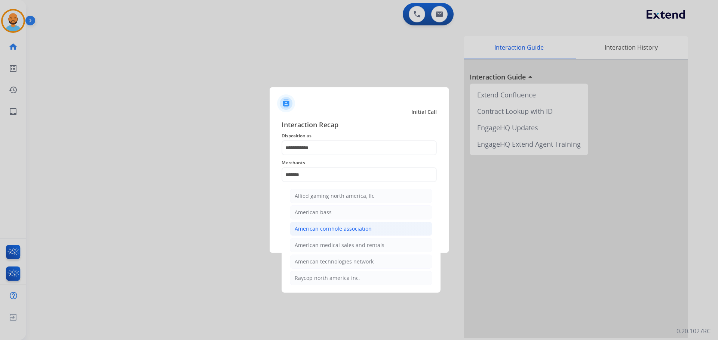
click at [324, 230] on div "American cornhole association" at bounding box center [332, 228] width 77 height 7
type input "**********"
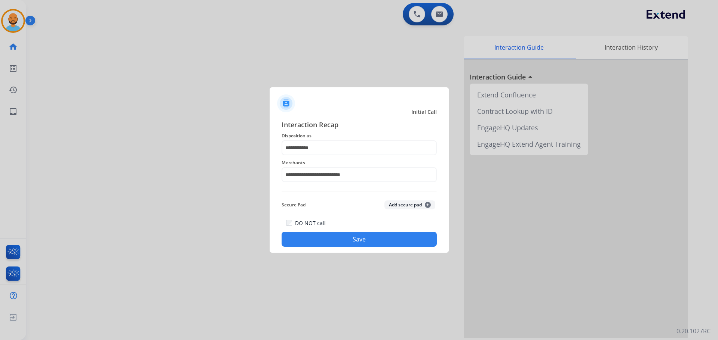
click at [328, 237] on button "Save" at bounding box center [358, 239] width 155 height 15
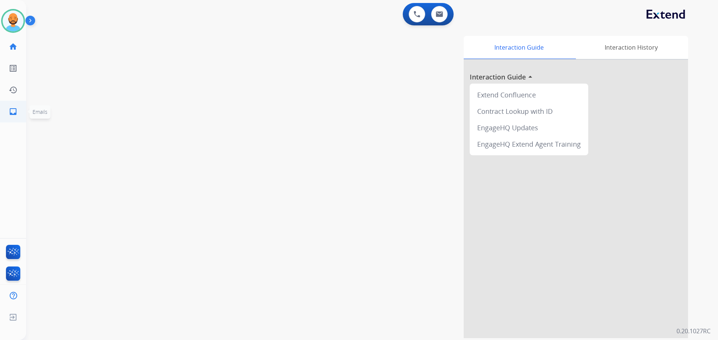
click at [5, 108] on link "inbox Emails" at bounding box center [13, 111] width 21 height 21
select select "**********"
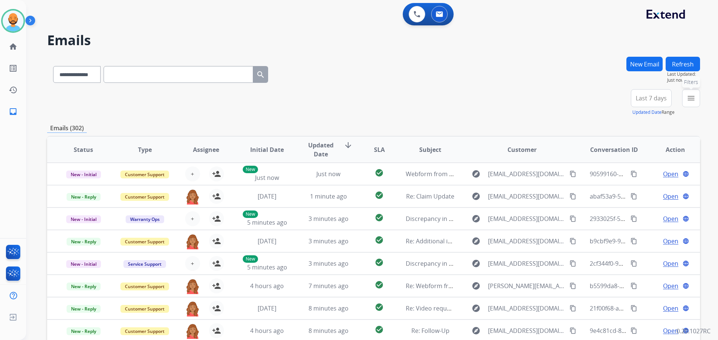
click at [690, 93] on button "menu Filters" at bounding box center [691, 98] width 18 height 18
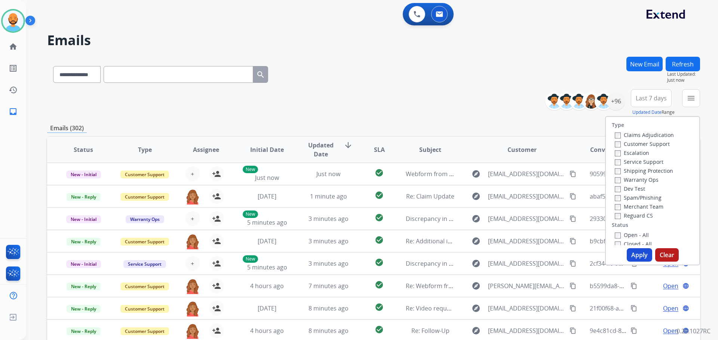
click at [614, 141] on label "Customer Support" at bounding box center [641, 144] width 55 height 7
click at [639, 254] on button "Apply" at bounding box center [638, 255] width 25 height 13
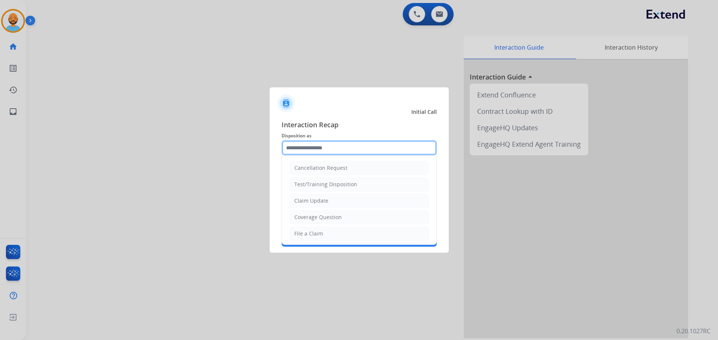
click at [377, 145] on input "text" at bounding box center [358, 148] width 155 height 15
click at [336, 199] on li "Claim Update" at bounding box center [358, 201] width 139 height 14
type input "**********"
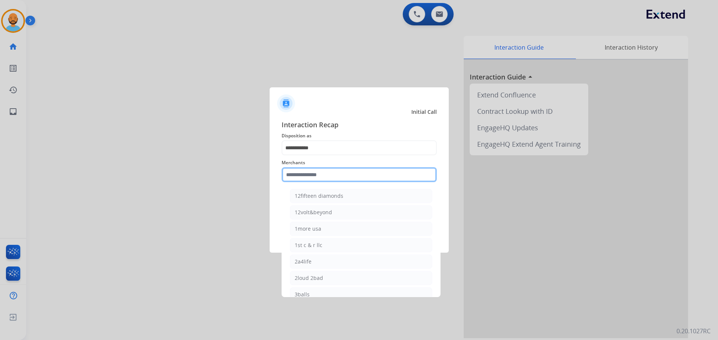
click at [329, 178] on input "text" at bounding box center [358, 174] width 155 height 15
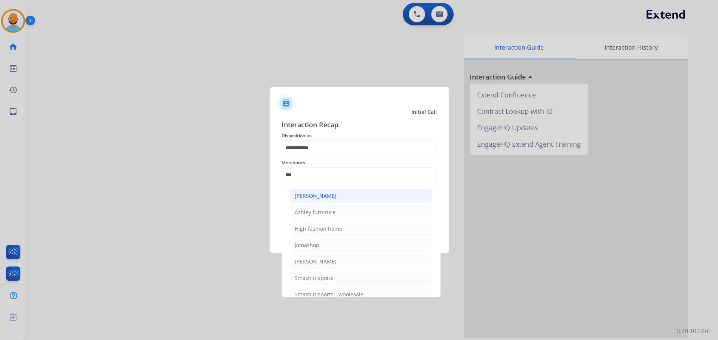
click at [334, 196] on div "[PERSON_NAME]" at bounding box center [315, 195] width 42 height 7
type input "**********"
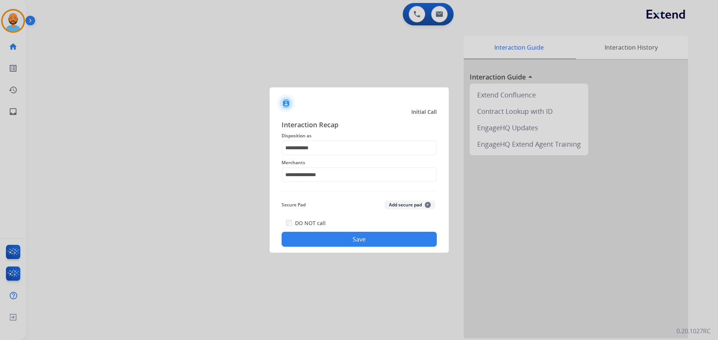
click at [346, 238] on button "Save" at bounding box center [358, 239] width 155 height 15
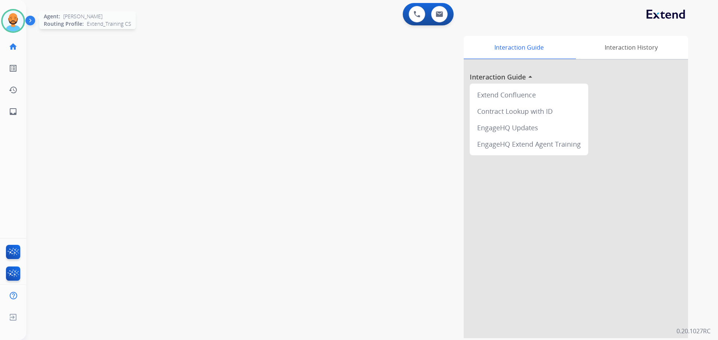
click at [18, 19] on img at bounding box center [13, 20] width 21 height 21
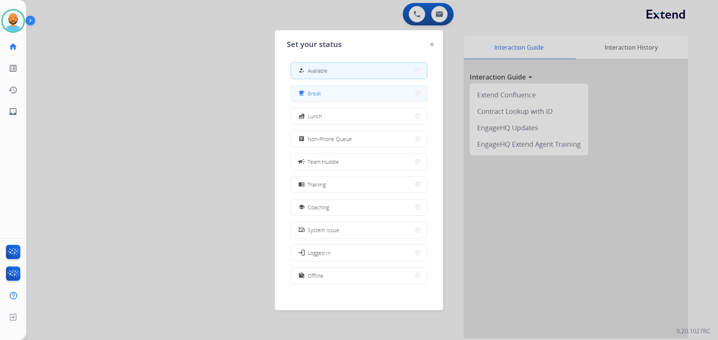
click at [345, 90] on button "free_breakfast Break" at bounding box center [359, 94] width 136 height 16
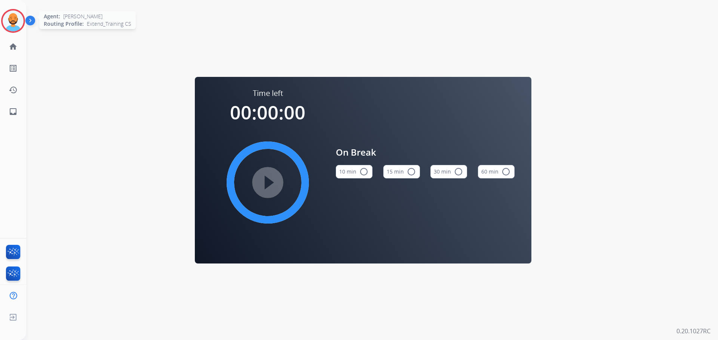
click at [22, 16] on img at bounding box center [13, 20] width 21 height 21
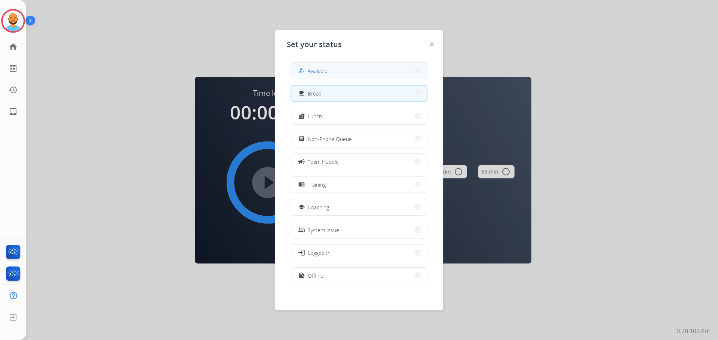
click at [308, 70] on div "how_to_reg Available" at bounding box center [312, 70] width 31 height 9
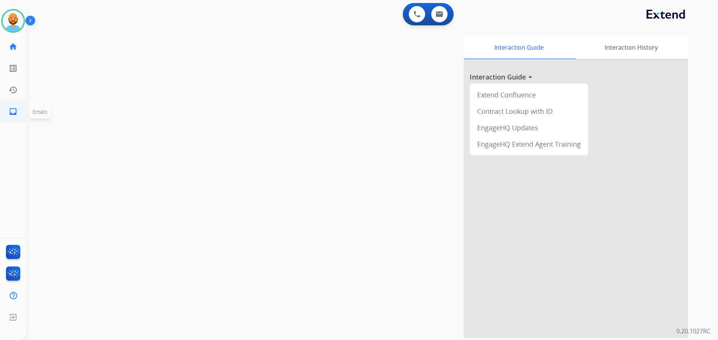
click at [11, 111] on mat-icon "inbox" at bounding box center [13, 111] width 9 height 9
select select "**********"
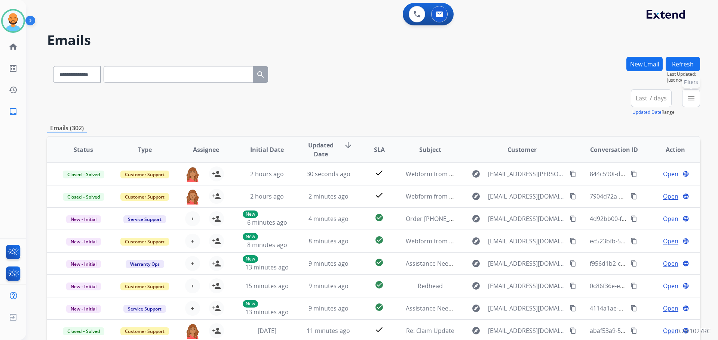
drag, startPoint x: 689, startPoint y: 93, endPoint x: 684, endPoint y: 93, distance: 4.5
click at [688, 93] on button "menu Filters" at bounding box center [691, 98] width 18 height 18
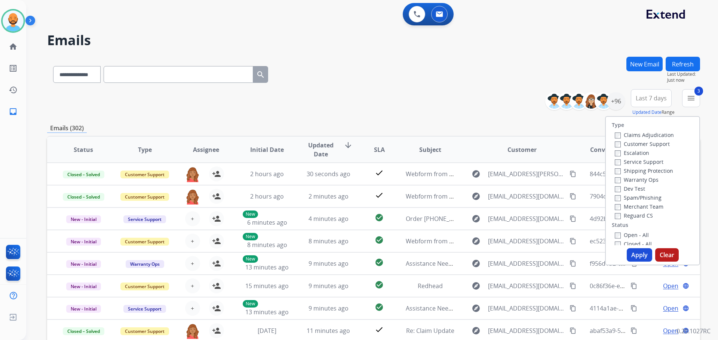
click at [632, 256] on button "Apply" at bounding box center [638, 255] width 25 height 13
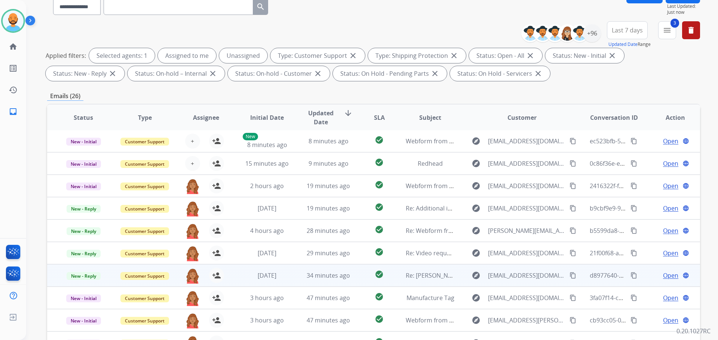
scroll to position [121, 0]
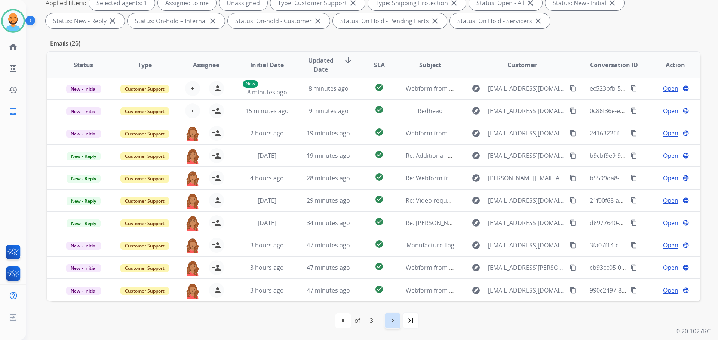
click at [395, 323] on mat-icon "navigate_next" at bounding box center [392, 321] width 9 height 9
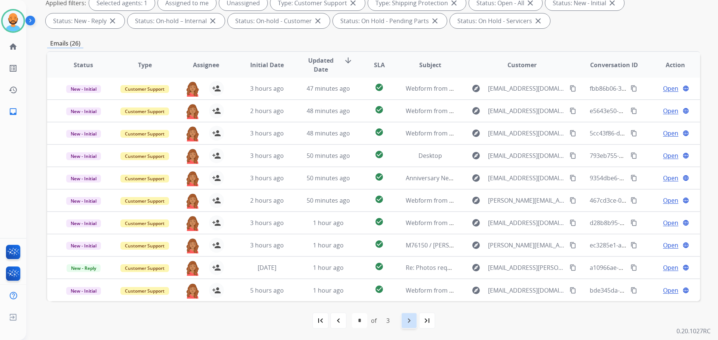
click at [413, 320] on mat-icon "navigate_next" at bounding box center [408, 321] width 9 height 9
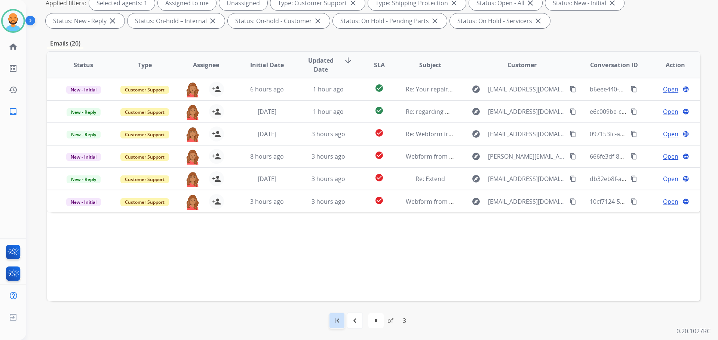
click at [339, 322] on mat-icon "first_page" at bounding box center [336, 321] width 9 height 9
select select "*"
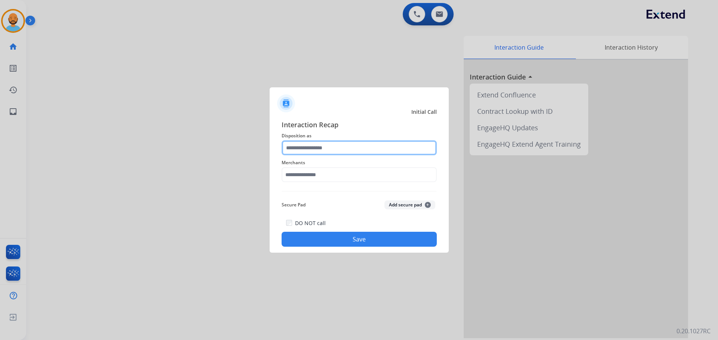
click at [354, 149] on input "text" at bounding box center [358, 148] width 155 height 15
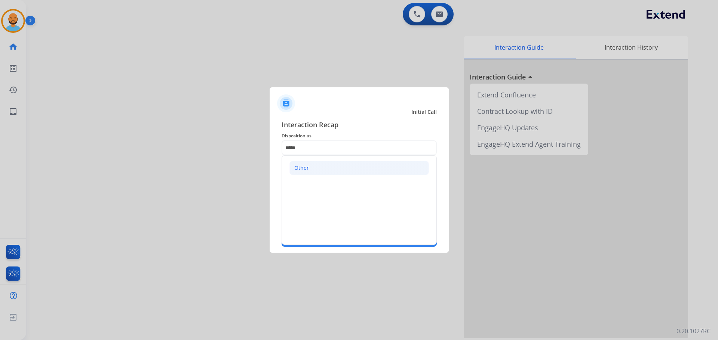
click at [306, 163] on li "Other" at bounding box center [358, 168] width 139 height 14
type input "*****"
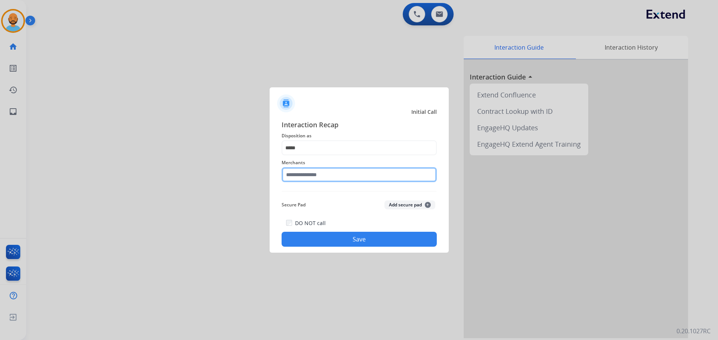
click at [327, 176] on input "text" at bounding box center [358, 174] width 155 height 15
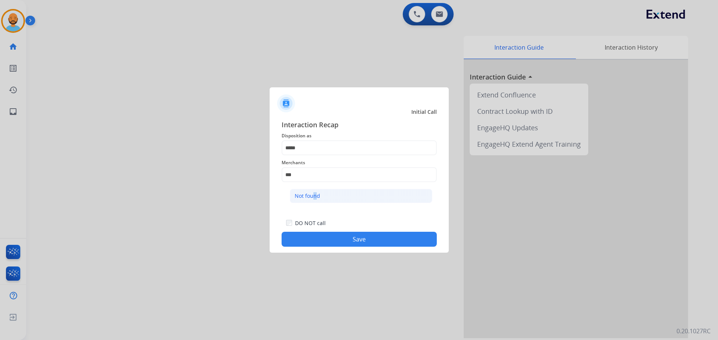
click at [314, 198] on div "Not found" at bounding box center [306, 195] width 25 height 7
type input "*********"
drag, startPoint x: 338, startPoint y: 243, endPoint x: 339, endPoint y: 247, distance: 3.8
click at [339, 244] on button "Save" at bounding box center [358, 239] width 155 height 15
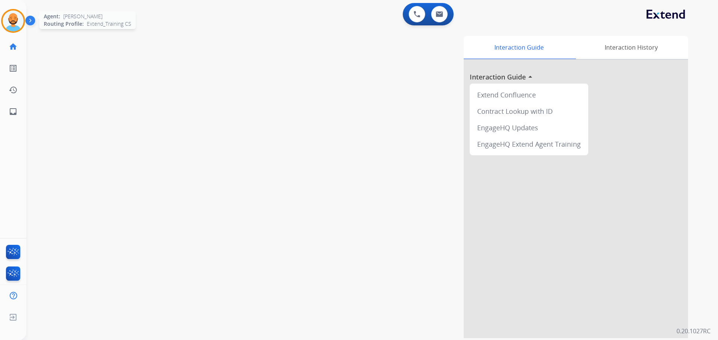
click at [11, 25] on img at bounding box center [13, 20] width 21 height 21
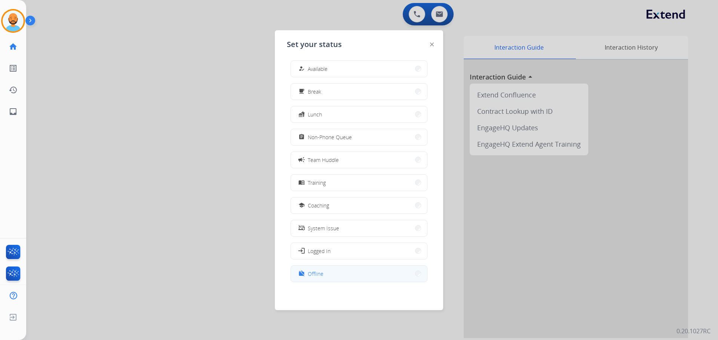
scroll to position [2, 0]
click at [414, 274] on button "work_off Offline" at bounding box center [359, 274] width 136 height 16
